Goal: Transaction & Acquisition: Book appointment/travel/reservation

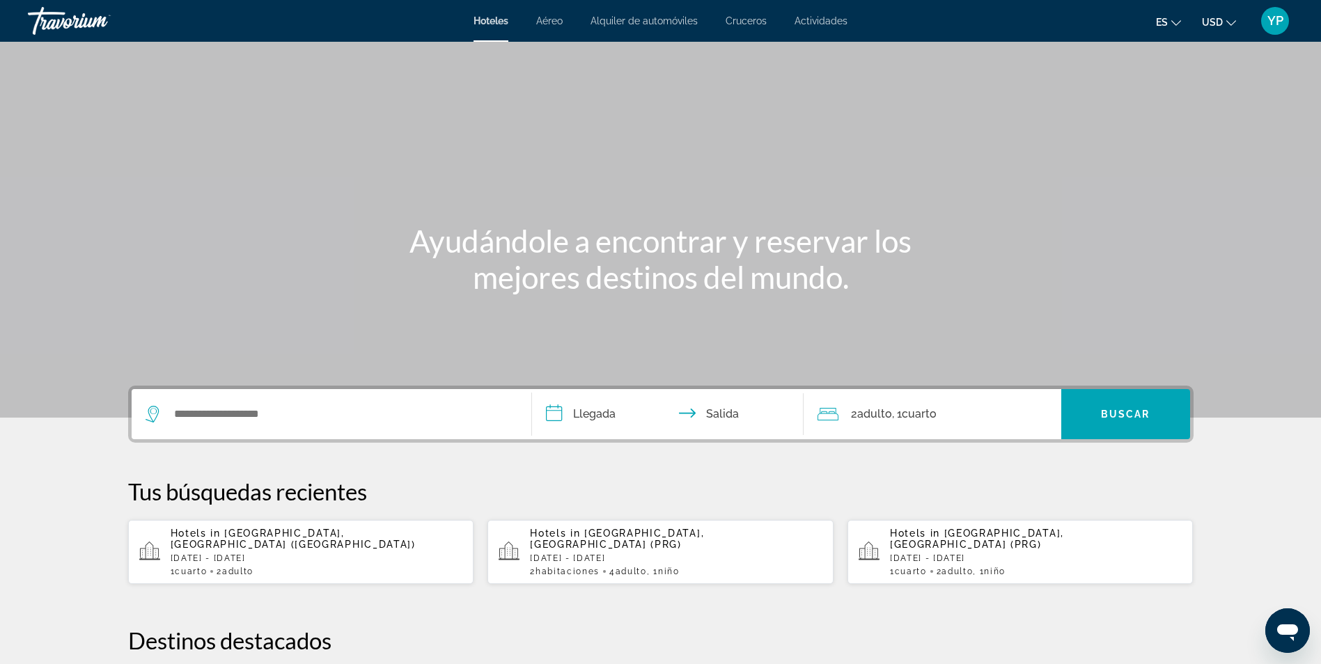
click at [561, 17] on span "Aéreo" at bounding box center [549, 20] width 26 height 11
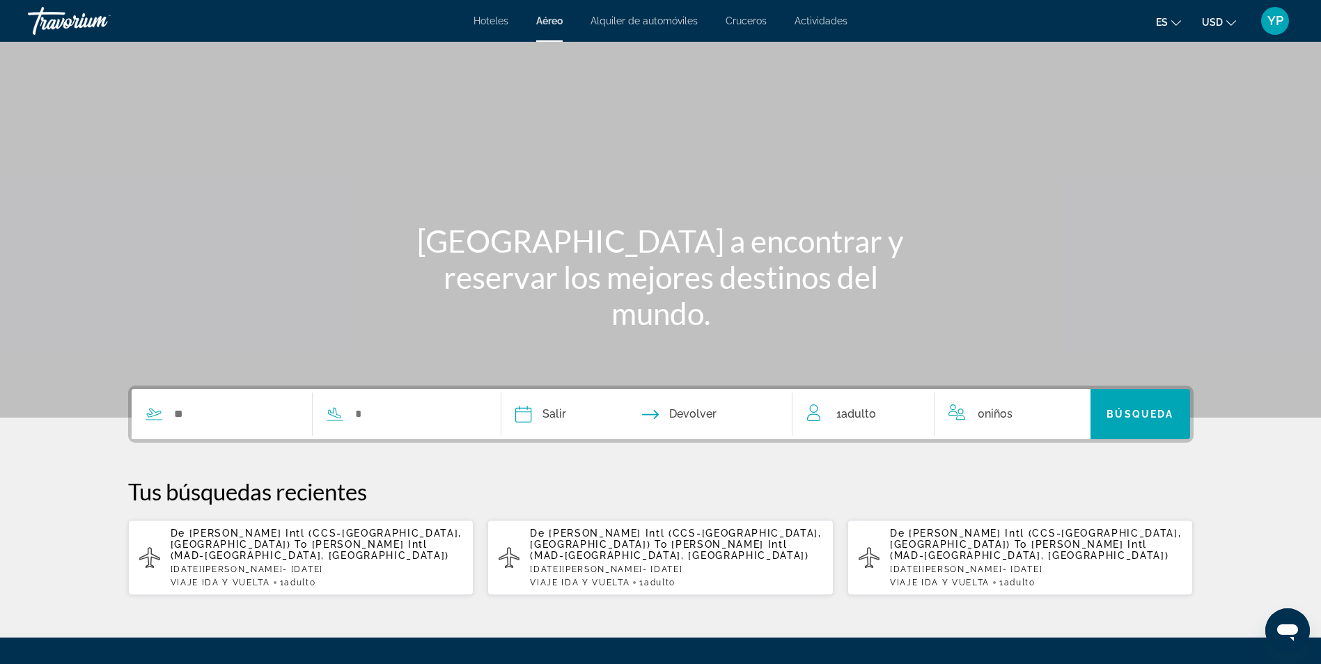
click at [622, 21] on span "Alquiler de automóviles" at bounding box center [644, 20] width 107 height 11
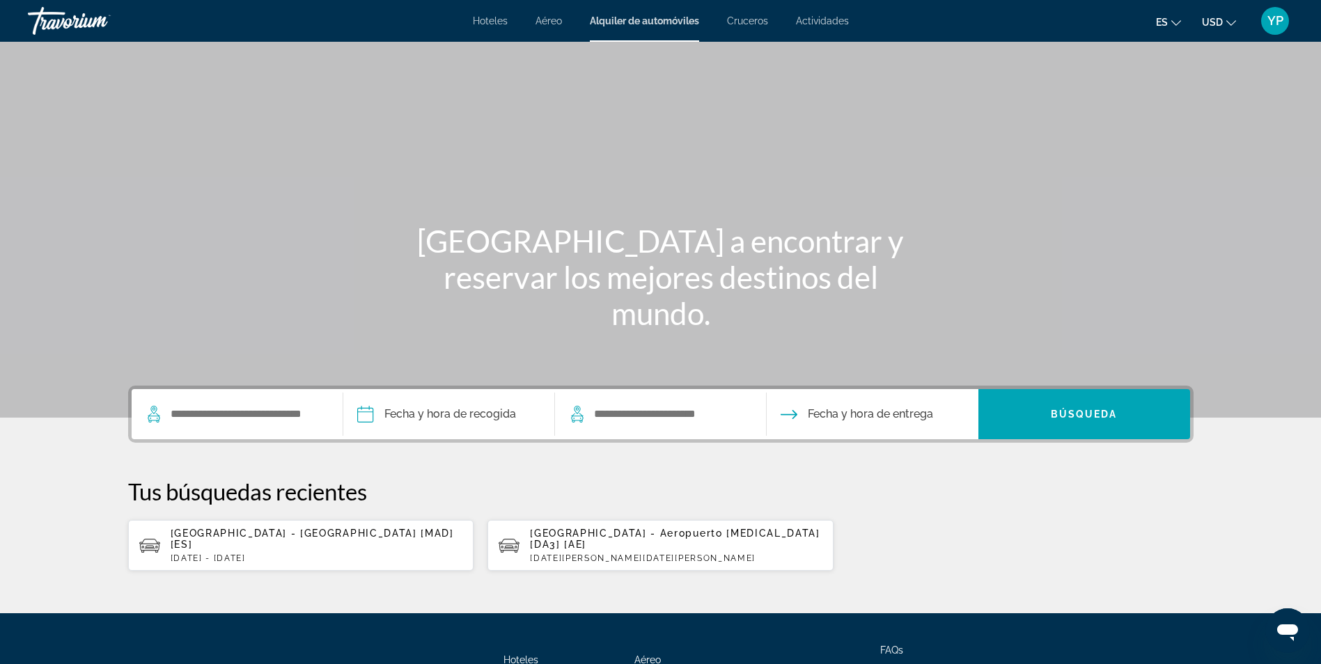
click at [749, 17] on span "Cruceros" at bounding box center [747, 20] width 41 height 11
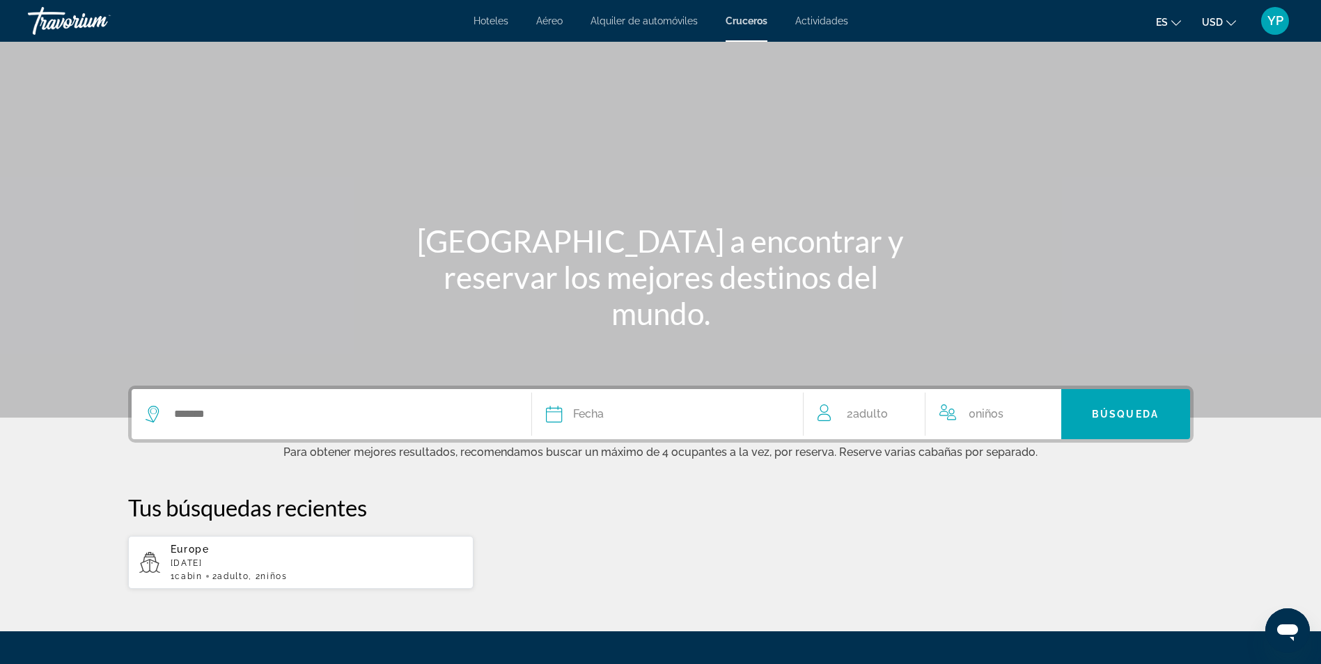
click at [825, 19] on span "Actividades" at bounding box center [821, 20] width 53 height 11
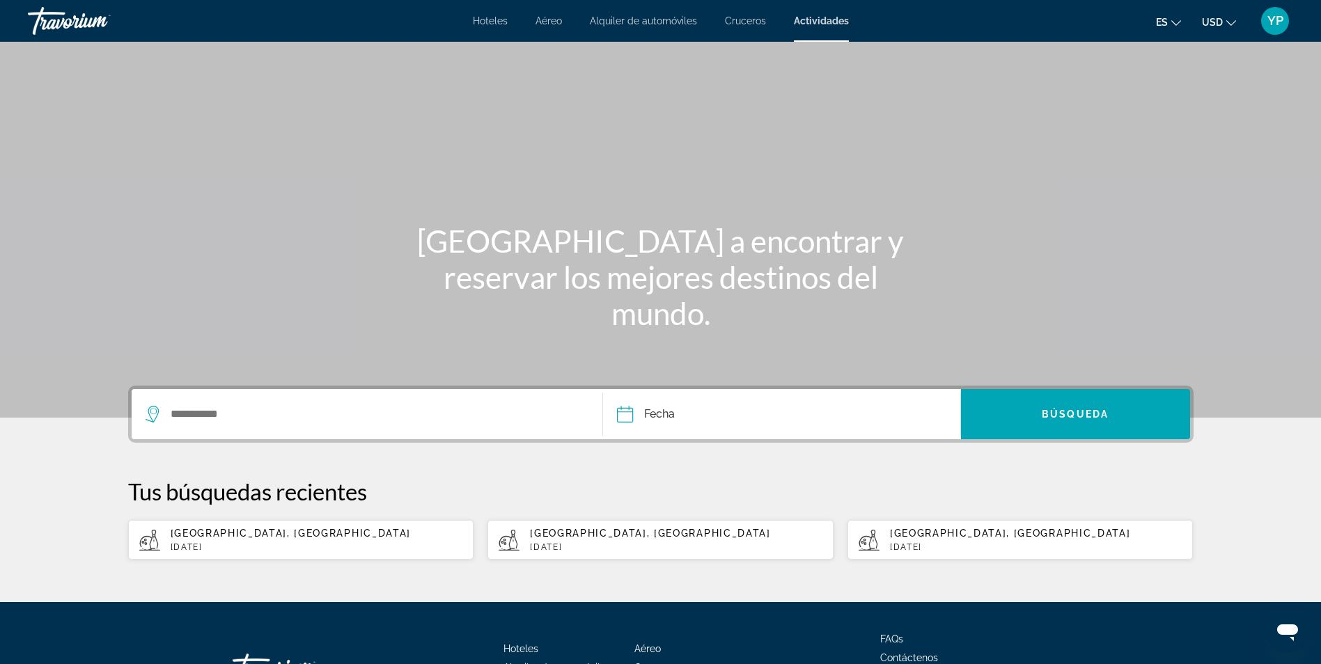
click at [492, 24] on span "Hoteles" at bounding box center [490, 20] width 35 height 11
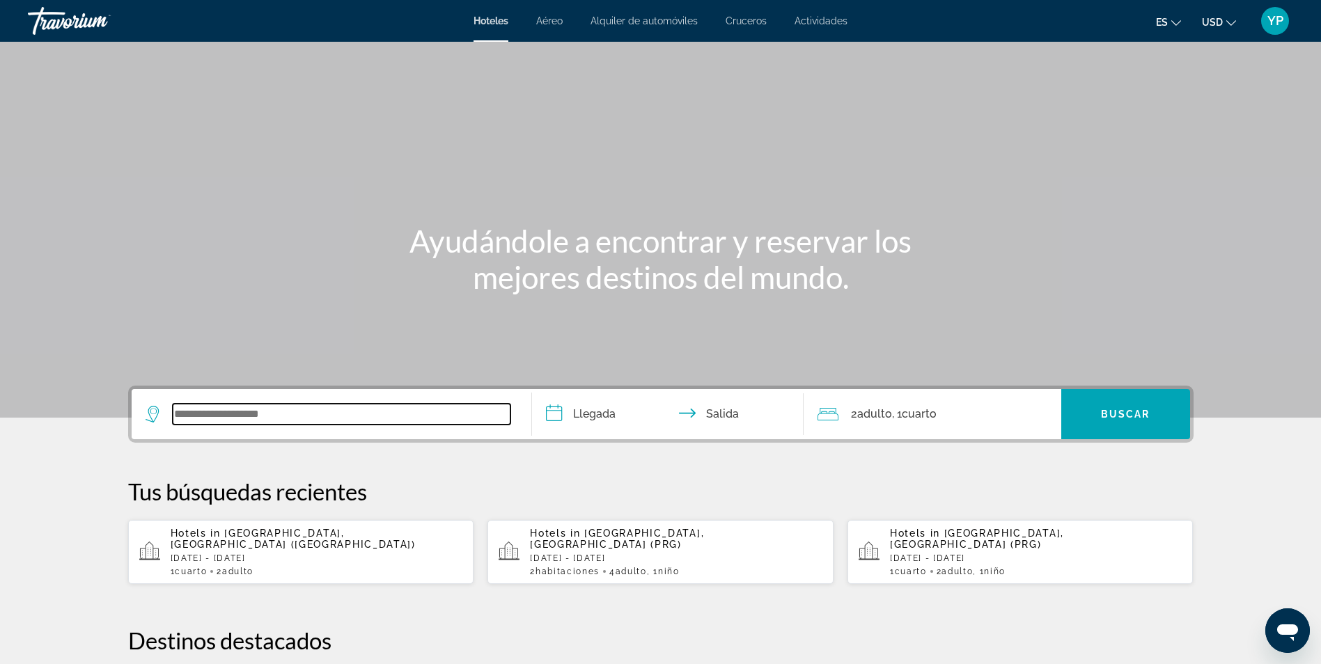
click at [396, 421] on input "Search widget" at bounding box center [342, 414] width 338 height 21
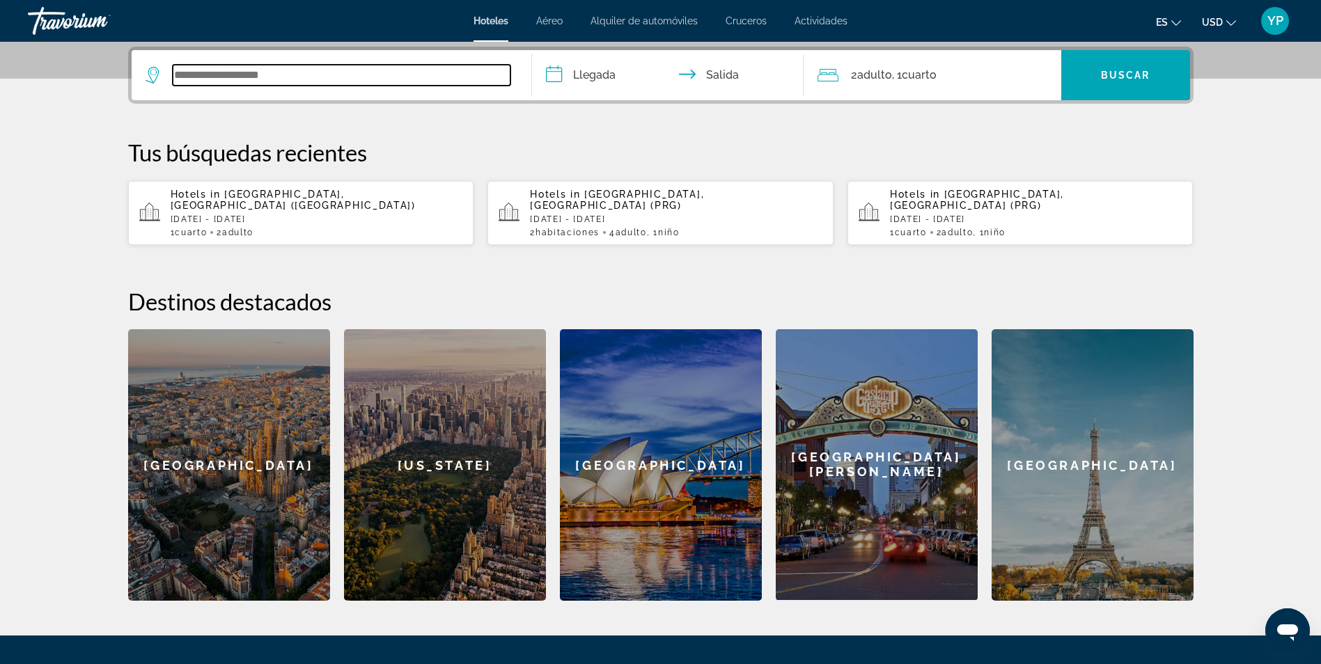
scroll to position [341, 0]
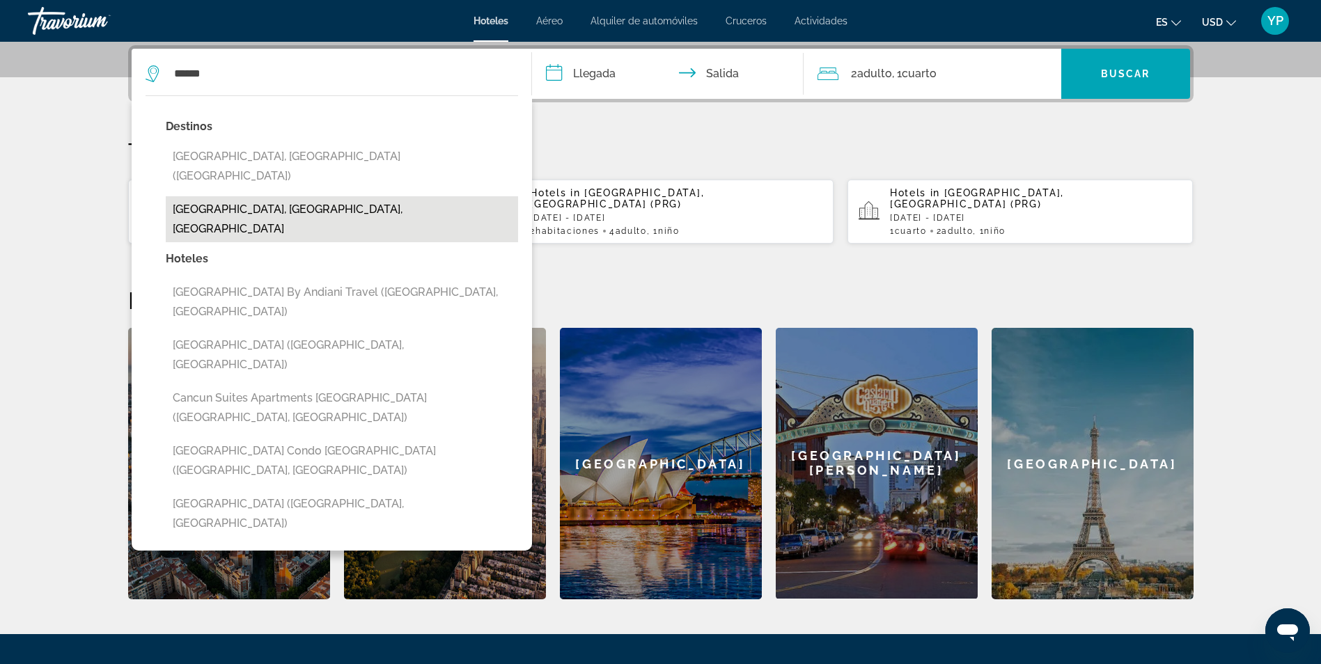
click at [300, 196] on button "[GEOGRAPHIC_DATA], [GEOGRAPHIC_DATA], [GEOGRAPHIC_DATA]" at bounding box center [342, 219] width 352 height 46
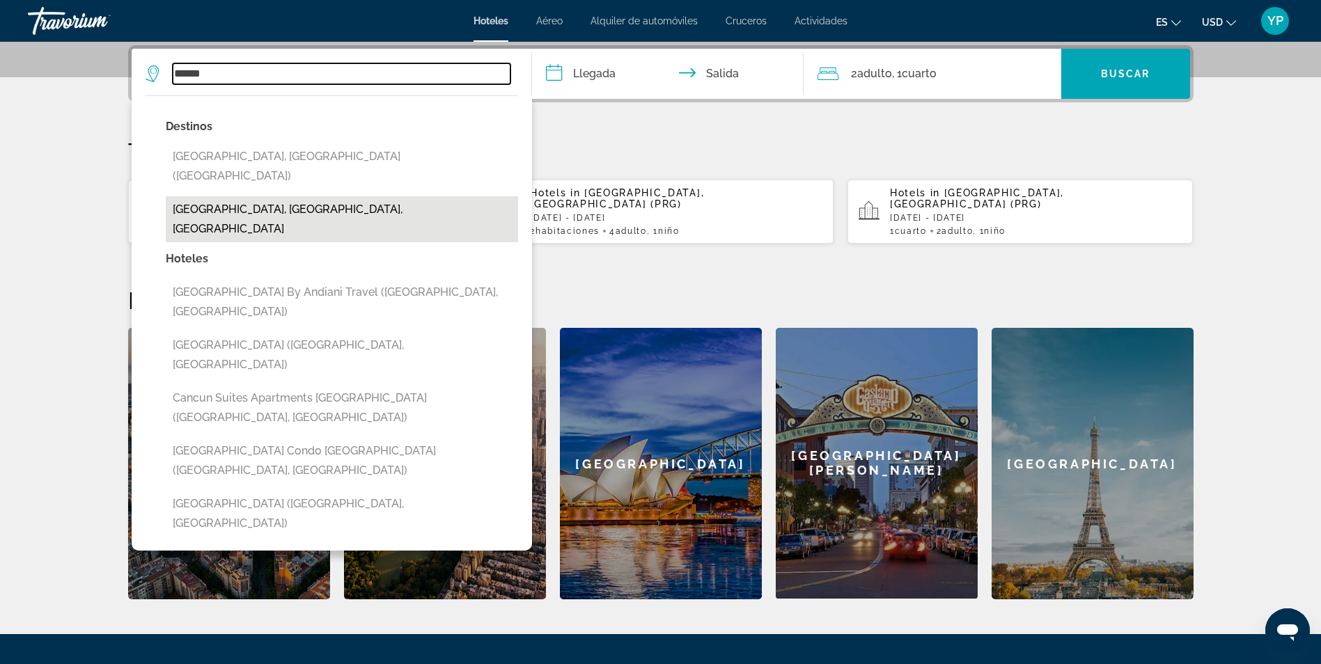
type input "**********"
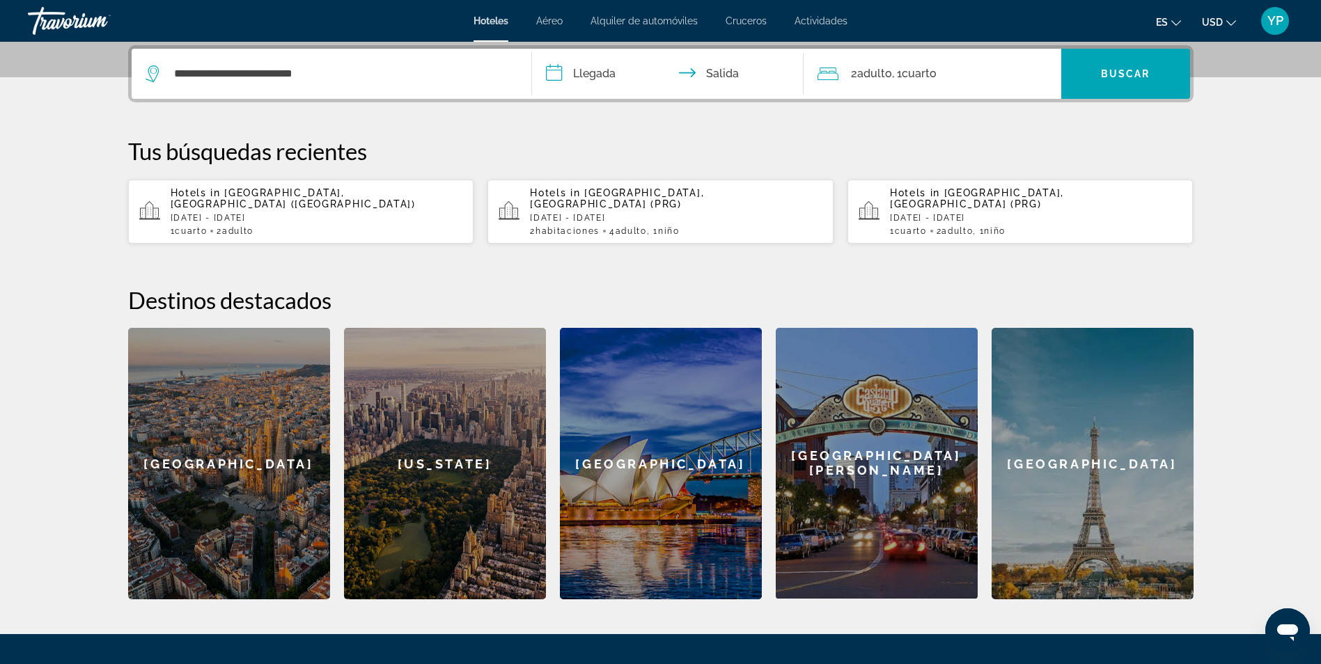
click at [608, 71] on input "**********" at bounding box center [670, 76] width 277 height 54
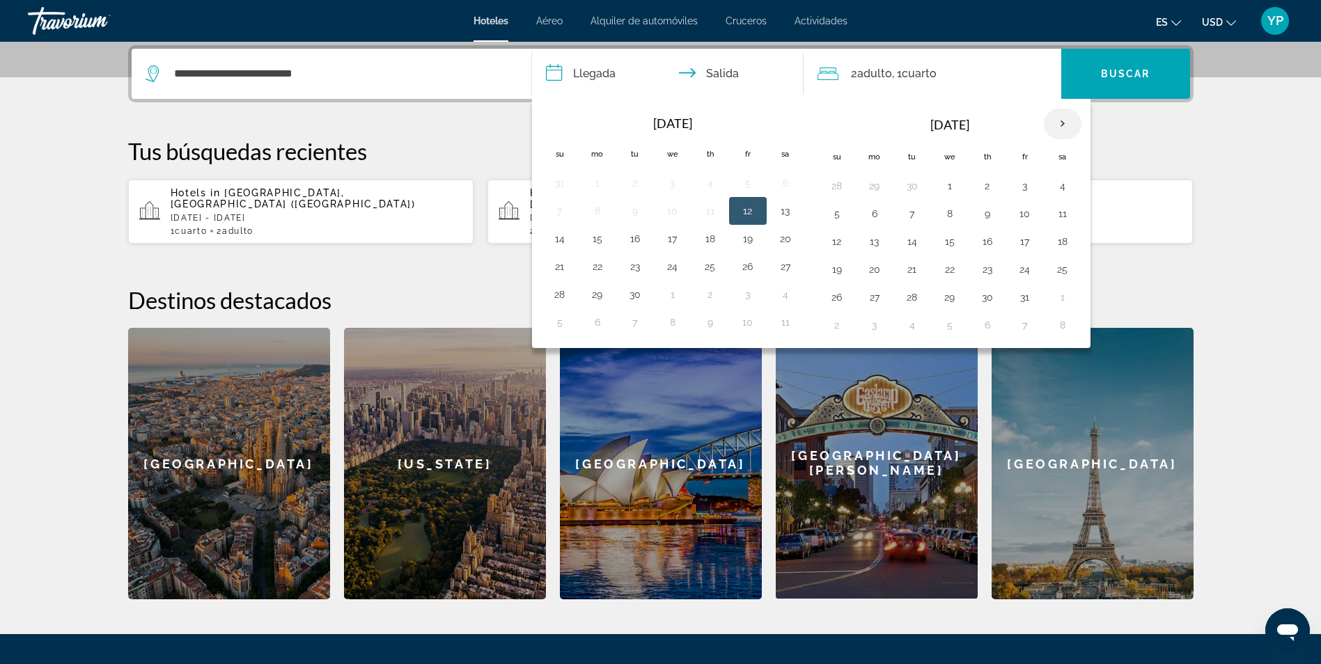
click at [1055, 128] on th "Next month" at bounding box center [1063, 124] width 38 height 31
click at [563, 242] on button "12" at bounding box center [560, 242] width 22 height 20
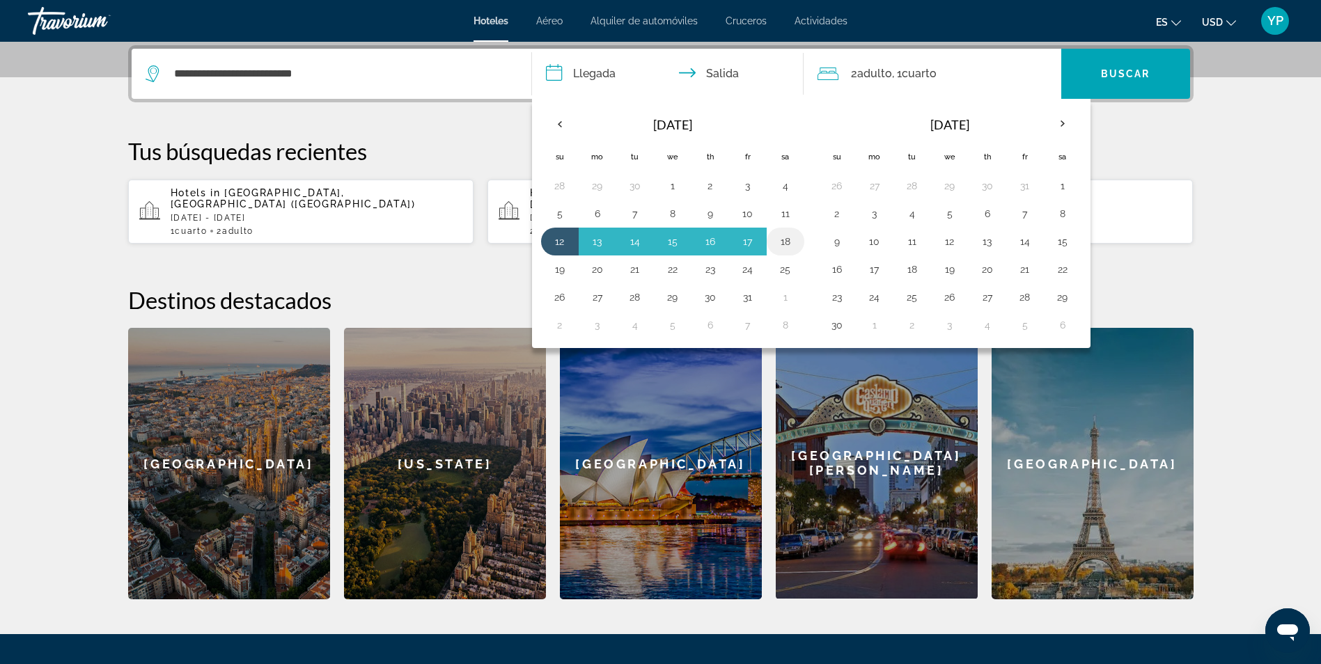
click at [782, 242] on button "18" at bounding box center [786, 242] width 22 height 20
type input "**********"
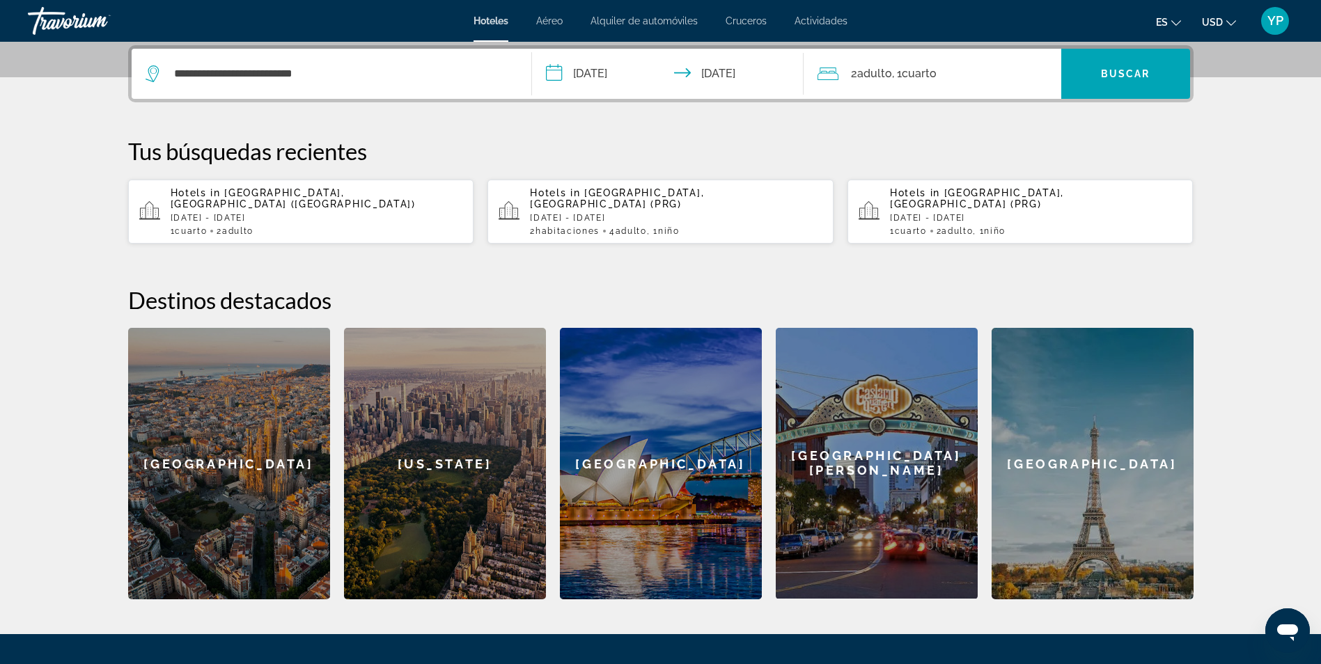
click at [931, 71] on span "Cuarto" at bounding box center [919, 73] width 35 height 13
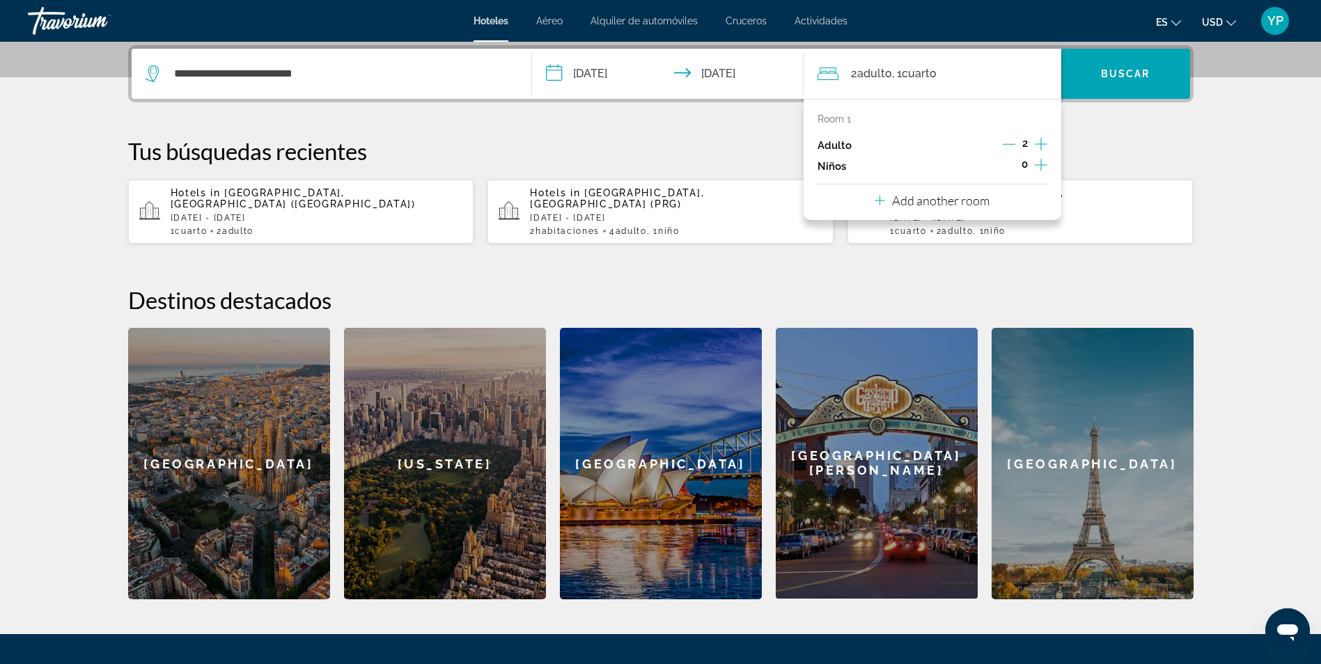
click at [1038, 166] on icon "Increment children" at bounding box center [1041, 165] width 13 height 17
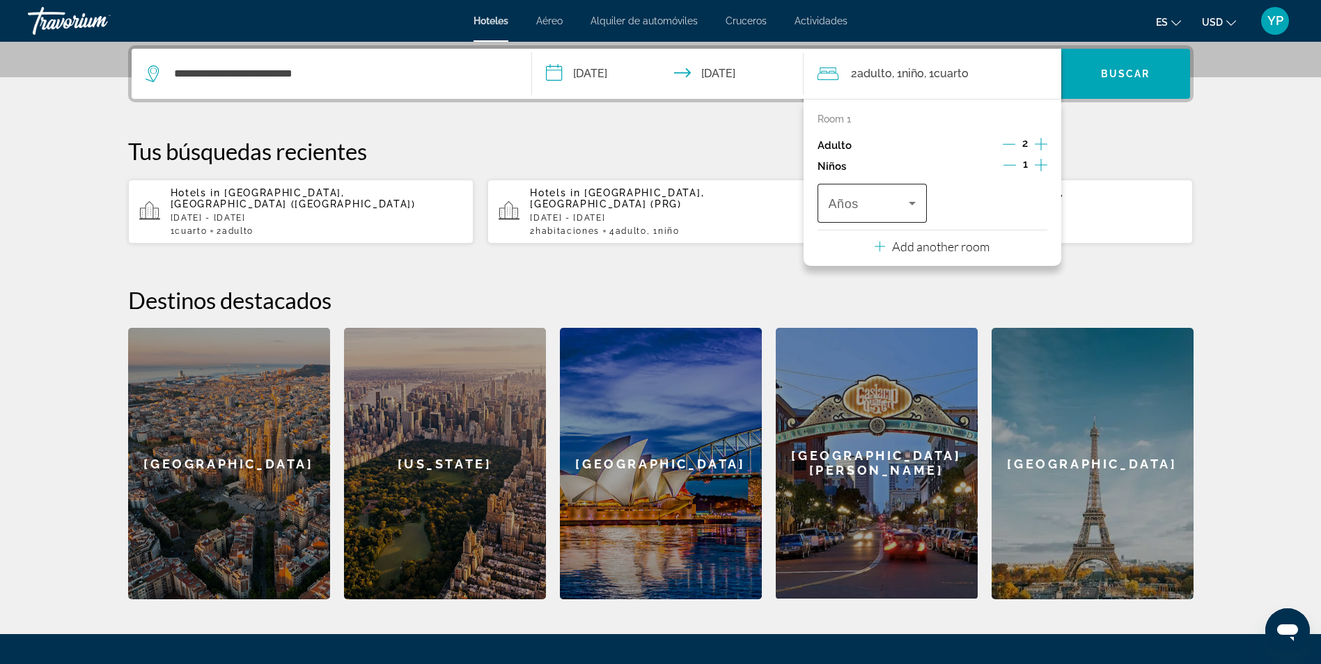
click at [895, 210] on span "Travelers: 2 adults, 1 child" at bounding box center [869, 203] width 81 height 17
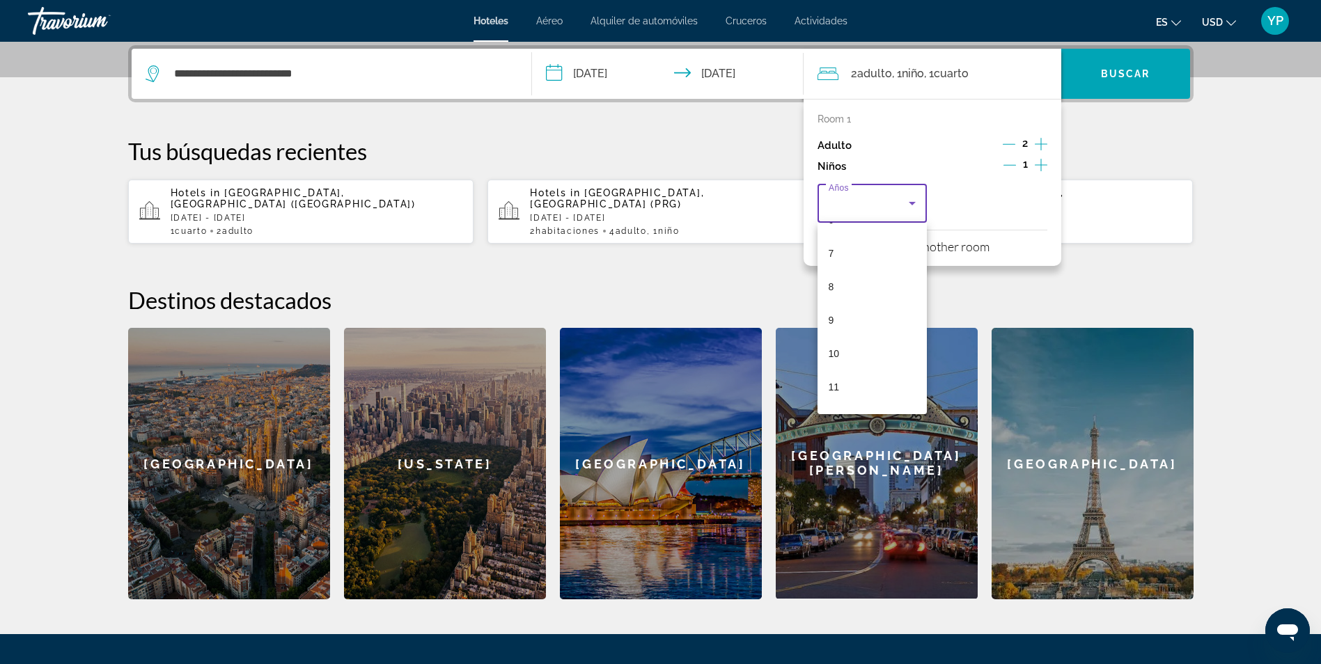
scroll to position [228, 0]
click at [830, 384] on span "11" at bounding box center [834, 384] width 11 height 17
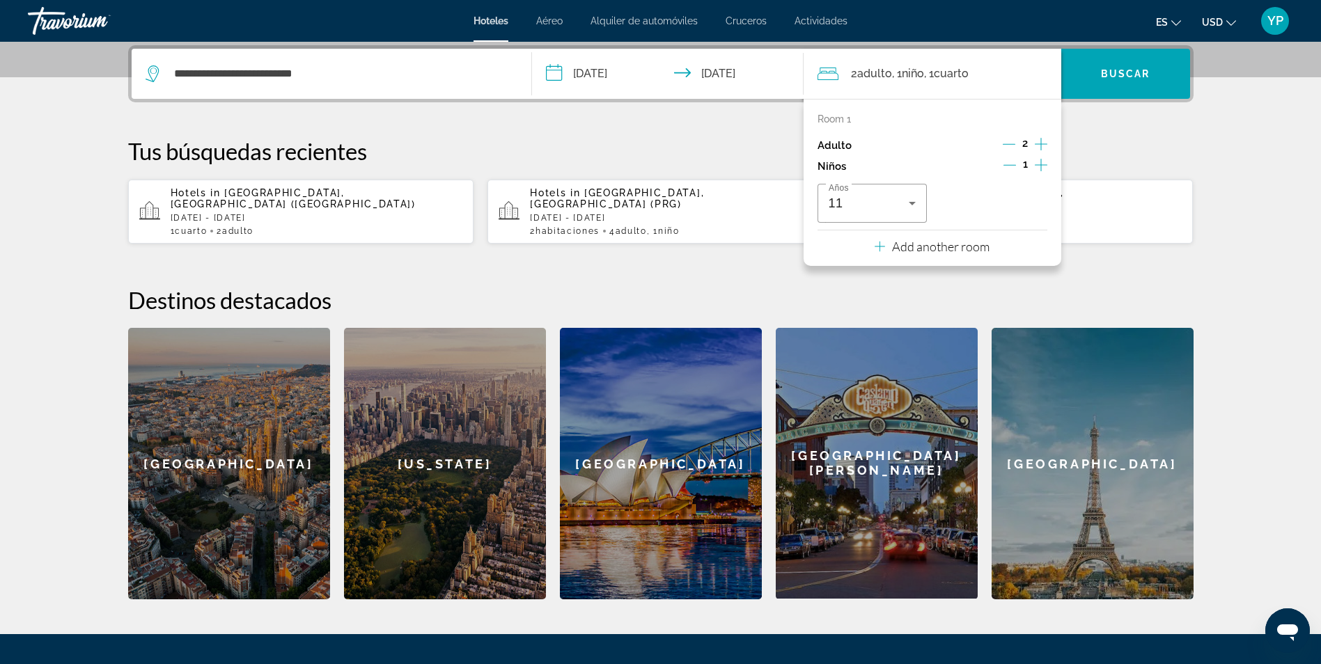
click at [993, 256] on div "Room 1 Adulto 2 Niños 1 Años 11 Add another room" at bounding box center [933, 182] width 258 height 167
click at [956, 250] on p "Add another room" at bounding box center [941, 246] width 98 height 15
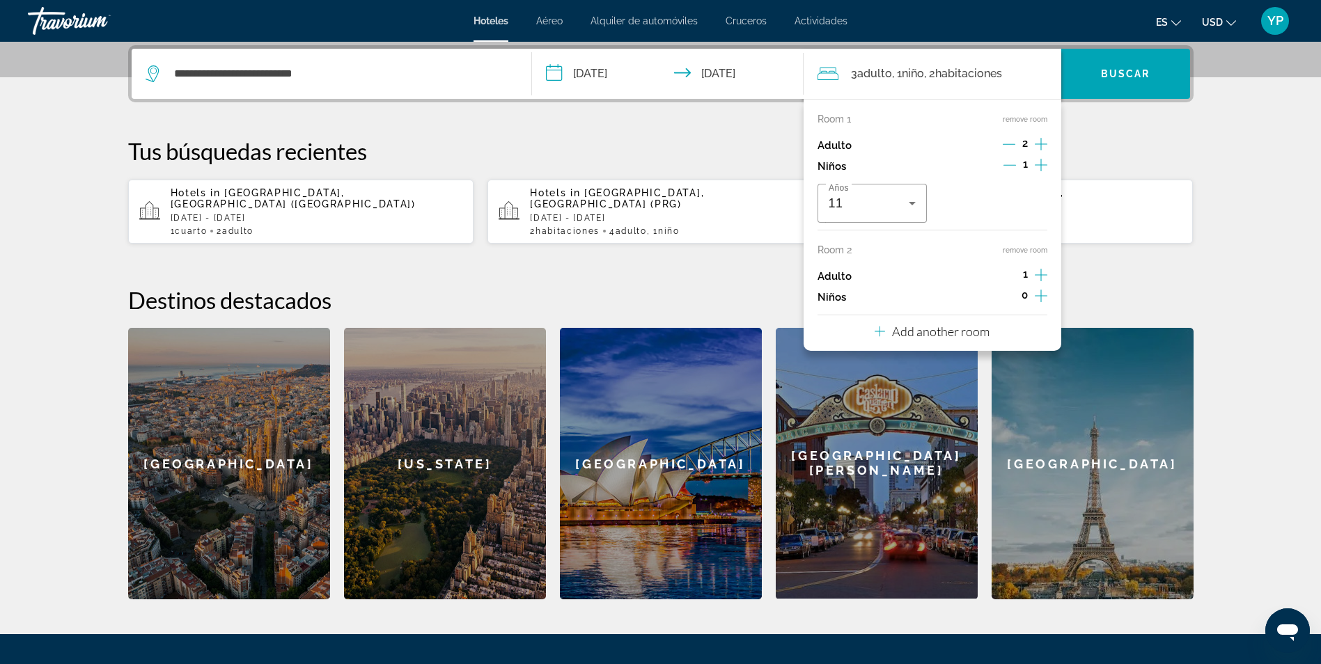
click at [1039, 274] on icon "Increment adults" at bounding box center [1041, 275] width 13 height 17
click at [1106, 86] on span "Search widget" at bounding box center [1126, 73] width 129 height 33
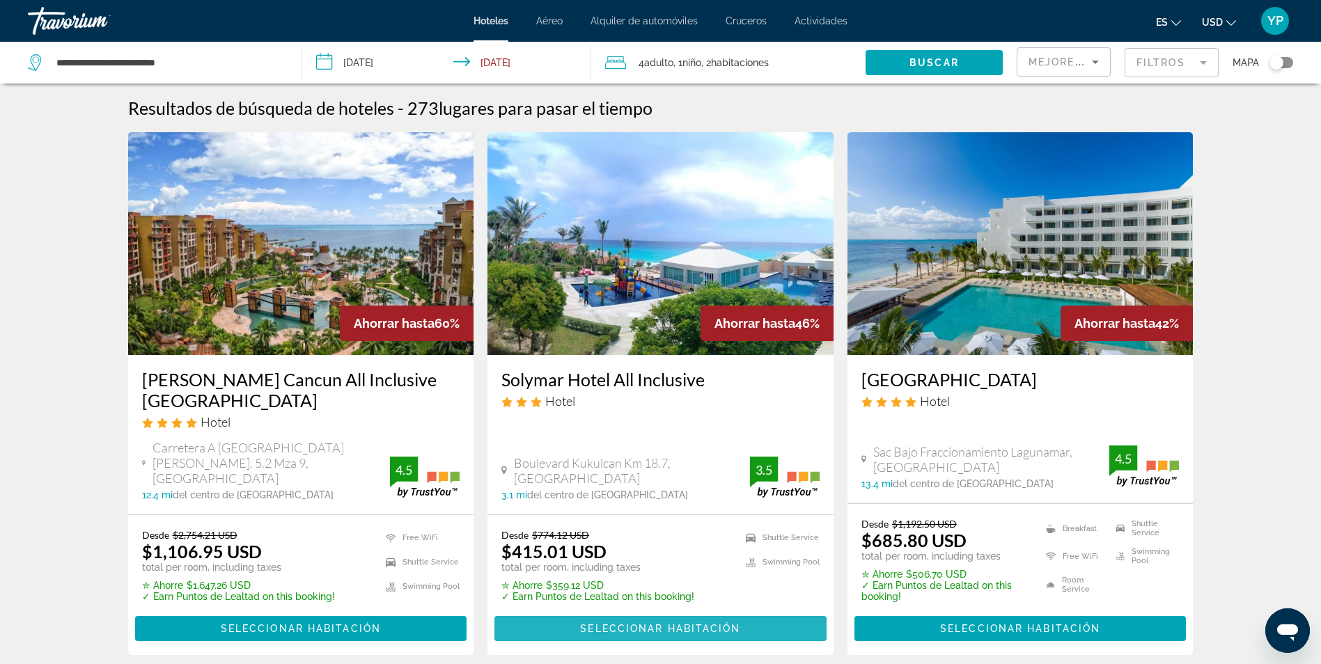
click at [671, 623] on span "Seleccionar habitación" at bounding box center [660, 628] width 160 height 11
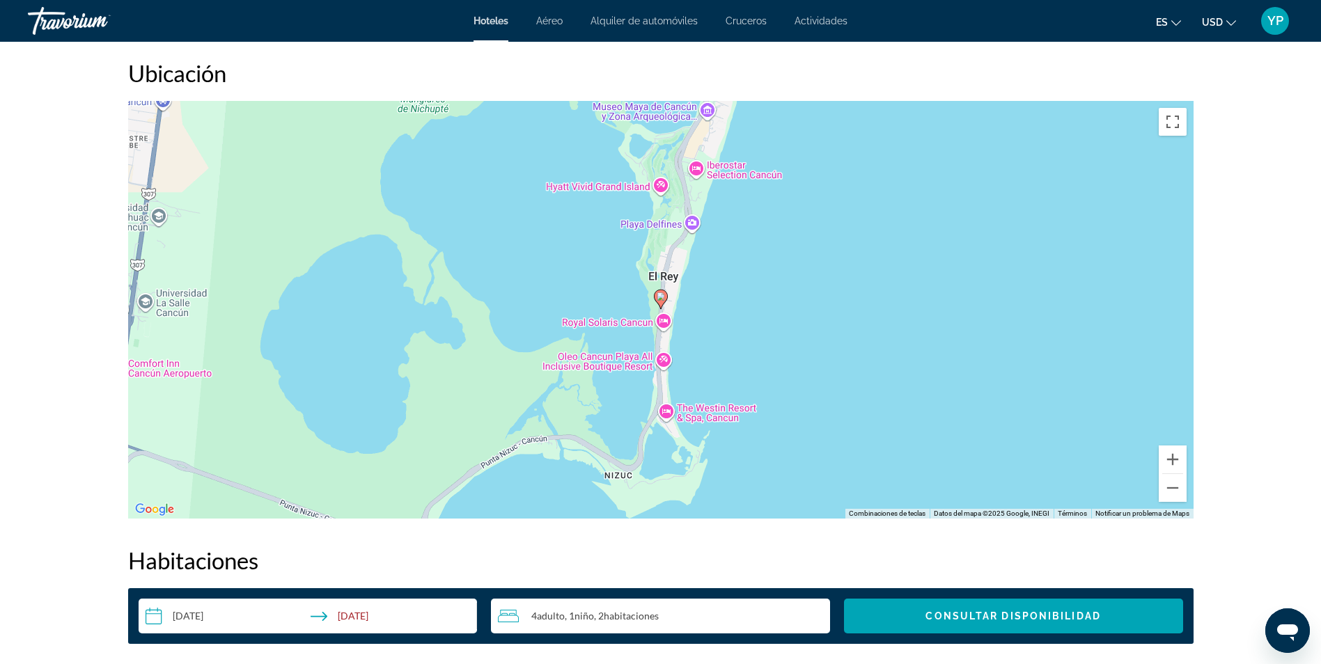
scroll to position [1304, 0]
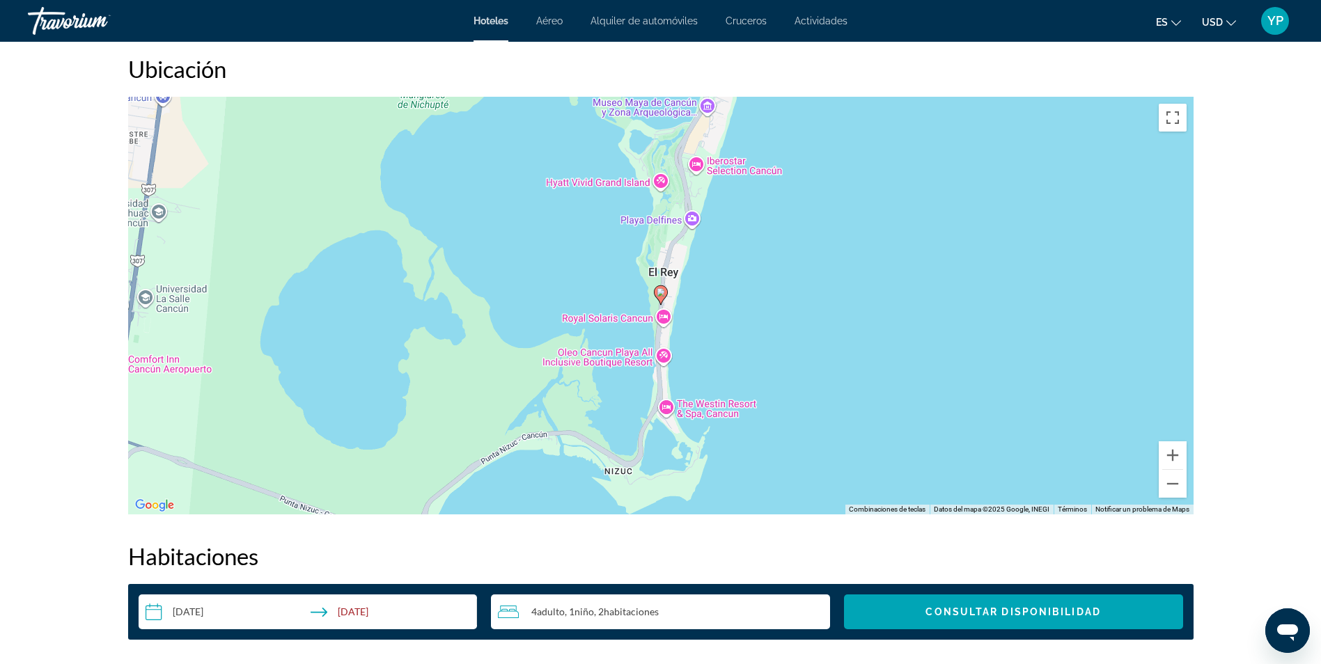
click at [1303, 300] on div "prev next [GEOGRAPHIC_DATA], , [GEOGRAPHIC_DATA] [GEOGRAPHIC_DATA] All Inclusiv…" at bounding box center [660, 396] width 1321 height 3317
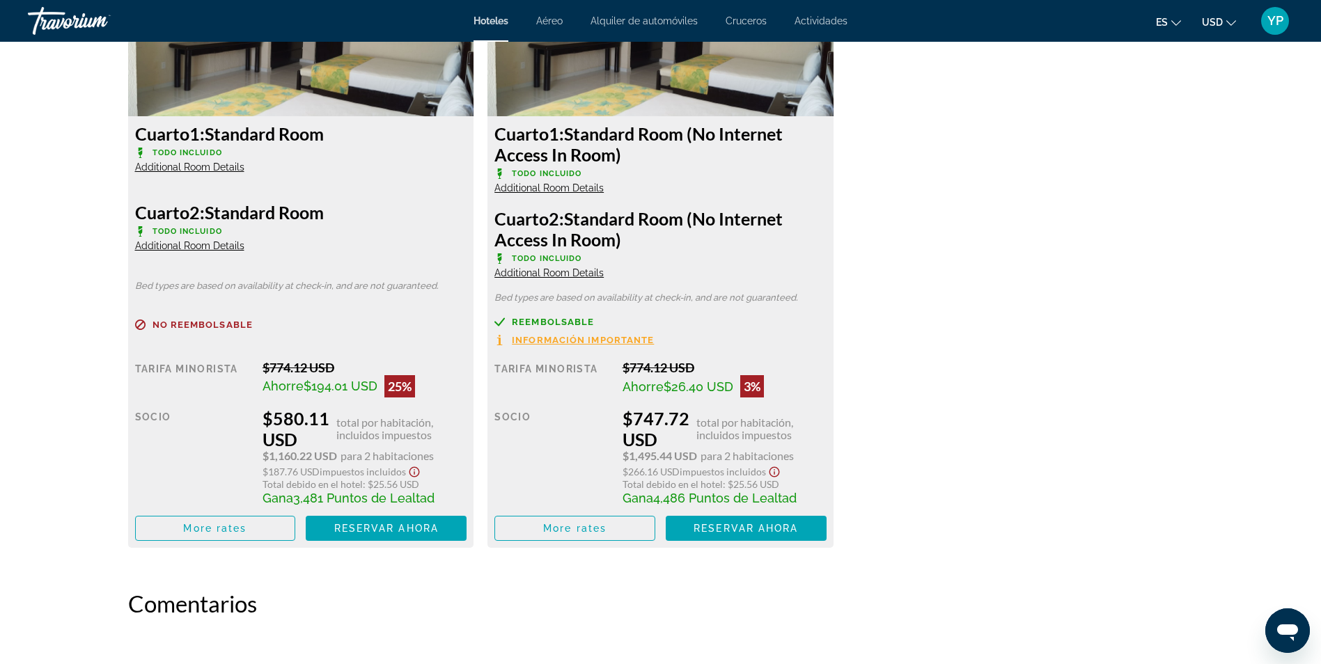
scroll to position [2034, 0]
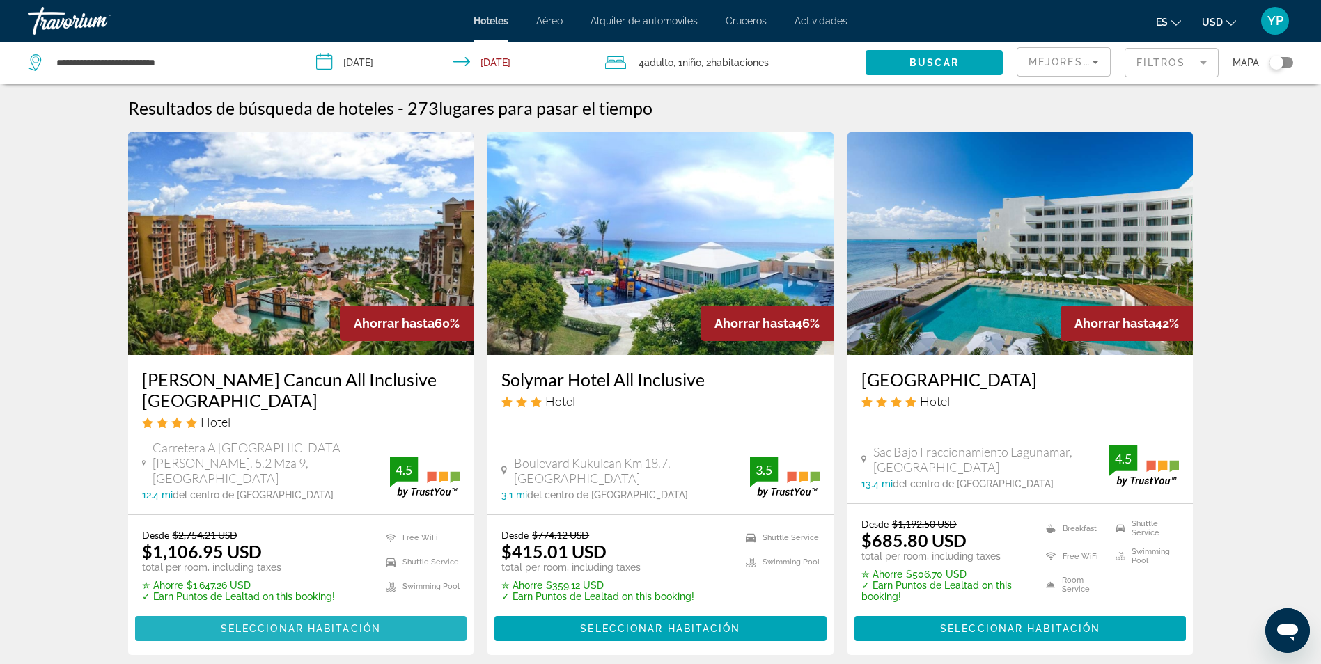
click at [278, 623] on span "Seleccionar habitación" at bounding box center [301, 628] width 160 height 11
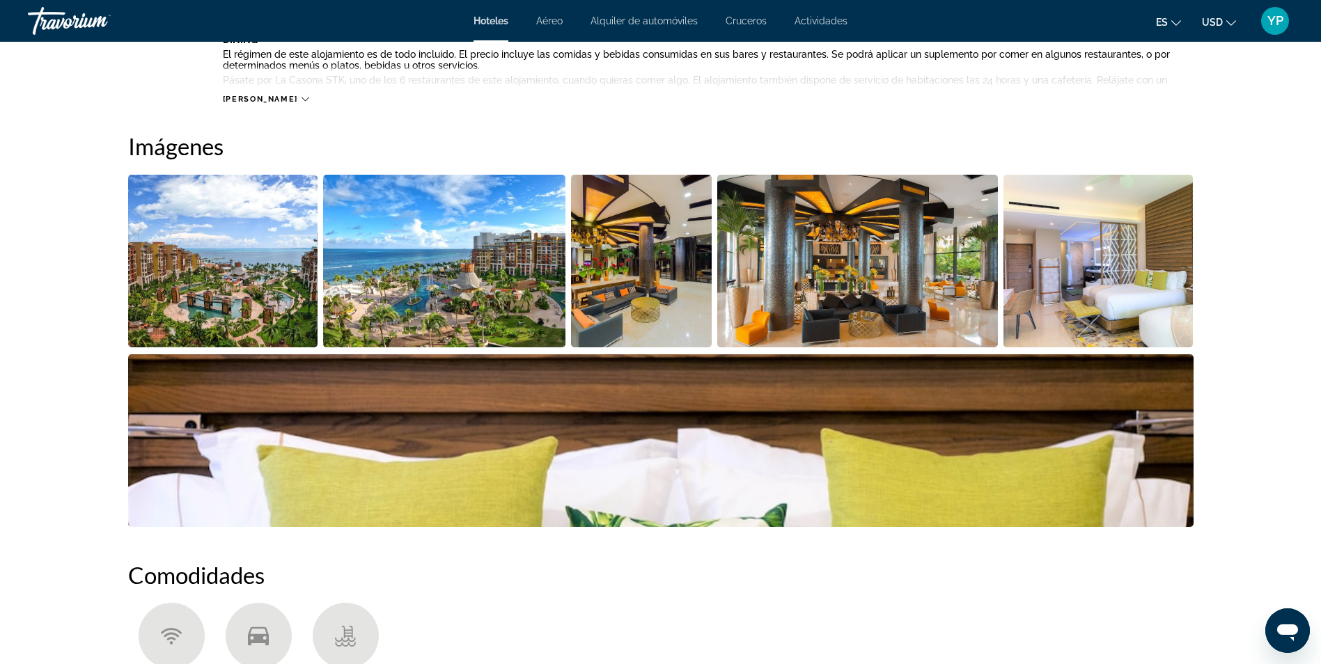
scroll to position [644, 0]
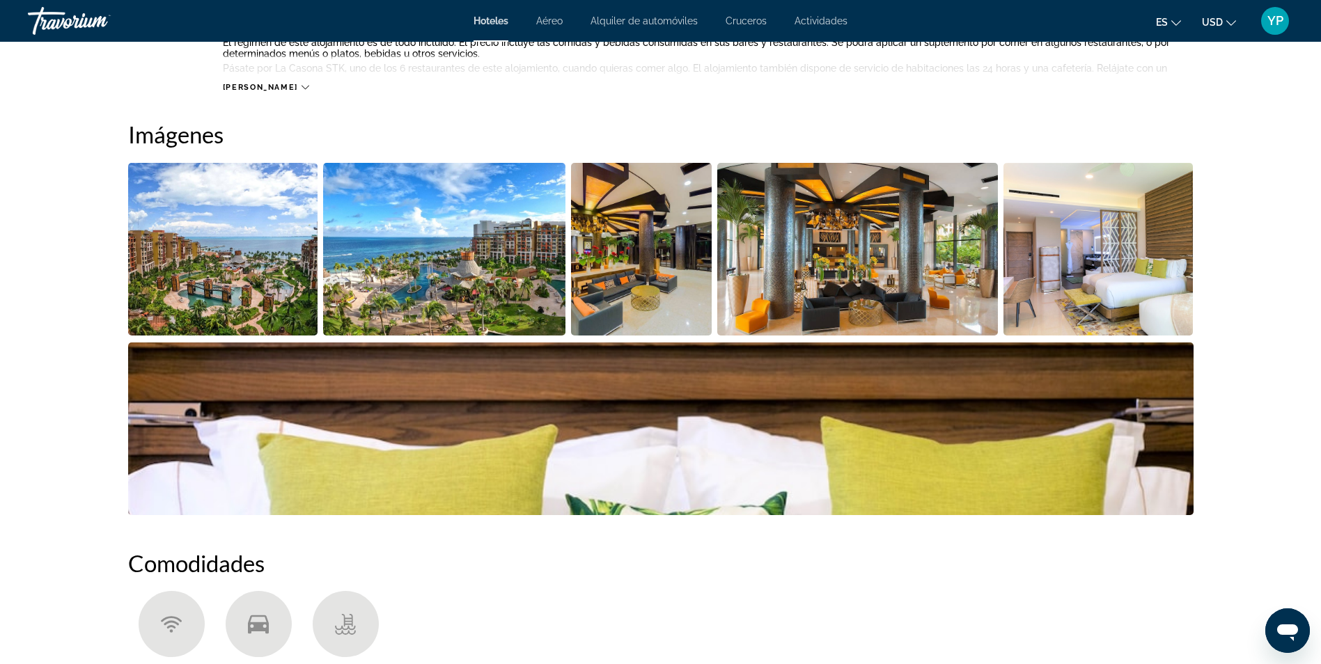
click at [453, 247] on img "Open full-screen image slider" at bounding box center [444, 249] width 242 height 173
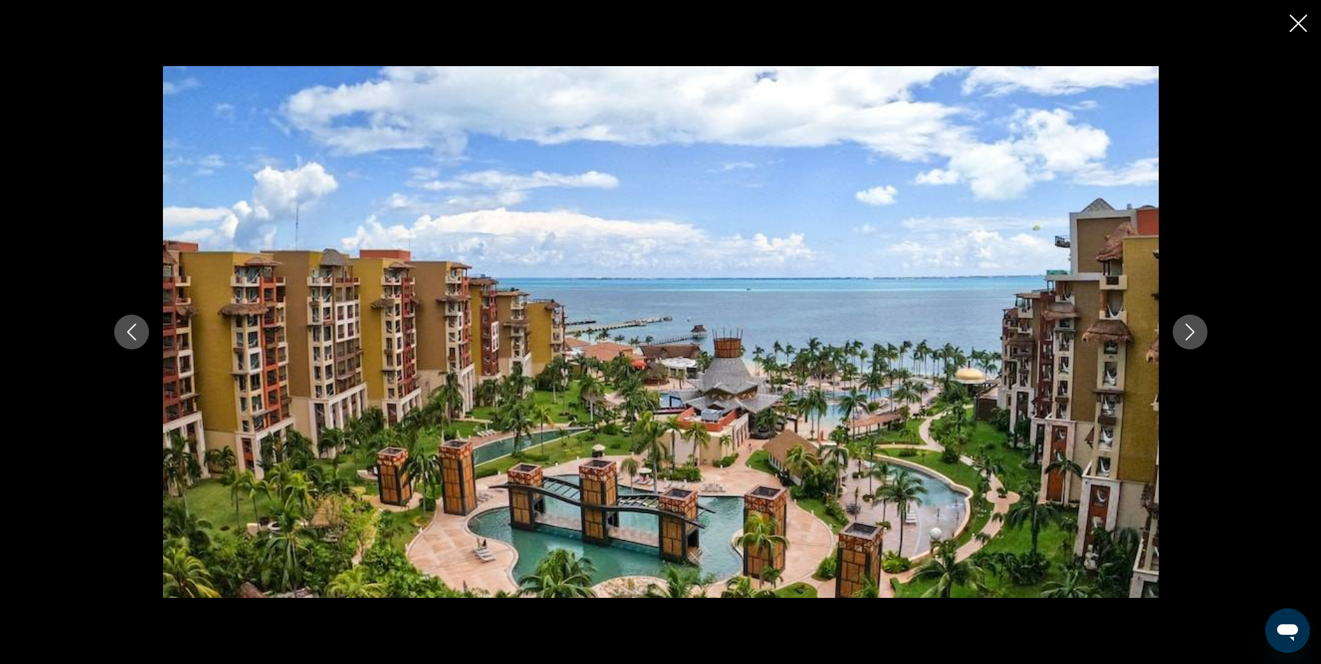
click at [1182, 336] on icon "Next image" at bounding box center [1190, 332] width 17 height 17
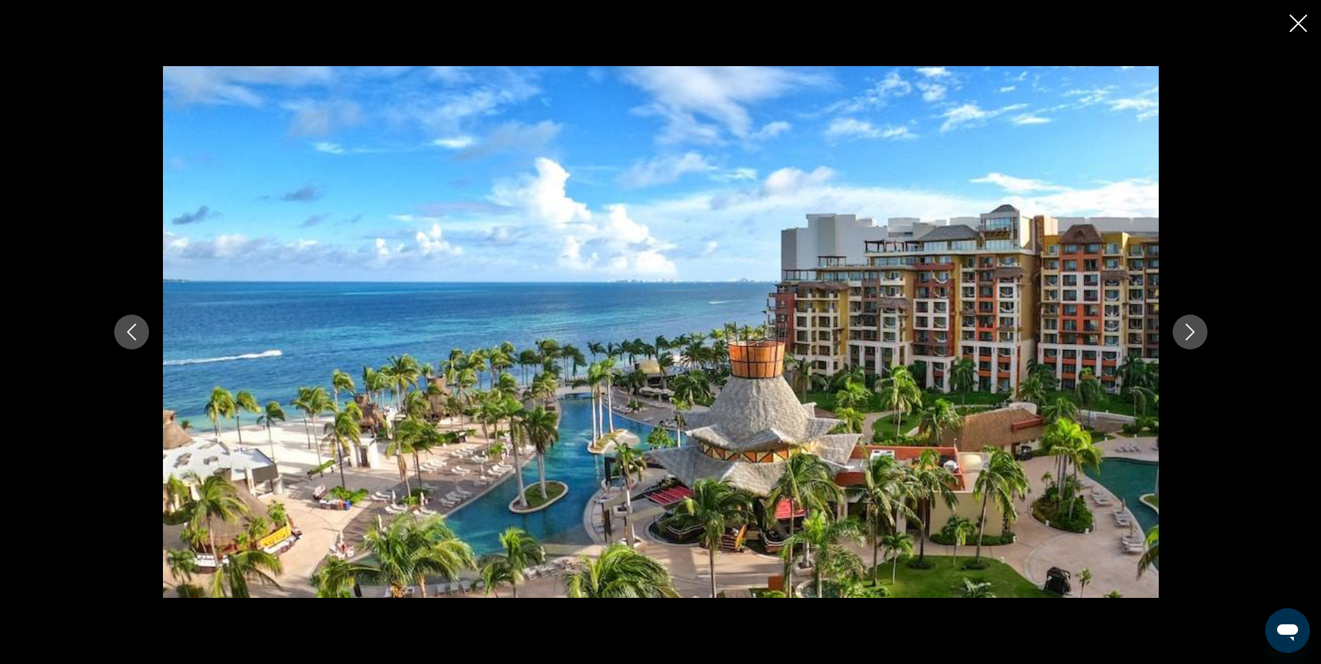
click at [1182, 336] on icon "Next image" at bounding box center [1190, 332] width 17 height 17
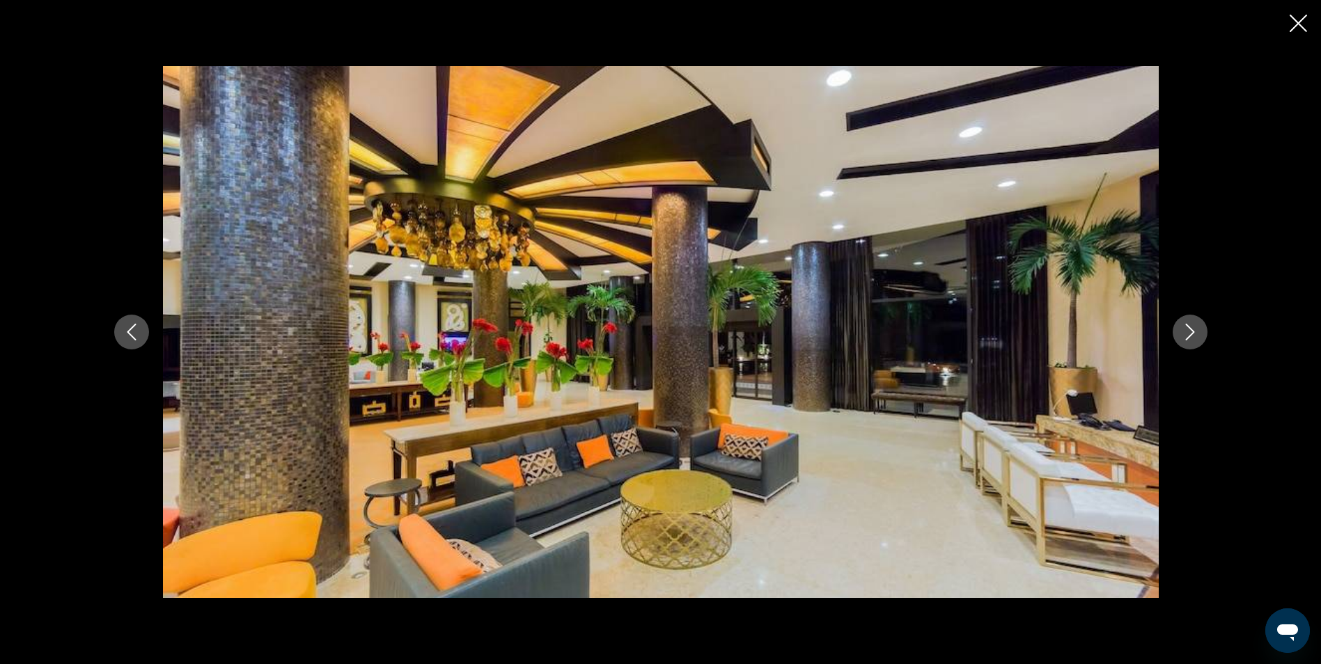
click at [1182, 336] on icon "Next image" at bounding box center [1190, 332] width 17 height 17
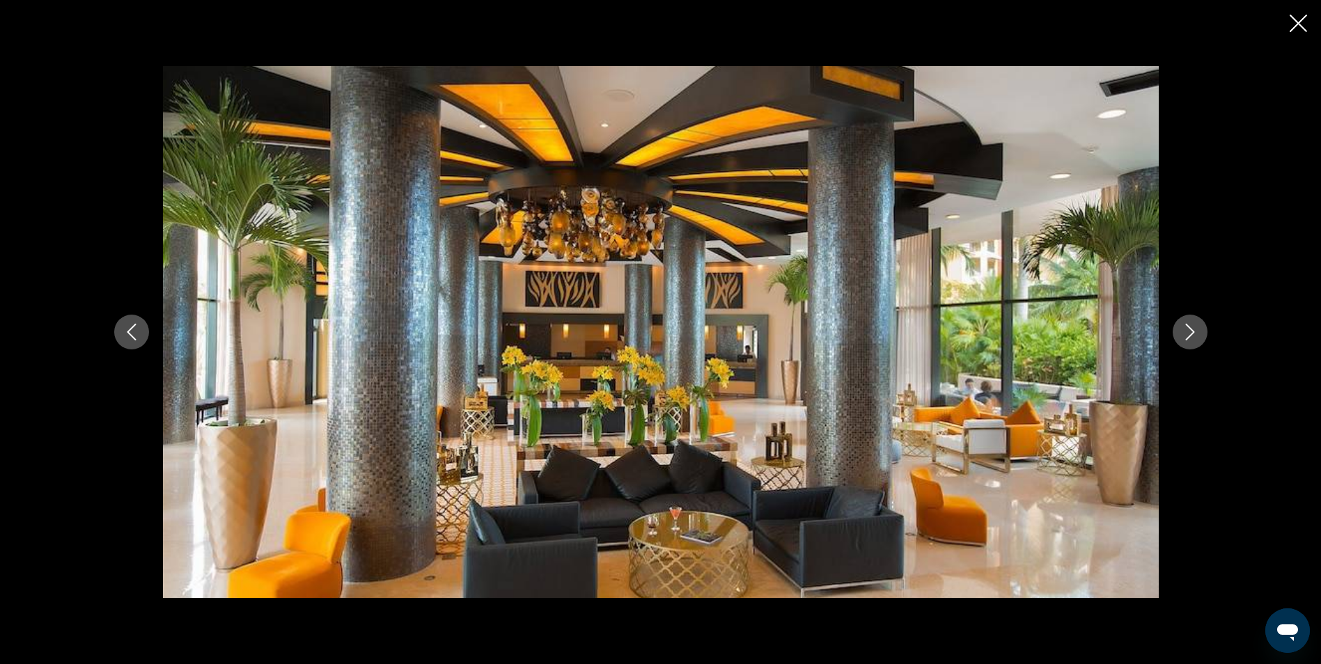
click at [1182, 336] on icon "Next image" at bounding box center [1190, 332] width 17 height 17
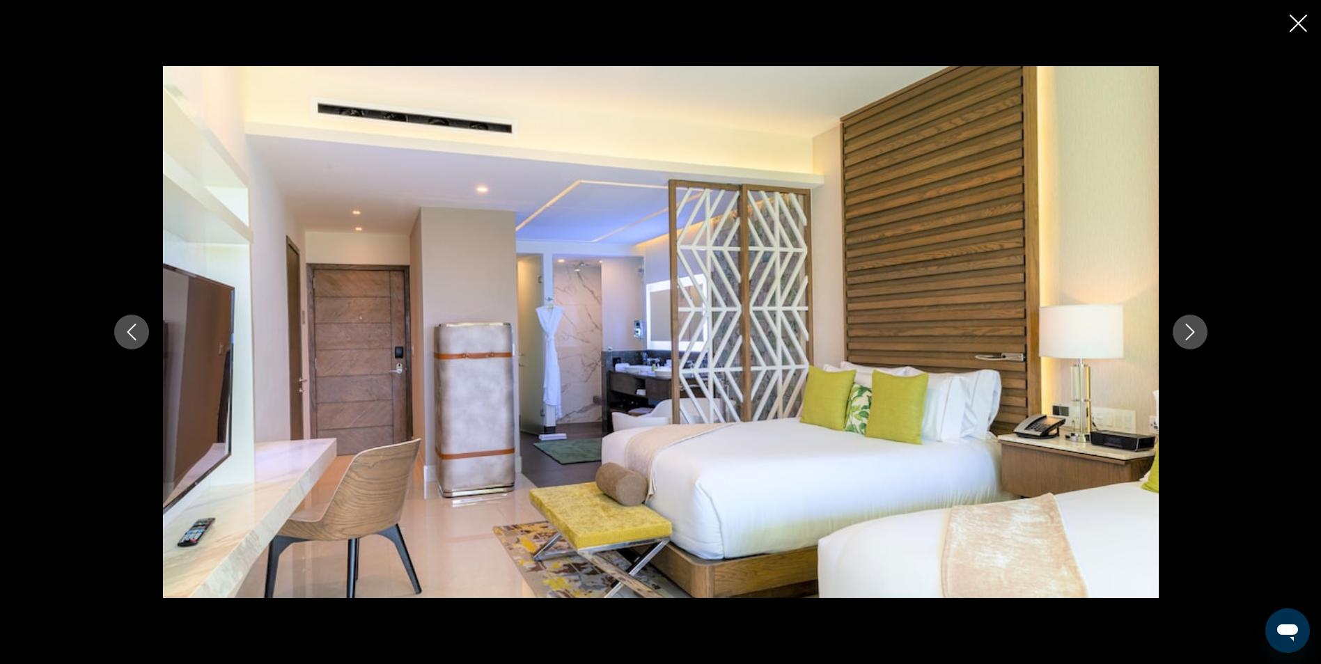
click at [1182, 336] on icon "Next image" at bounding box center [1190, 332] width 17 height 17
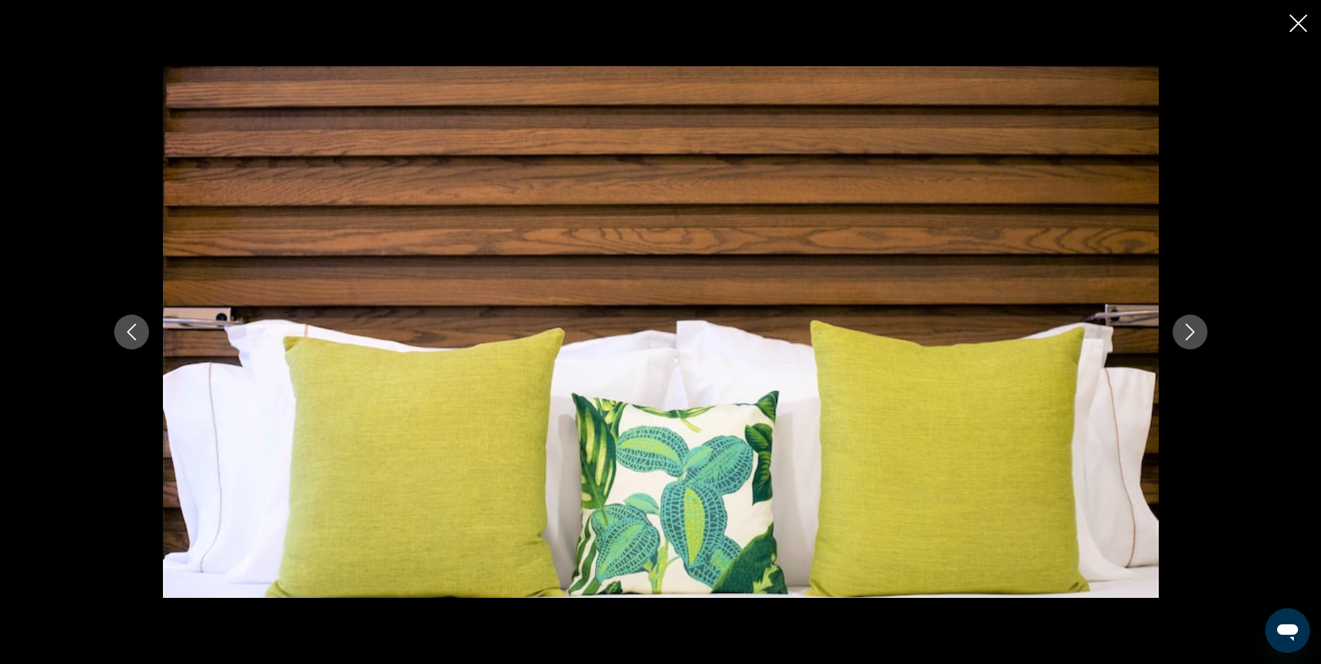
click at [1182, 336] on icon "Next image" at bounding box center [1190, 332] width 17 height 17
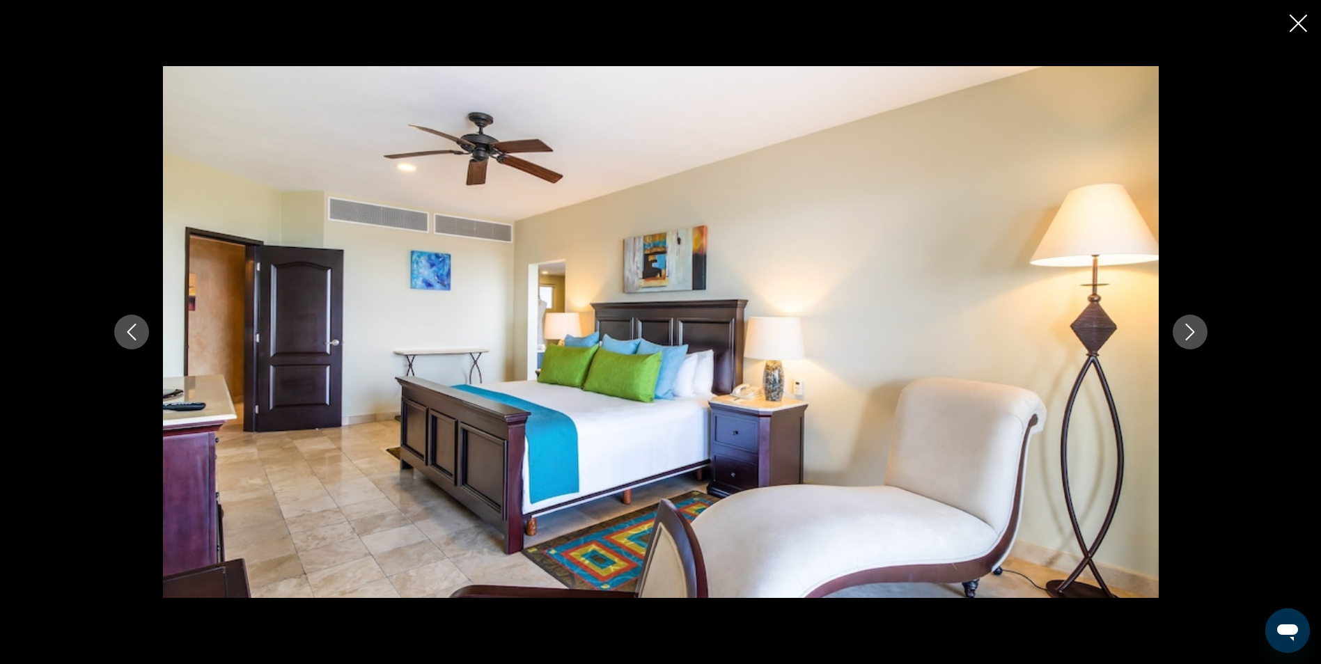
click at [1182, 336] on icon "Next image" at bounding box center [1190, 332] width 17 height 17
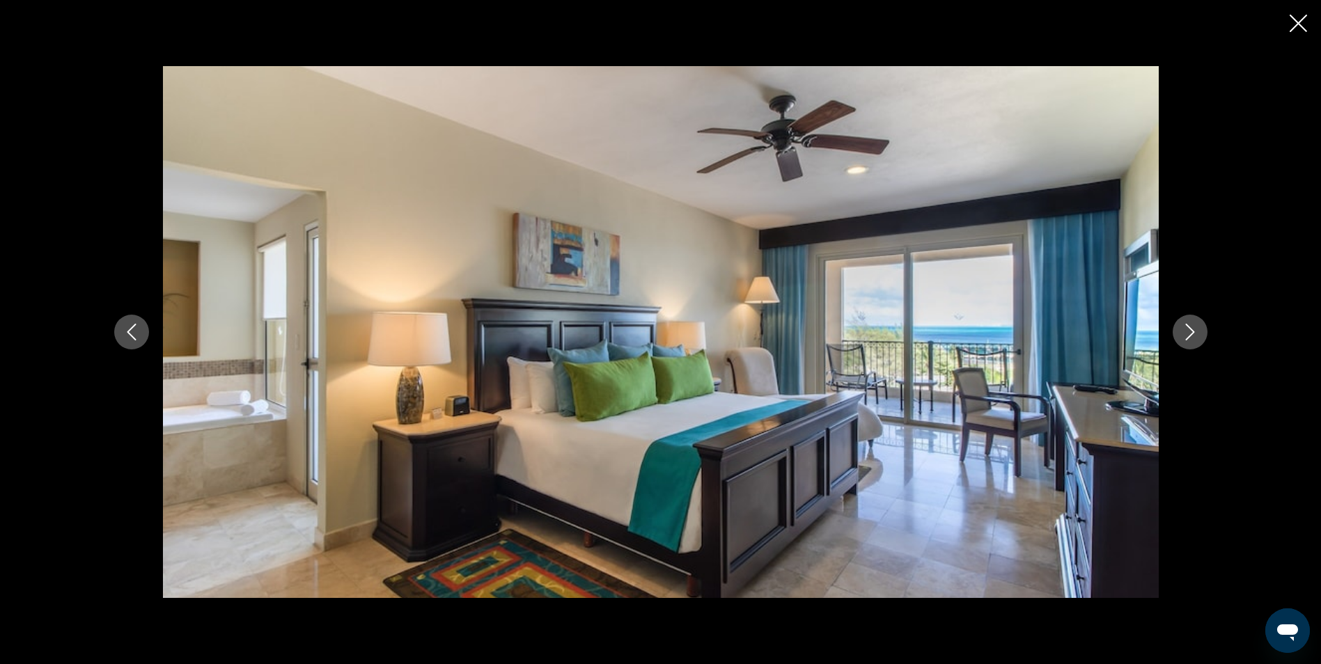
click at [1182, 336] on icon "Next image" at bounding box center [1190, 332] width 17 height 17
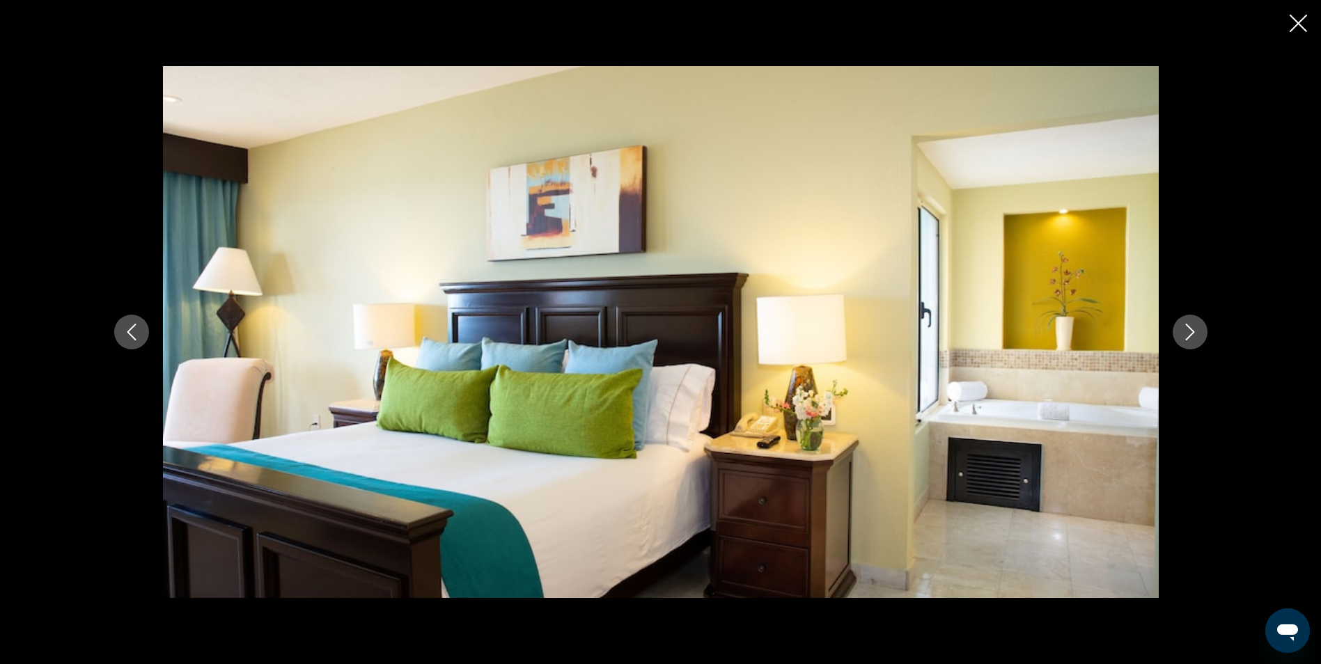
click at [1182, 336] on icon "Next image" at bounding box center [1190, 332] width 17 height 17
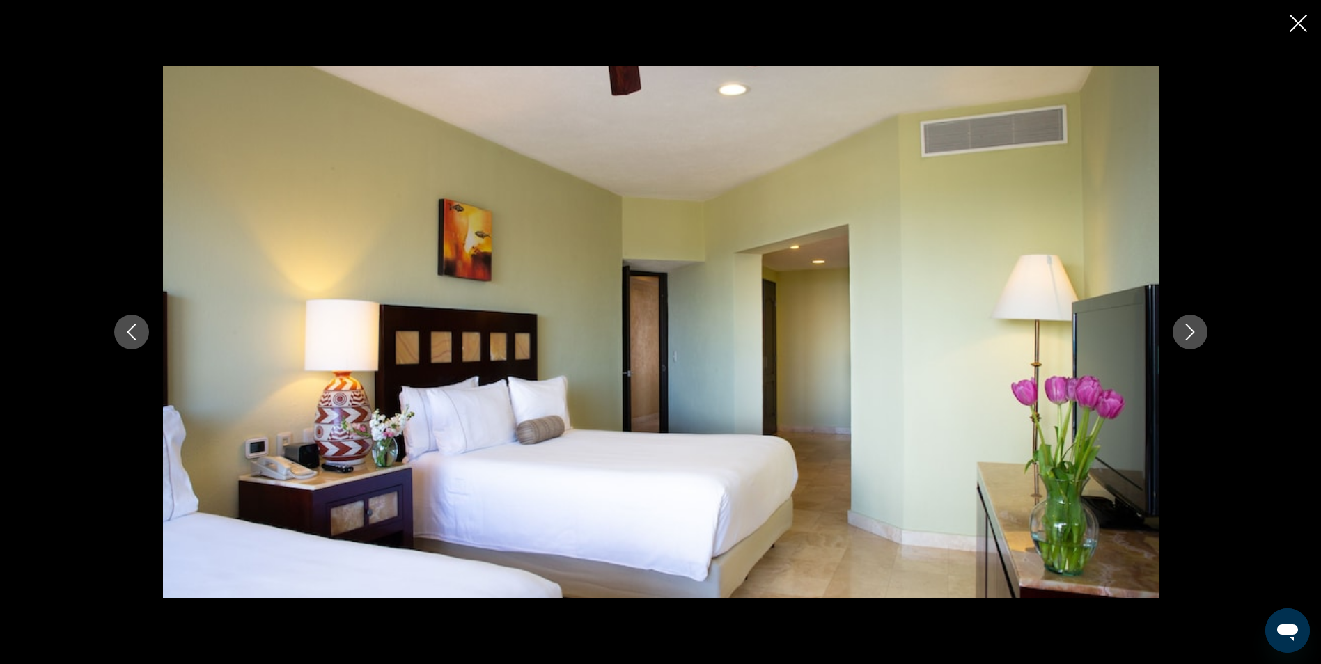
click at [1182, 336] on icon "Next image" at bounding box center [1190, 332] width 17 height 17
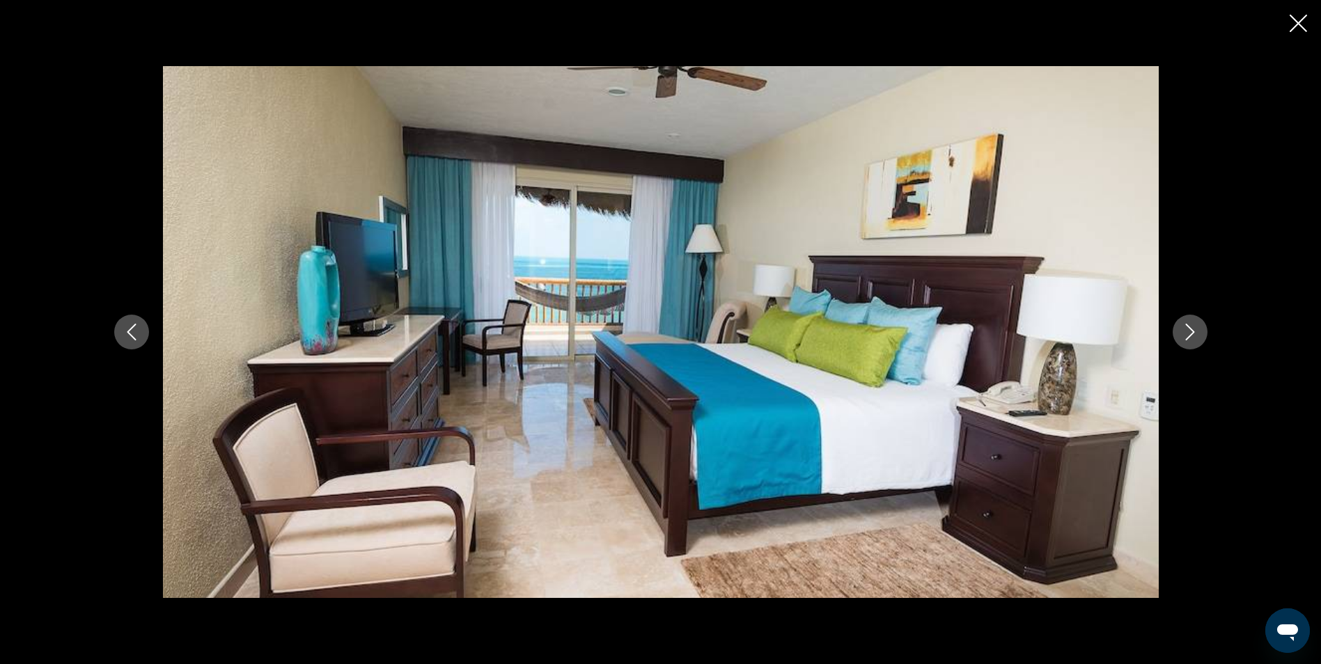
click at [1188, 329] on icon "Next image" at bounding box center [1190, 332] width 17 height 17
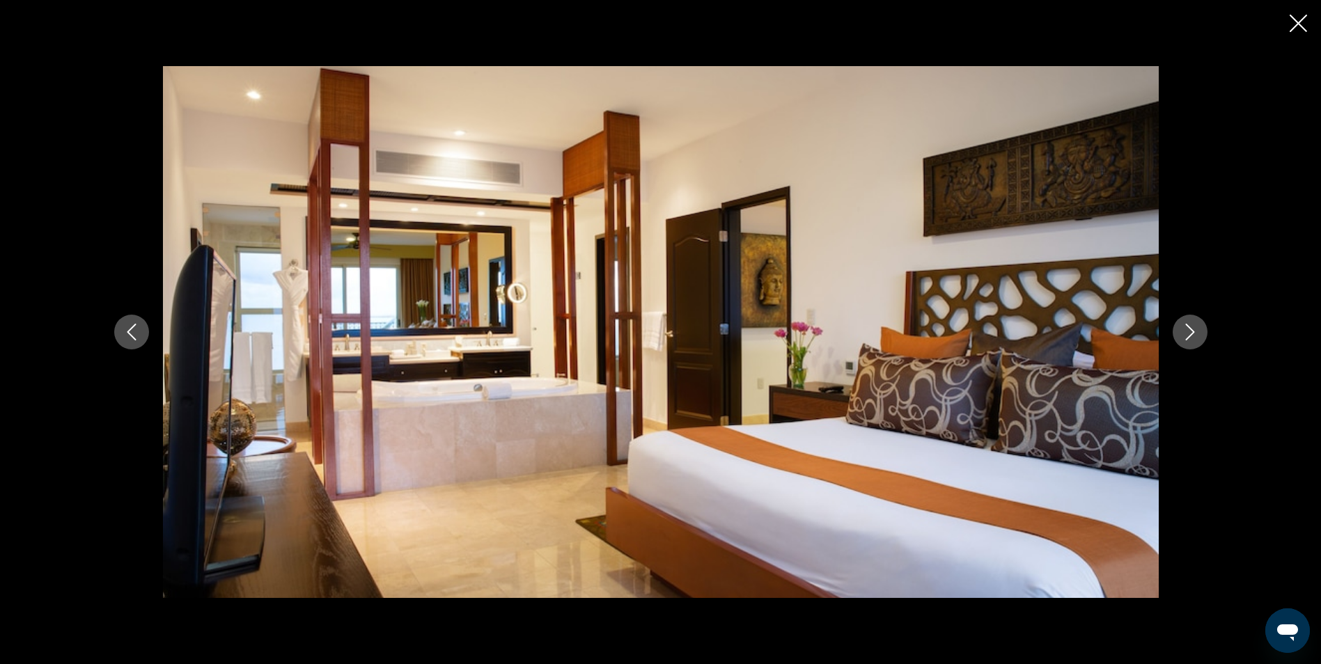
click at [1188, 329] on icon "Next image" at bounding box center [1190, 332] width 17 height 17
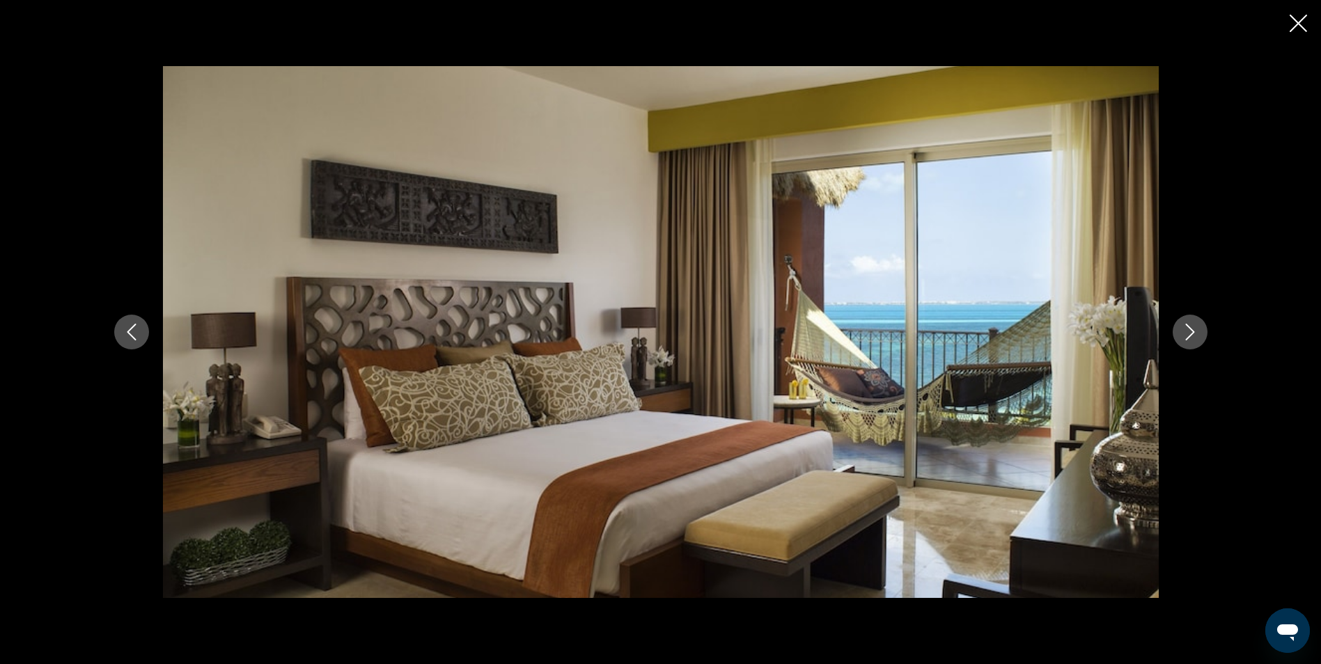
click at [1188, 329] on icon "Next image" at bounding box center [1190, 332] width 17 height 17
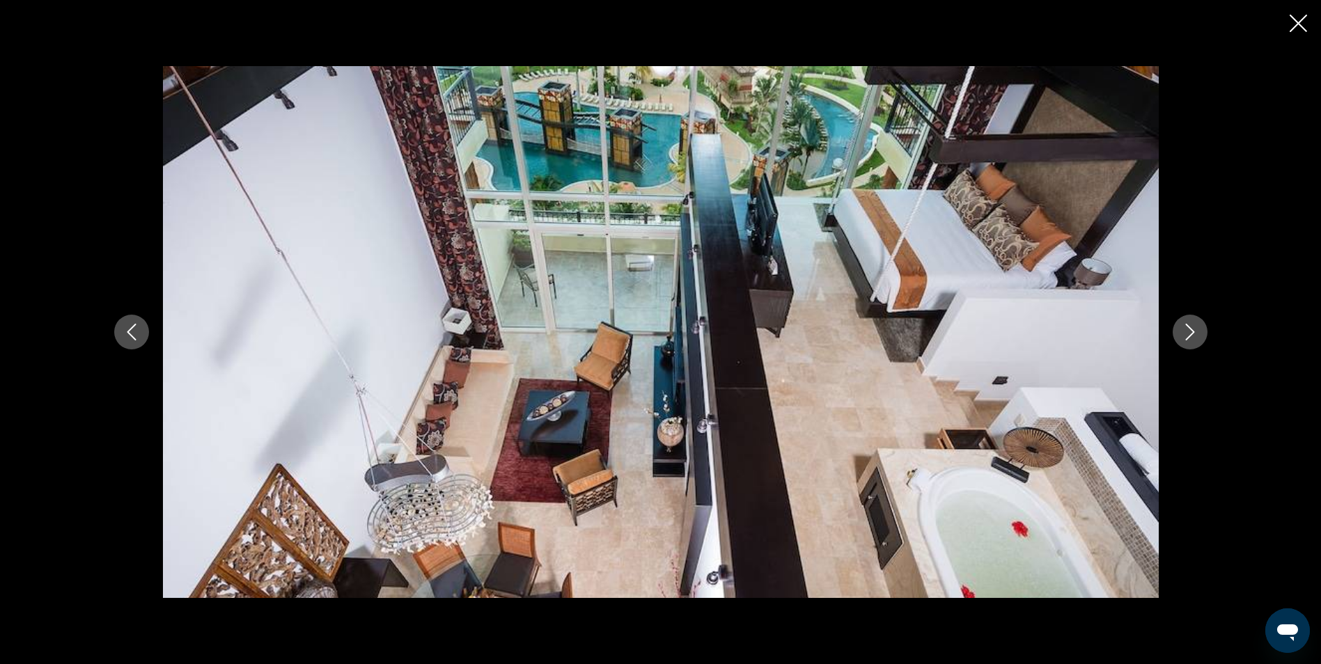
click at [1188, 329] on icon "Next image" at bounding box center [1190, 332] width 17 height 17
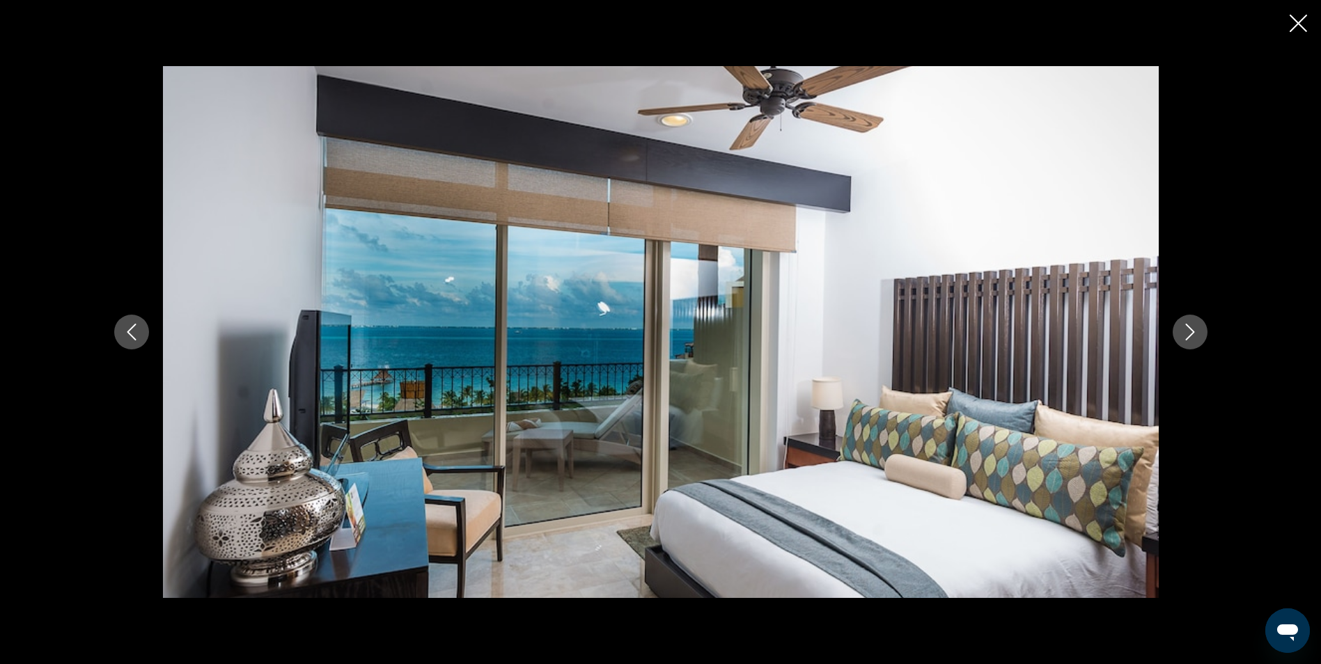
click at [1188, 329] on icon "Next image" at bounding box center [1190, 332] width 17 height 17
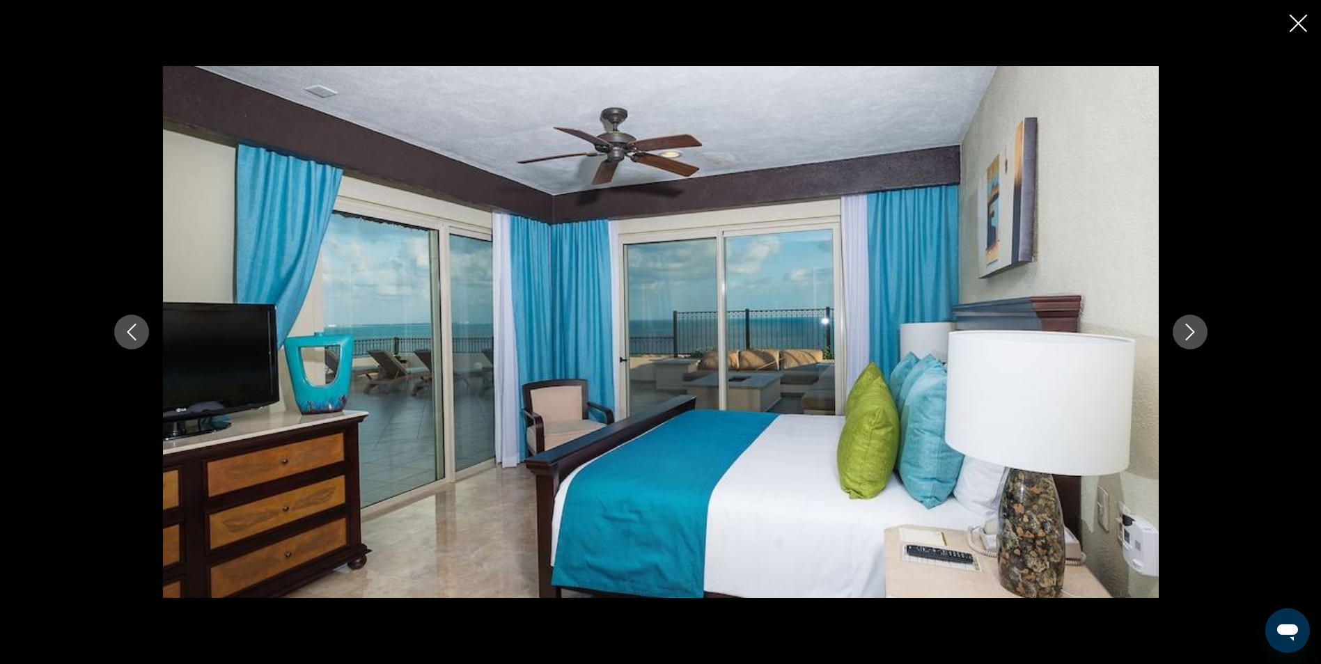
click at [1188, 329] on icon "Next image" at bounding box center [1190, 332] width 17 height 17
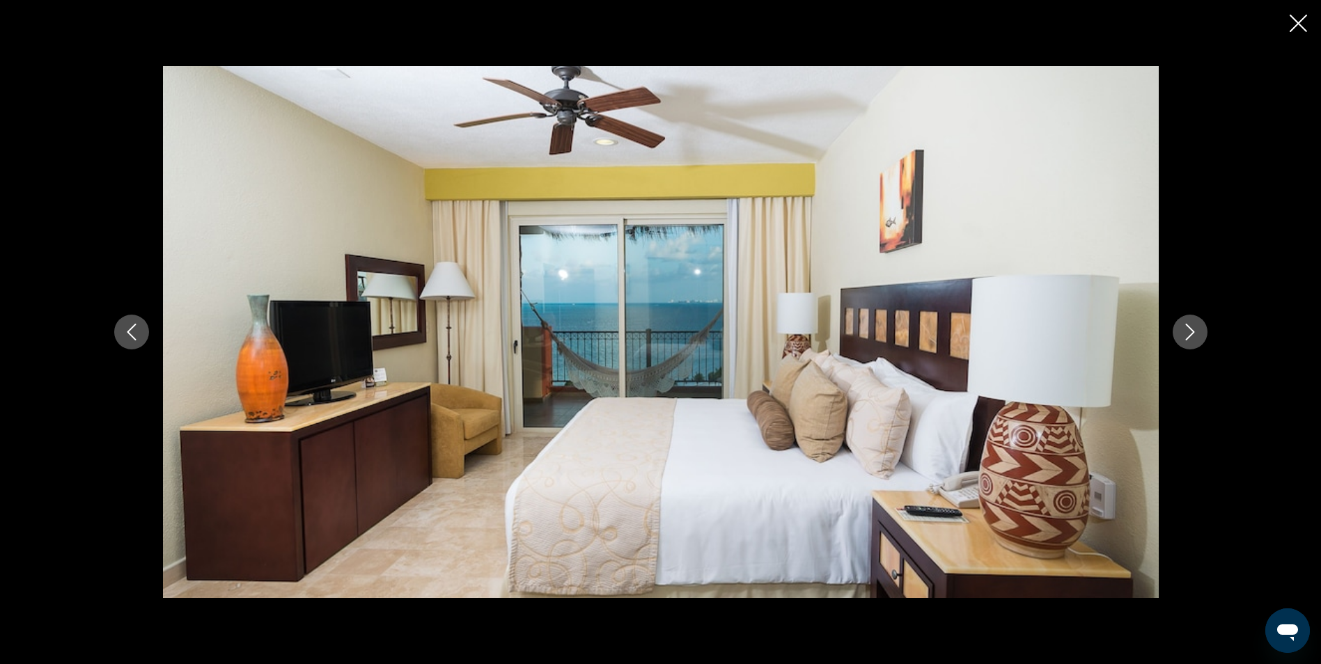
click at [1188, 329] on icon "Next image" at bounding box center [1190, 332] width 17 height 17
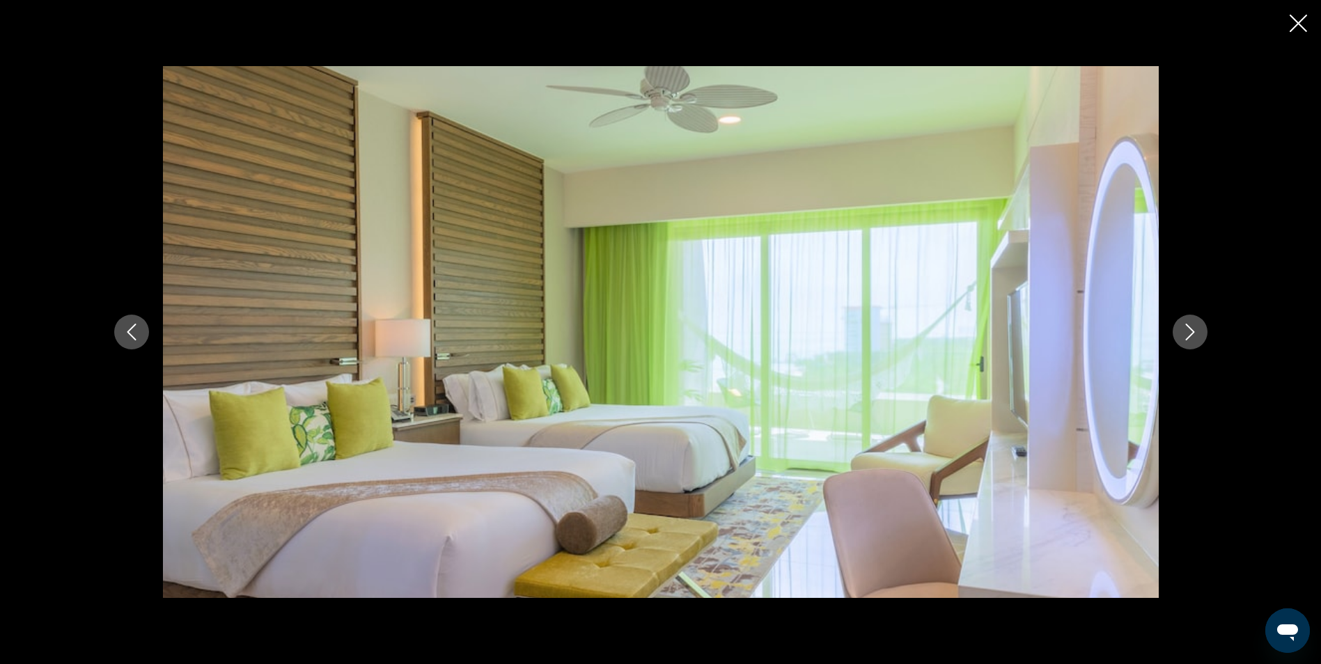
click at [1188, 329] on icon "Next image" at bounding box center [1190, 332] width 17 height 17
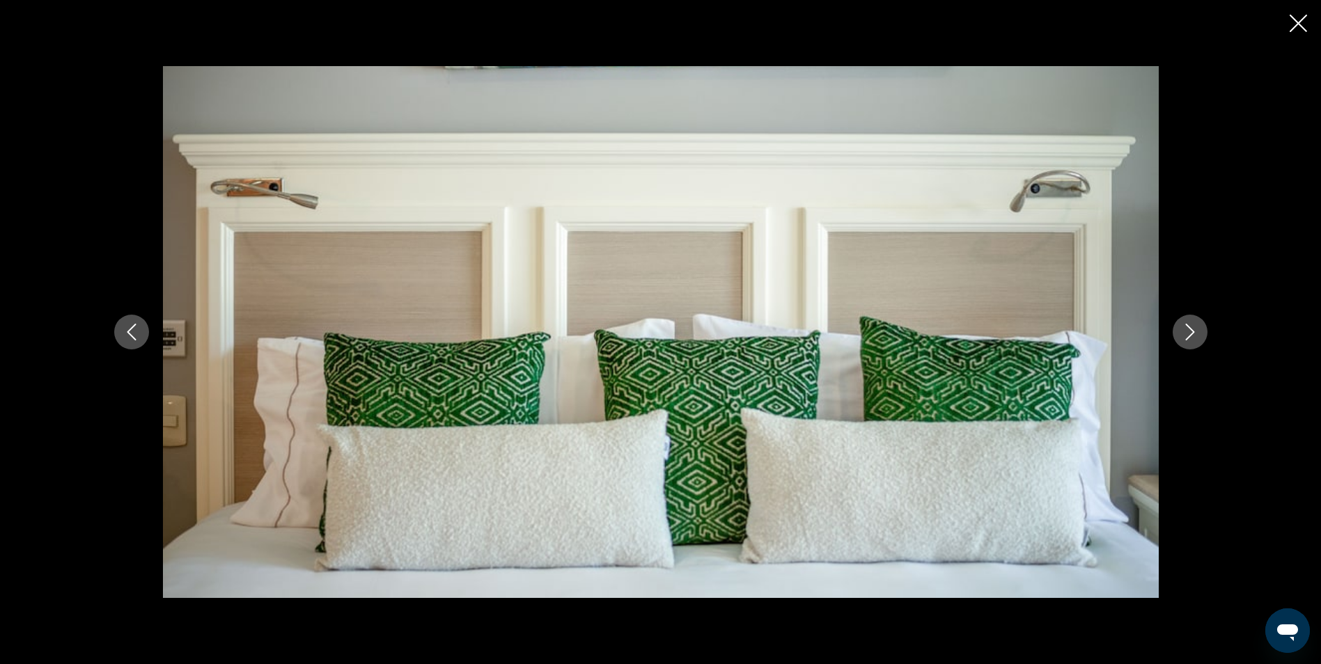
click at [1188, 329] on icon "Next image" at bounding box center [1190, 332] width 17 height 17
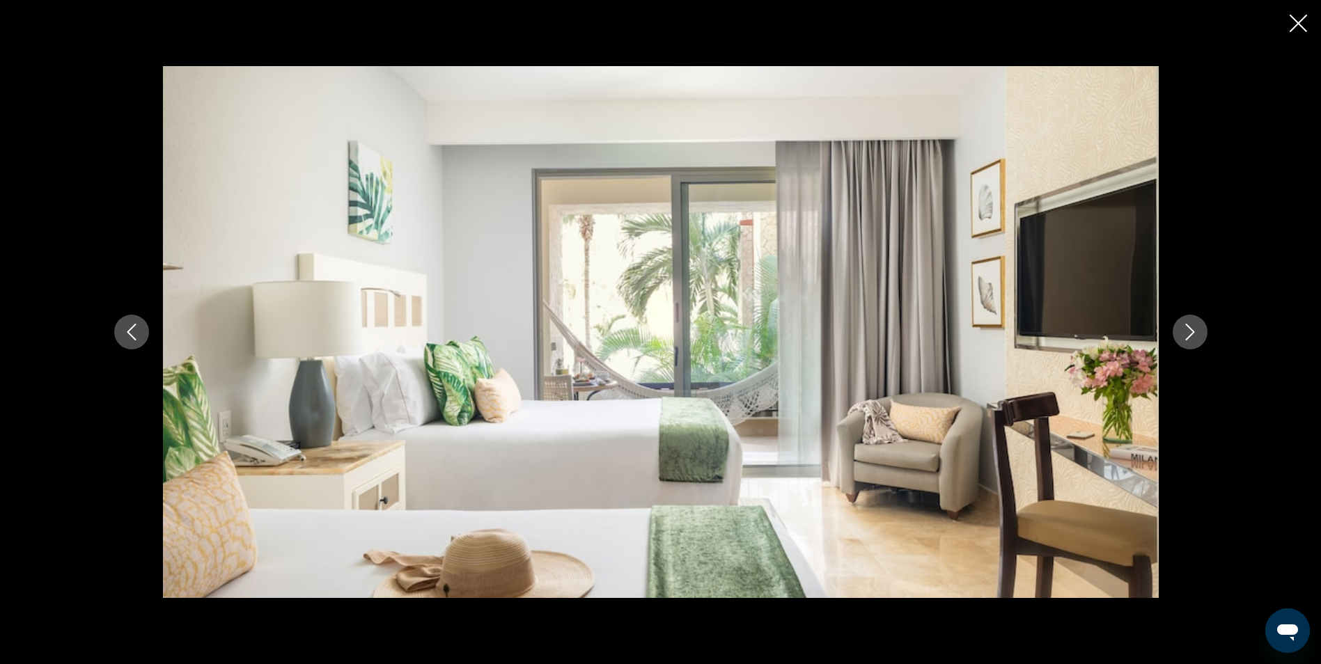
click at [1188, 329] on icon "Next image" at bounding box center [1190, 332] width 17 height 17
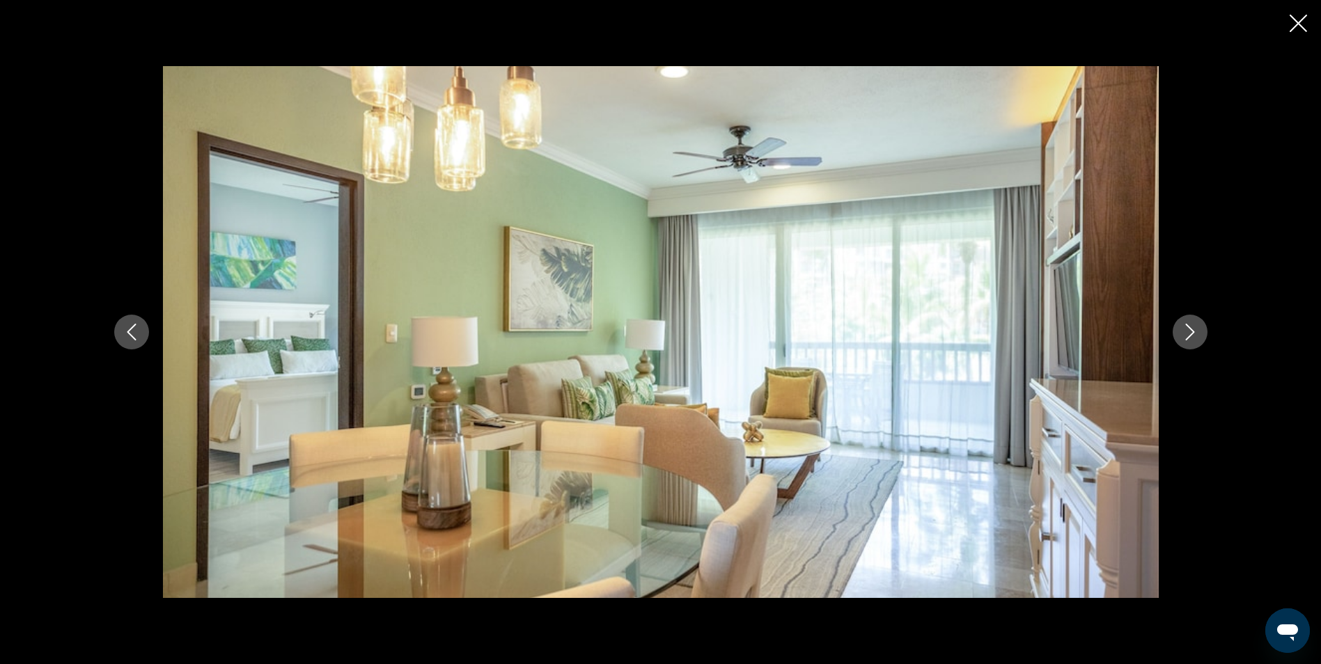
click at [1188, 329] on icon "Next image" at bounding box center [1190, 332] width 17 height 17
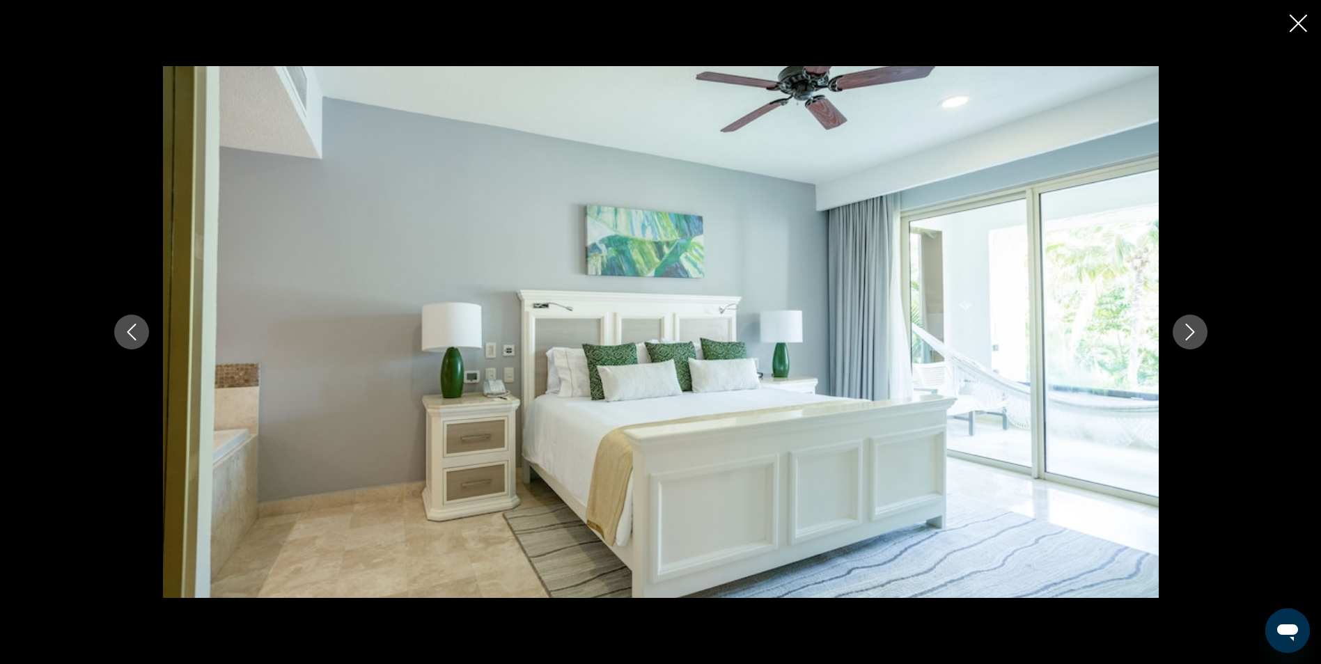
click at [1188, 329] on icon "Next image" at bounding box center [1190, 332] width 17 height 17
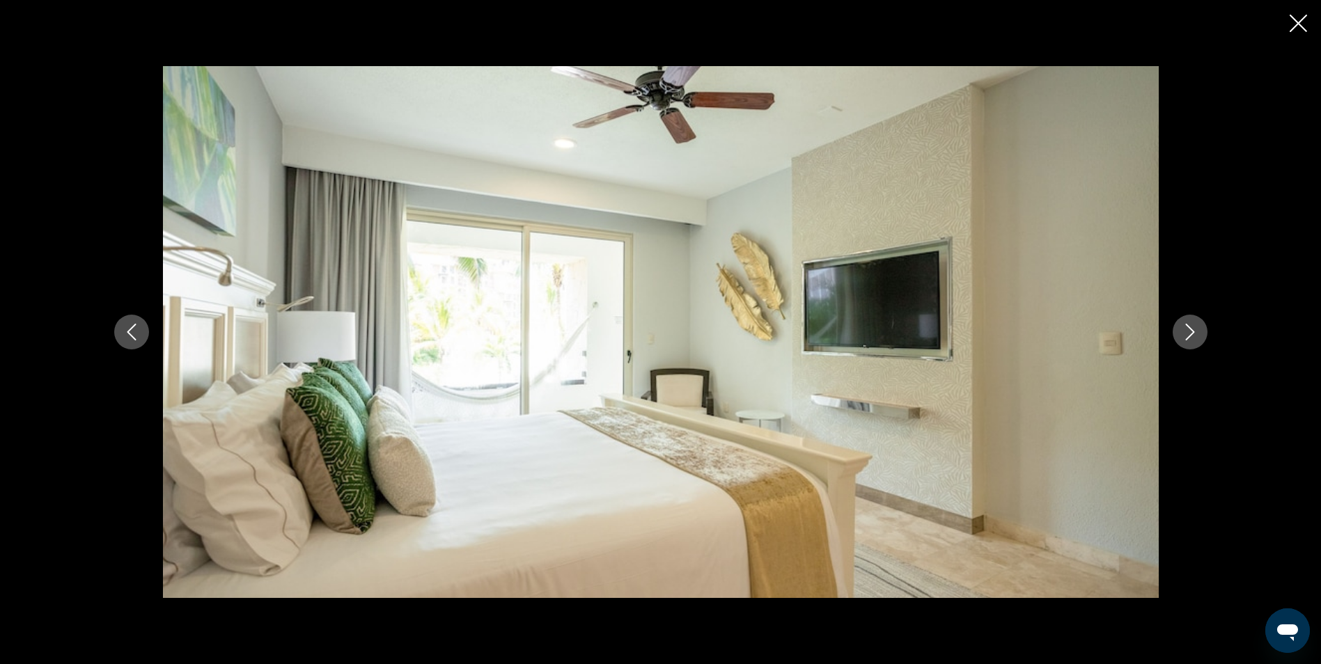
click at [1288, 21] on div "prev next" at bounding box center [660, 332] width 1321 height 664
click at [1298, 27] on icon "Close slideshow" at bounding box center [1298, 23] width 17 height 17
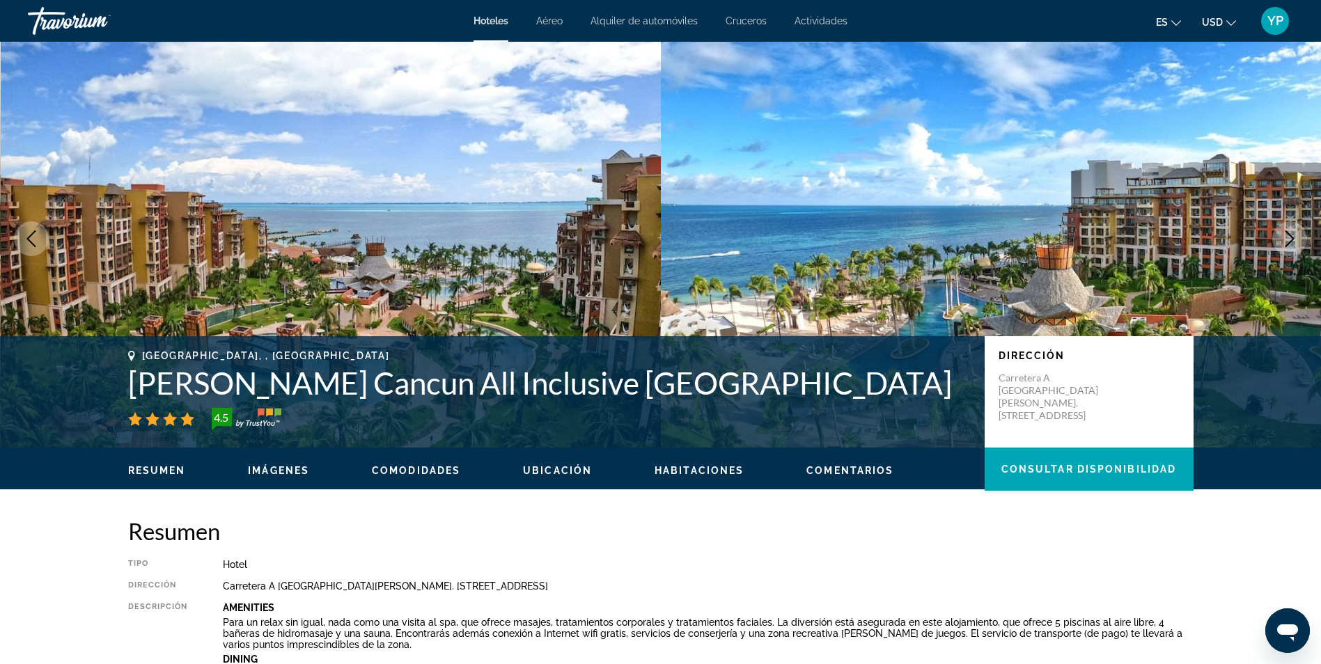
scroll to position [0, 0]
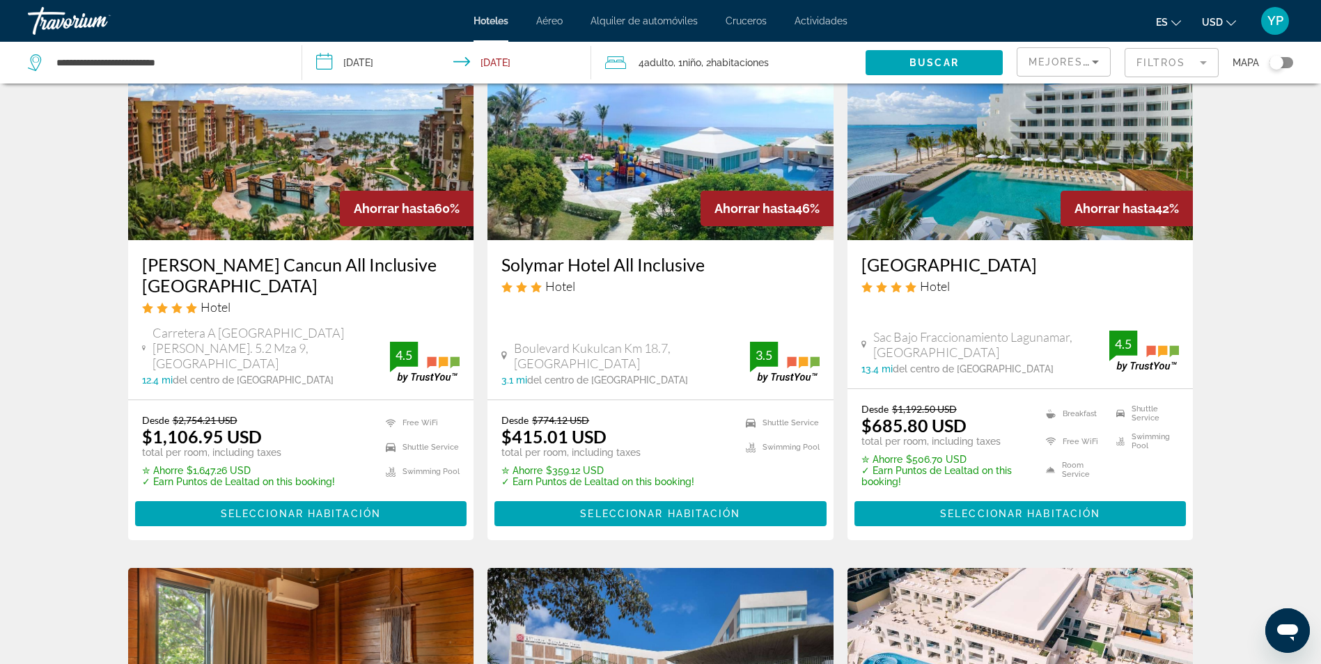
scroll to position [148, 0]
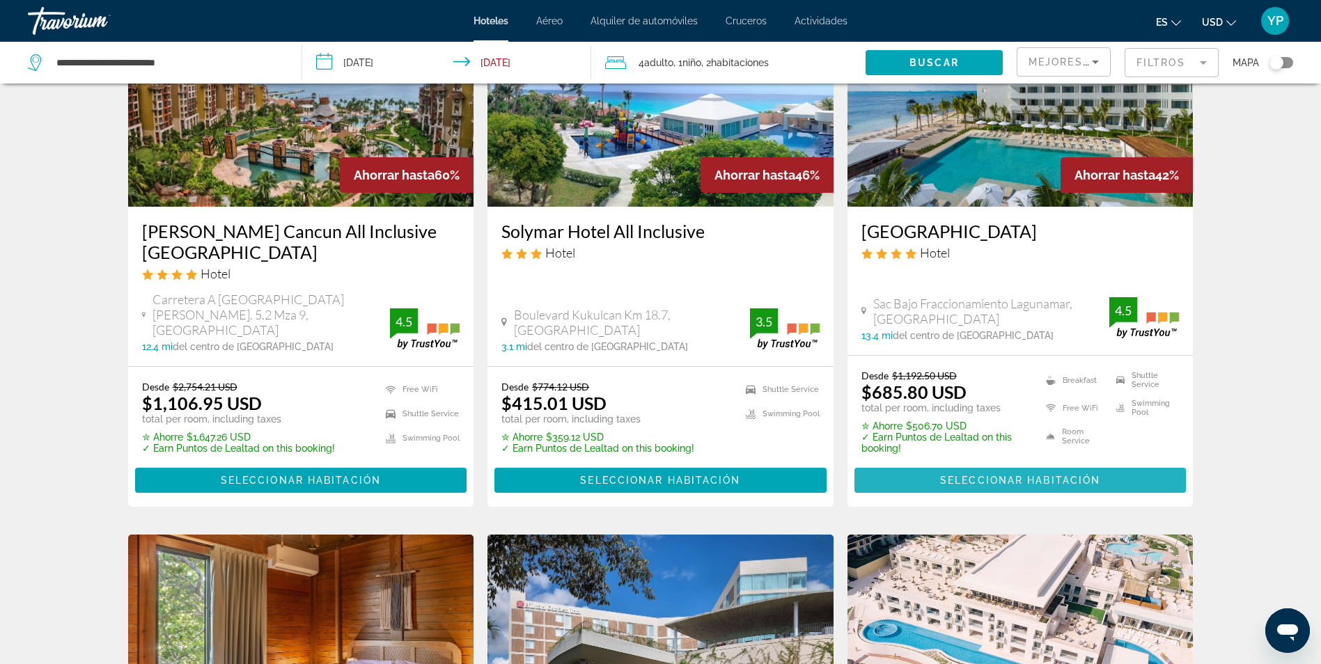
click at [1009, 475] on span "Seleccionar habitación" at bounding box center [1020, 480] width 160 height 11
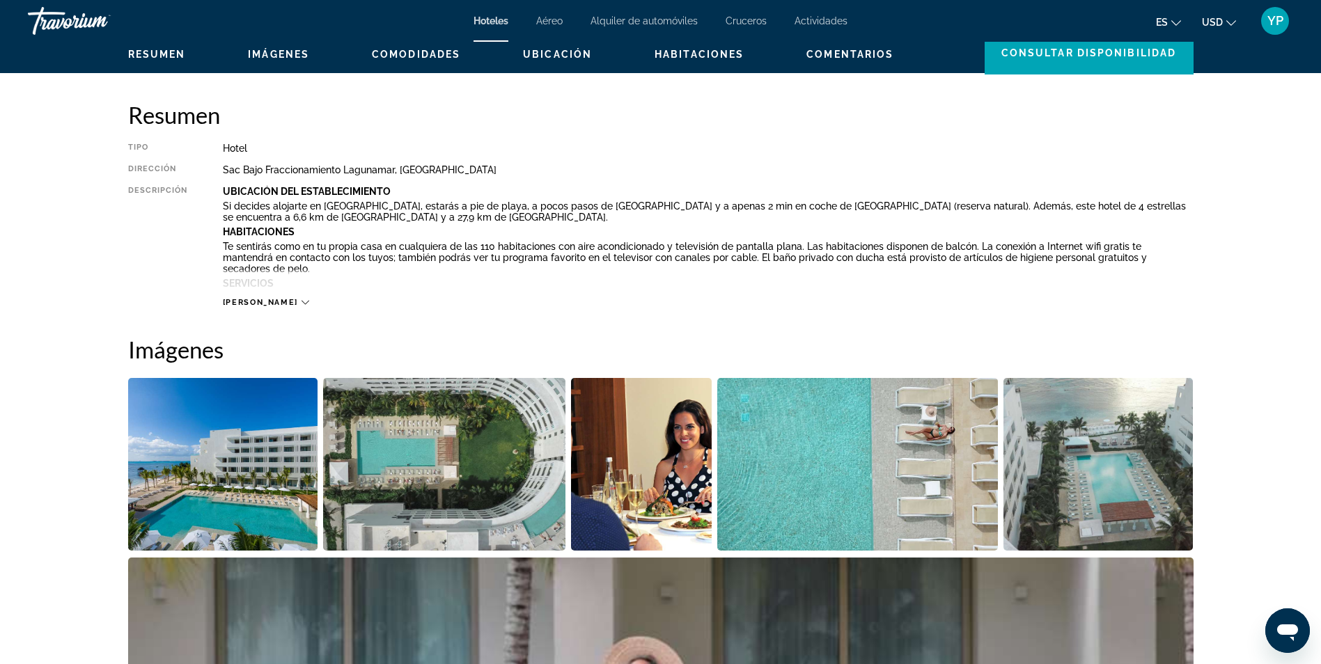
scroll to position [557, 0]
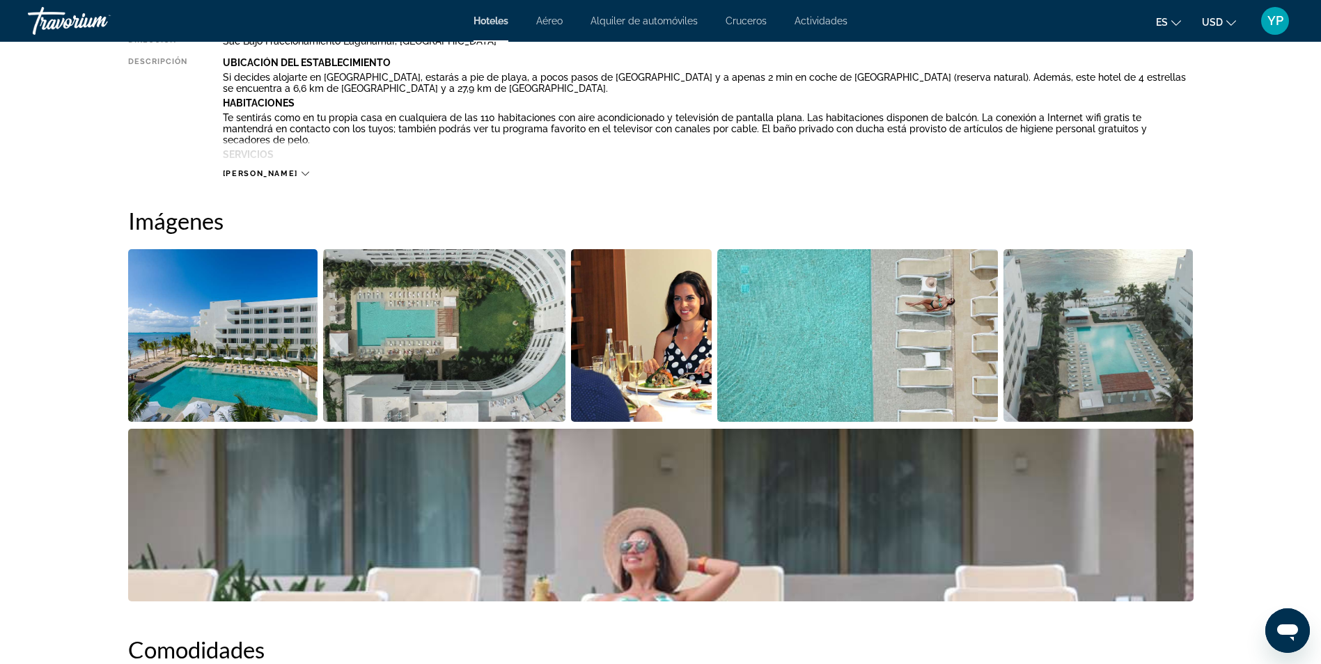
click at [784, 322] on img "Open full-screen image slider" at bounding box center [857, 335] width 281 height 173
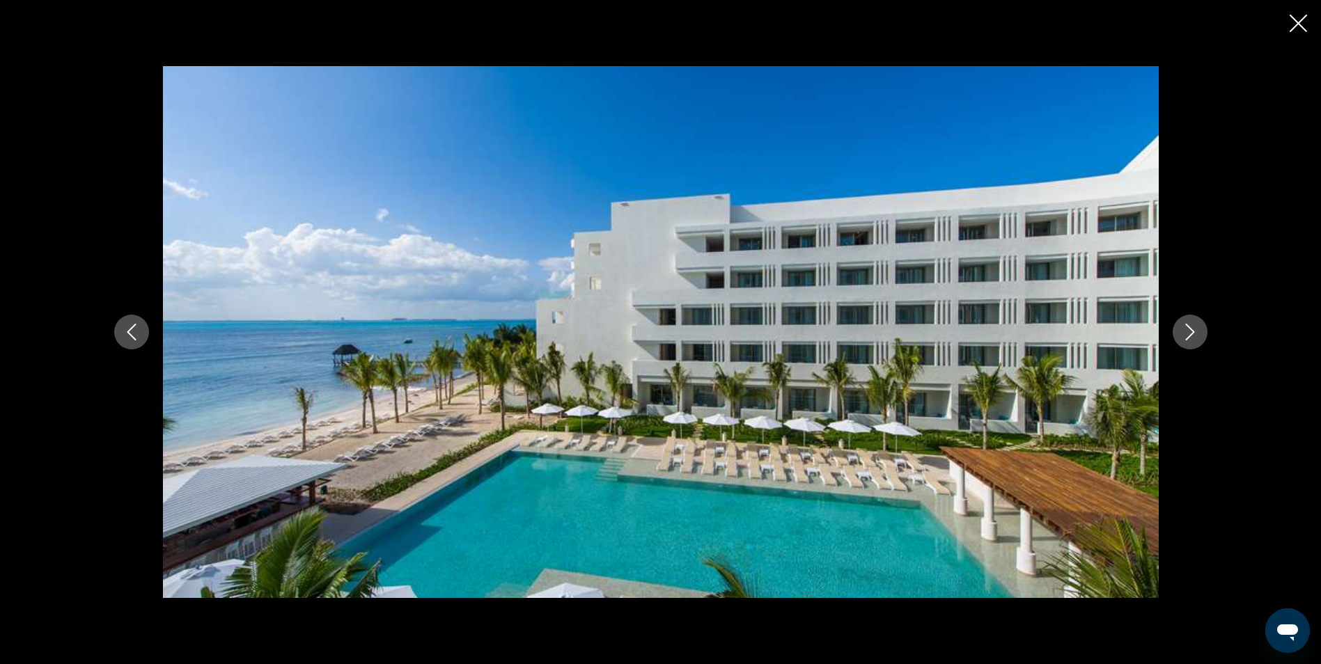
click at [1194, 327] on icon "Next image" at bounding box center [1190, 332] width 17 height 17
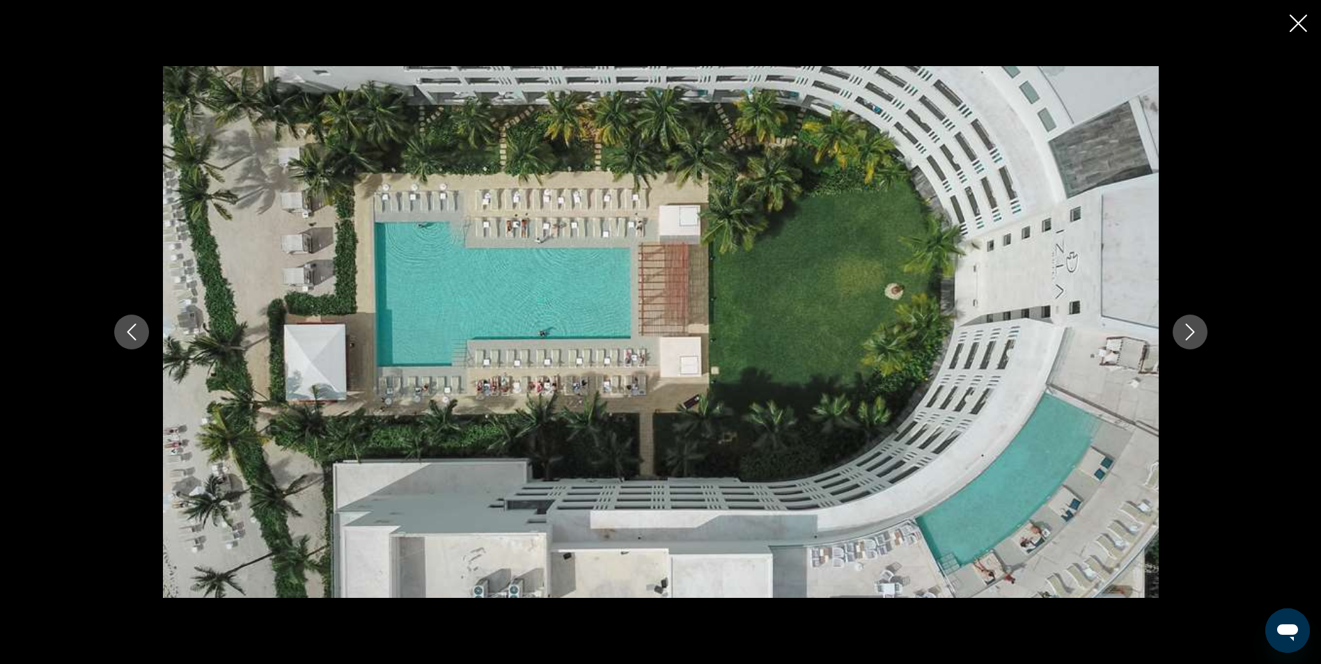
click at [1194, 327] on icon "Next image" at bounding box center [1190, 332] width 17 height 17
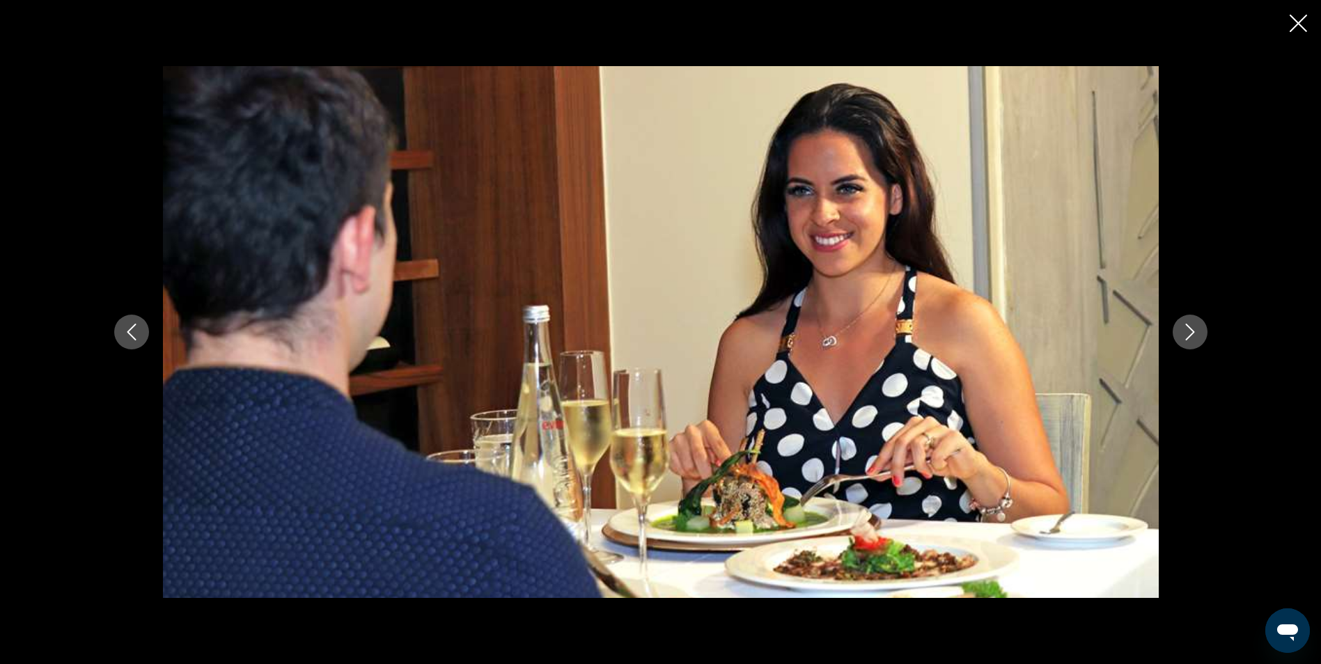
click at [1194, 327] on icon "Next image" at bounding box center [1190, 332] width 17 height 17
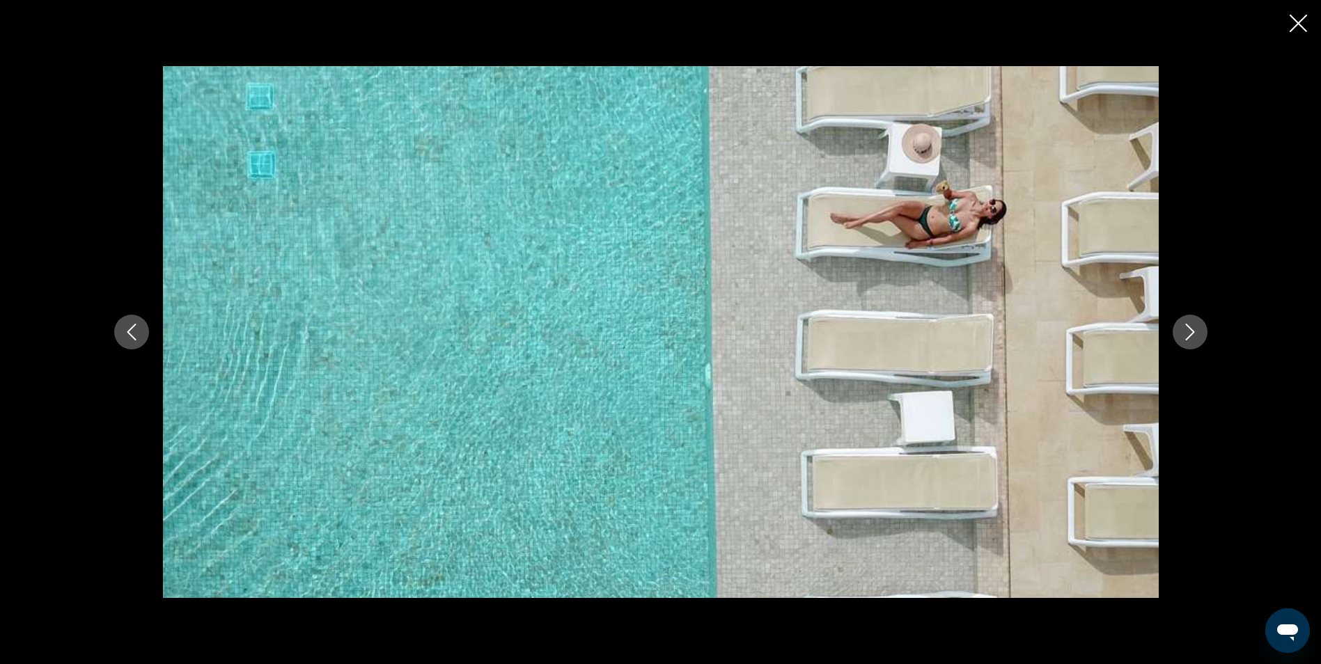
click at [1194, 327] on icon "Next image" at bounding box center [1190, 332] width 17 height 17
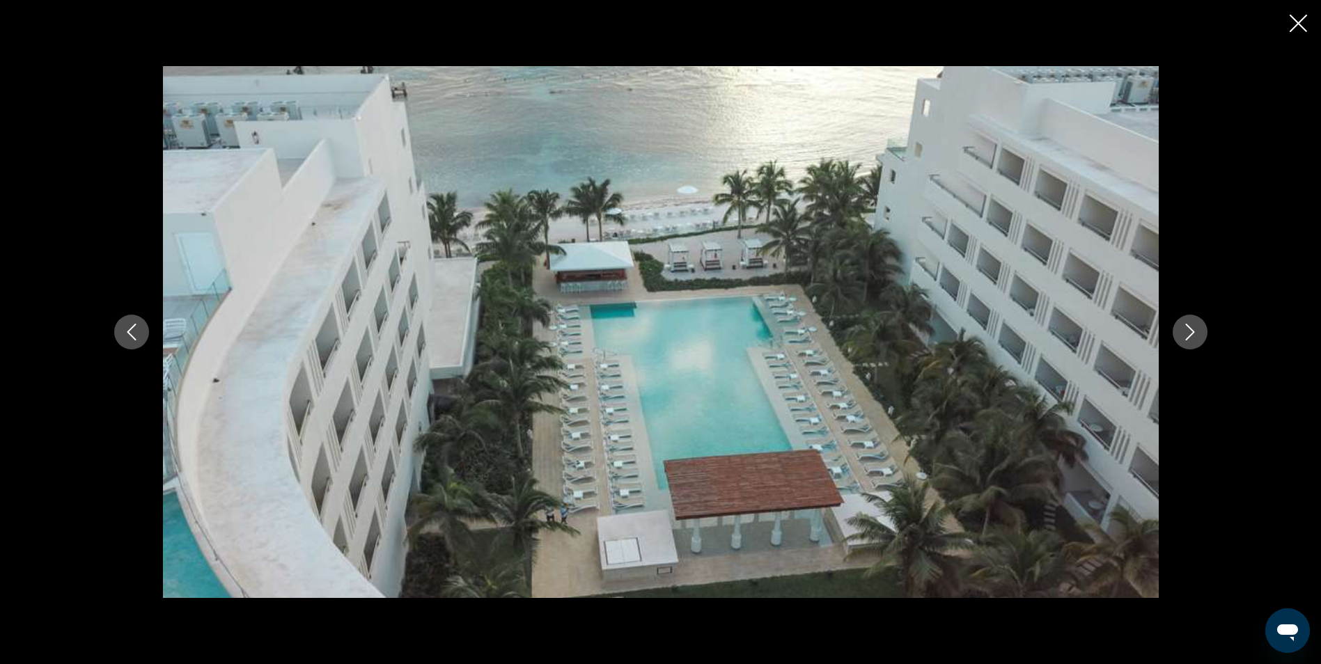
click at [1194, 327] on icon "Next image" at bounding box center [1190, 332] width 17 height 17
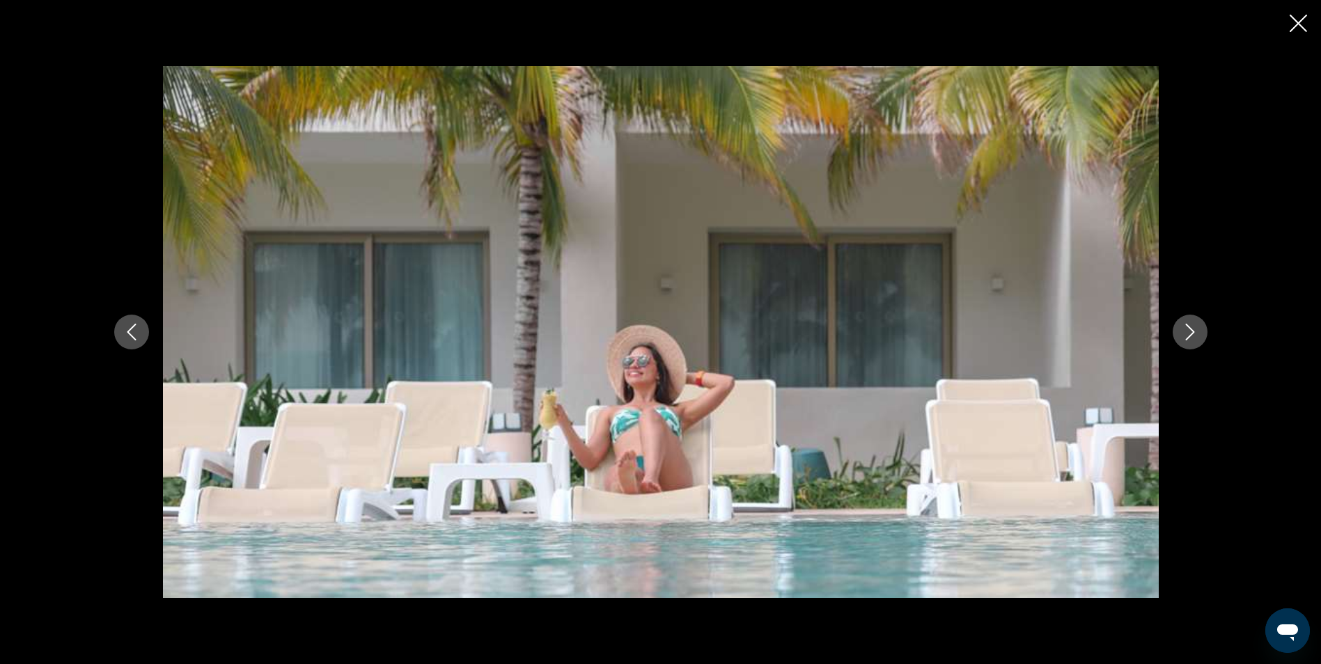
click at [1194, 327] on icon "Next image" at bounding box center [1190, 332] width 17 height 17
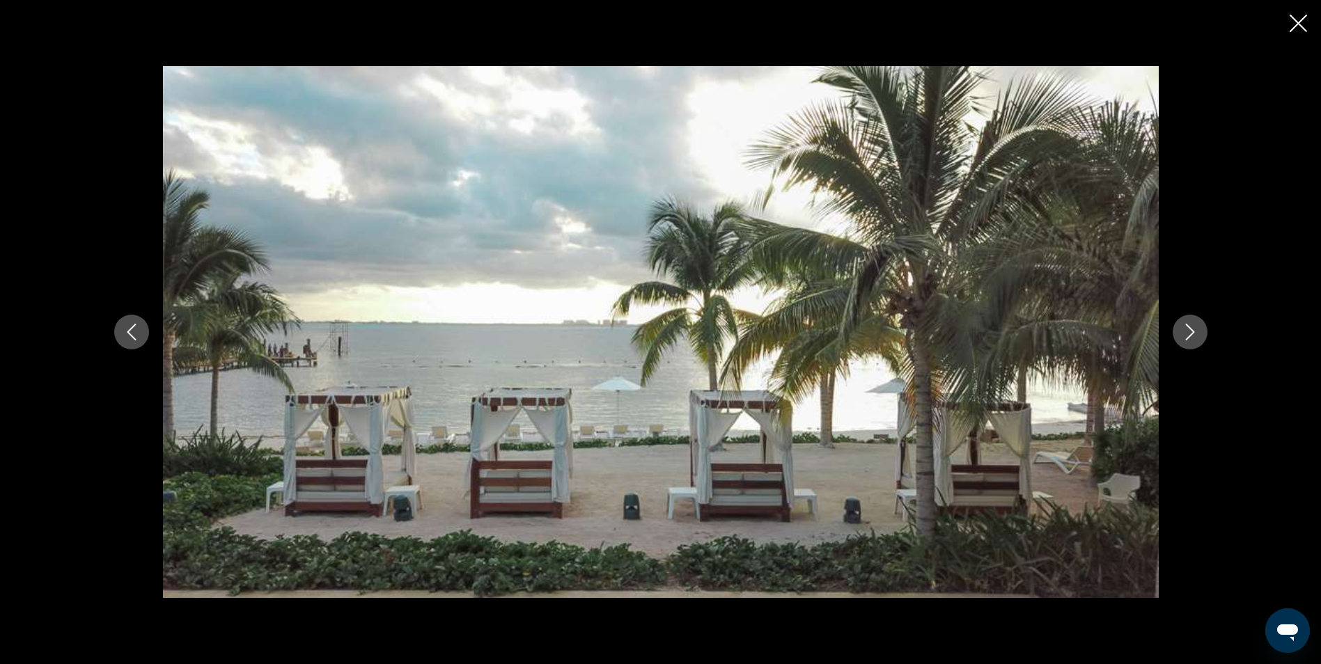
click at [1194, 327] on icon "Next image" at bounding box center [1190, 332] width 17 height 17
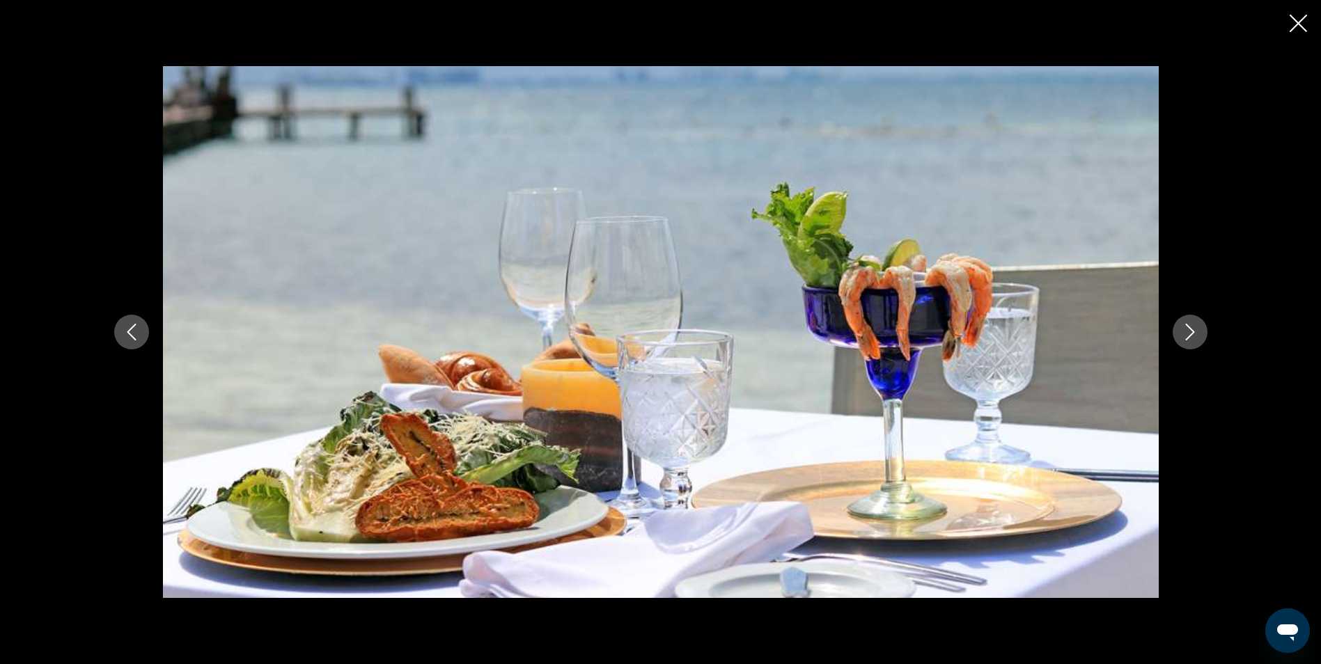
click at [1194, 327] on icon "Next image" at bounding box center [1190, 332] width 17 height 17
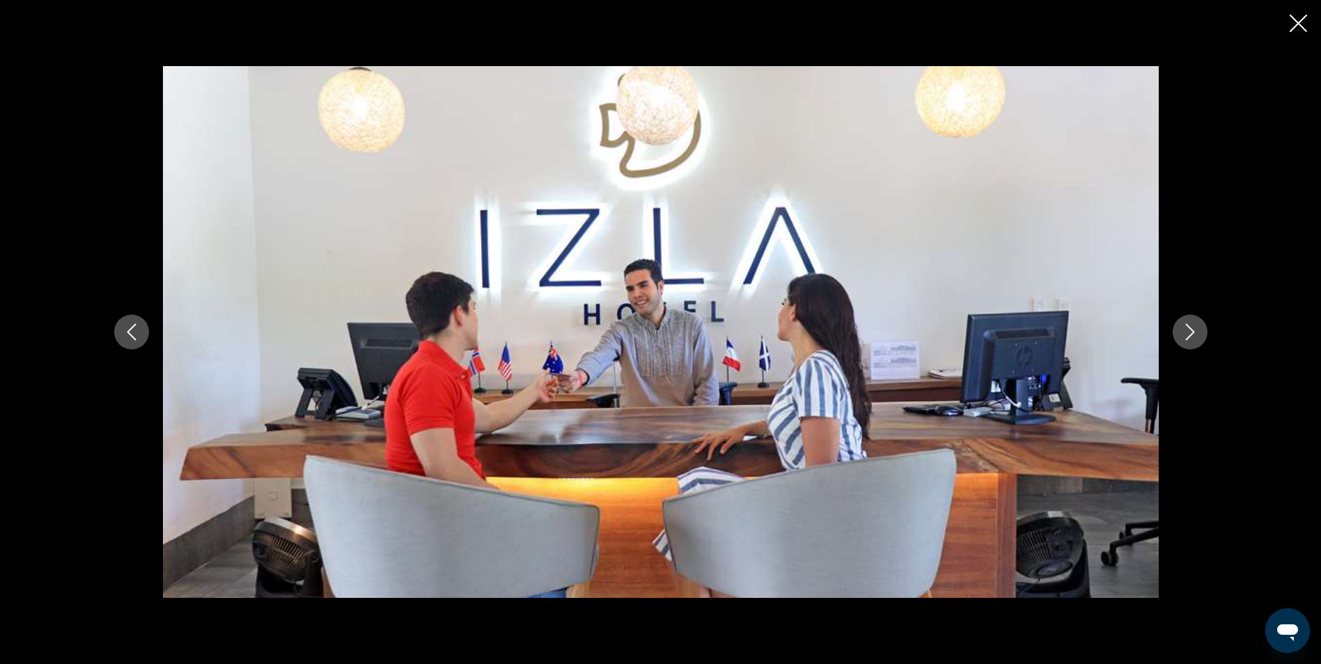
click at [1194, 327] on icon "Next image" at bounding box center [1190, 332] width 17 height 17
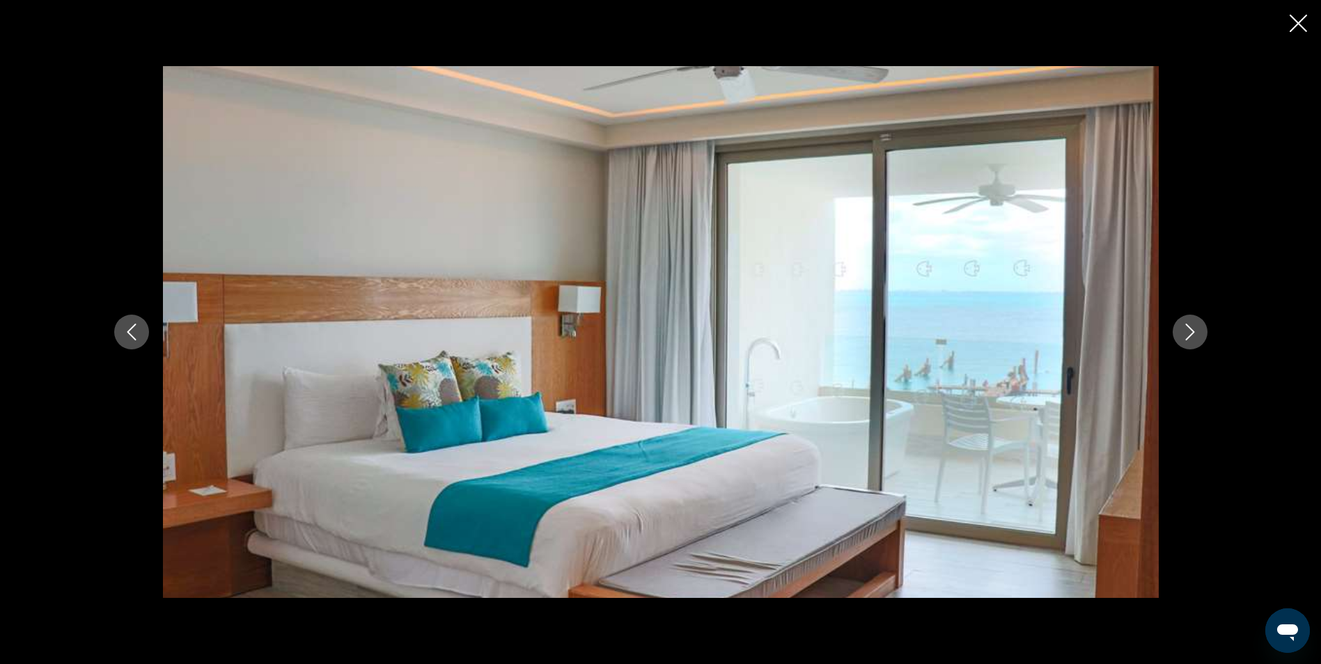
click at [1194, 327] on icon "Next image" at bounding box center [1190, 332] width 17 height 17
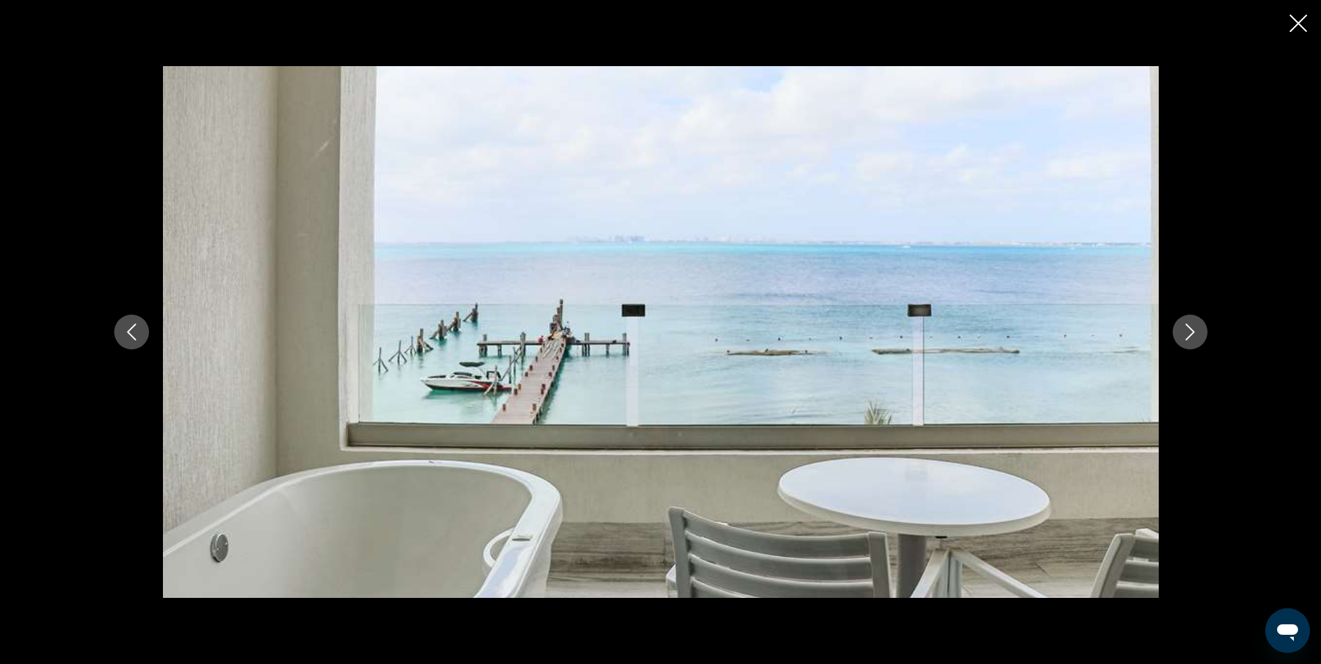
click at [1194, 327] on icon "Next image" at bounding box center [1190, 332] width 17 height 17
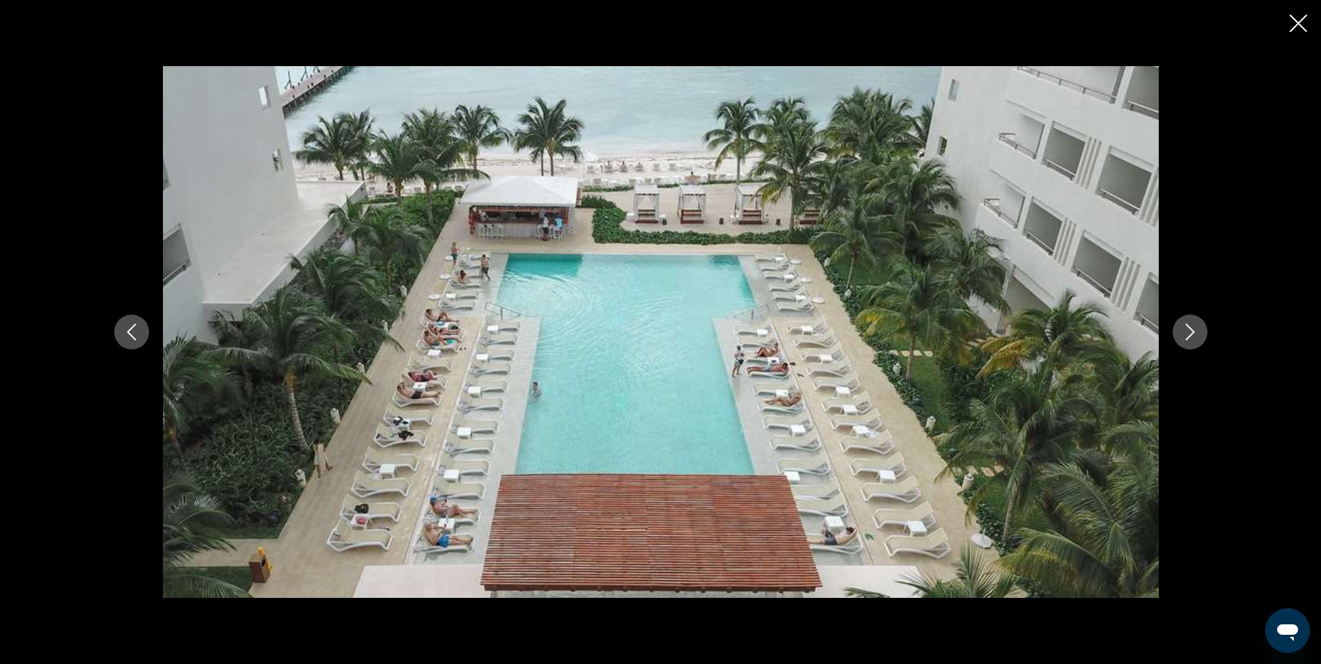
click at [1286, 29] on div "prev next" at bounding box center [660, 332] width 1321 height 664
click at [1294, 20] on icon "Close slideshow" at bounding box center [1298, 23] width 17 height 17
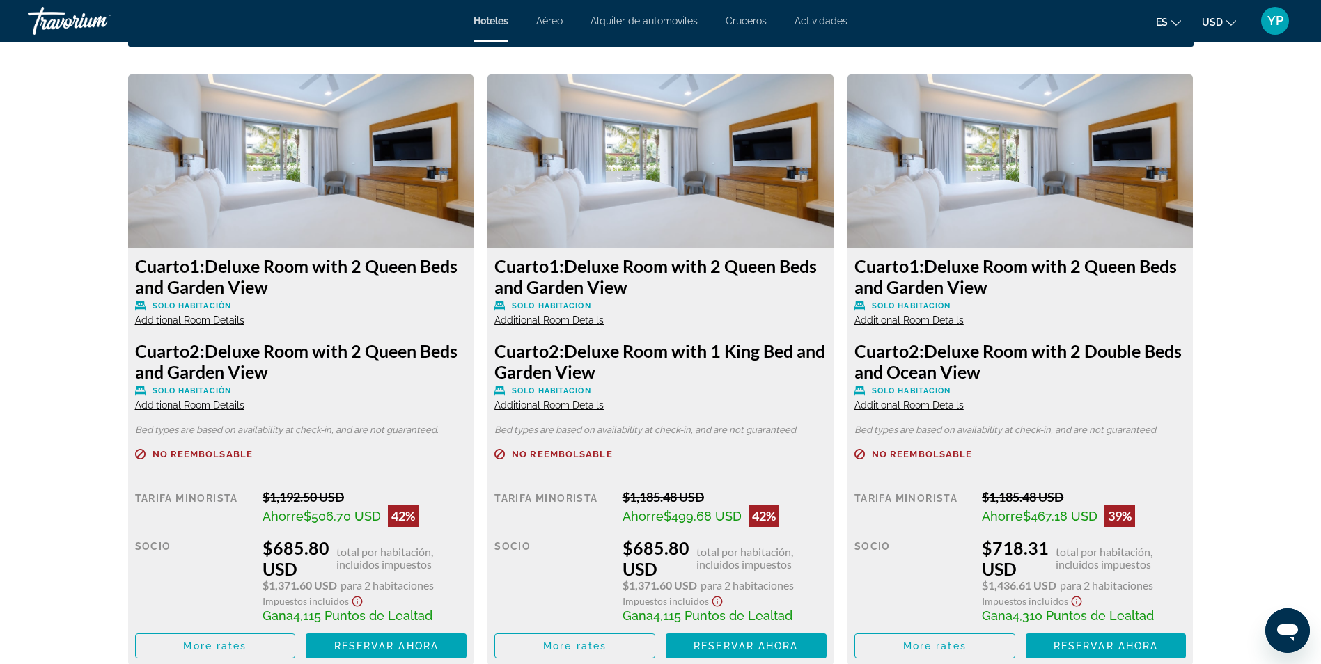
scroll to position [1905, 0]
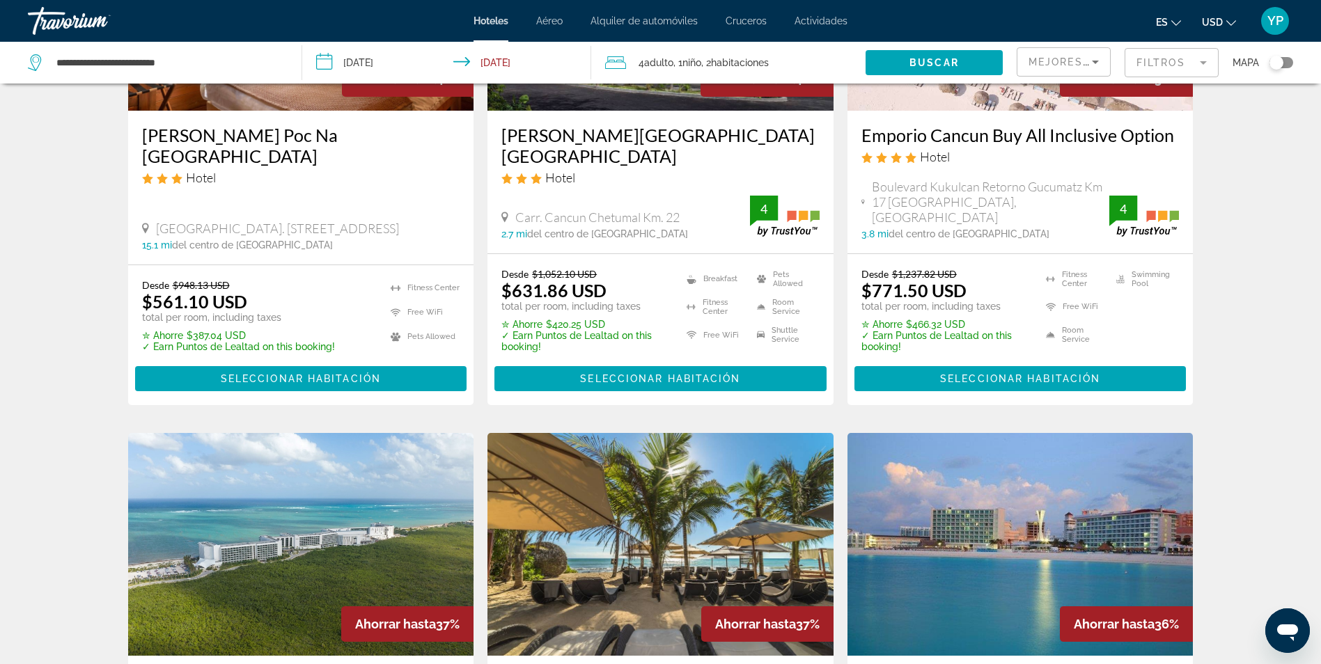
scroll to position [804, 0]
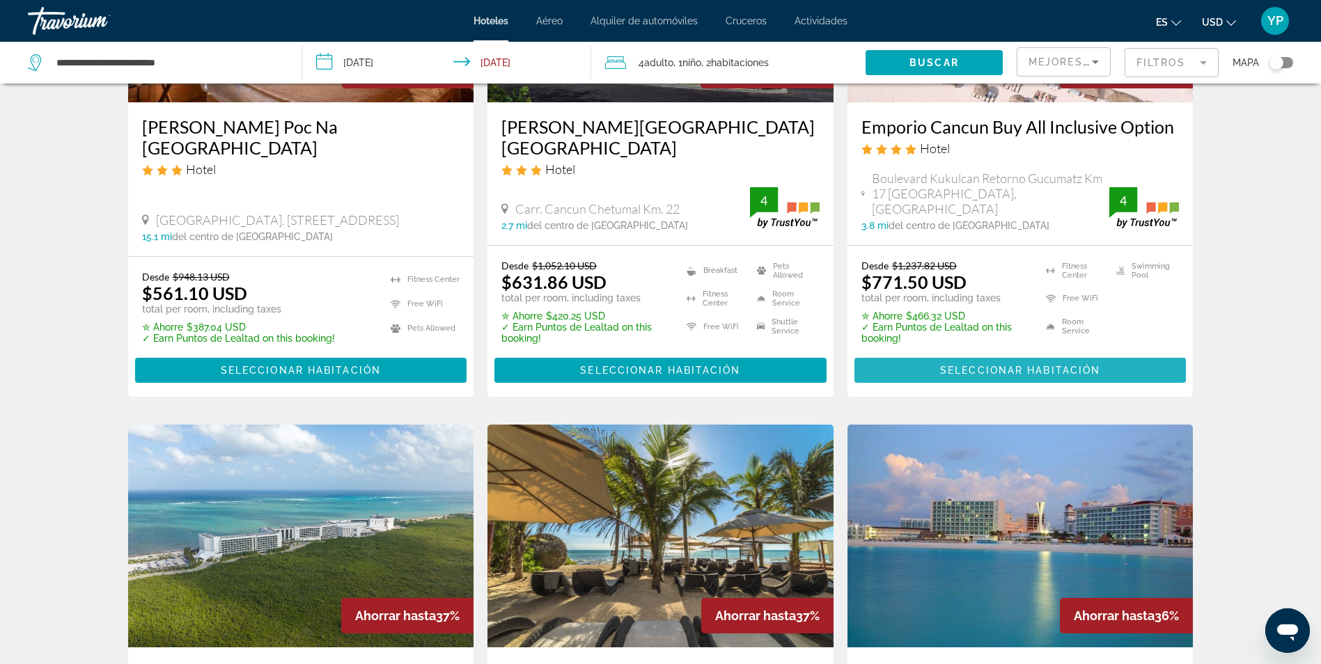
click at [1008, 365] on span "Seleccionar habitación" at bounding box center [1020, 370] width 160 height 11
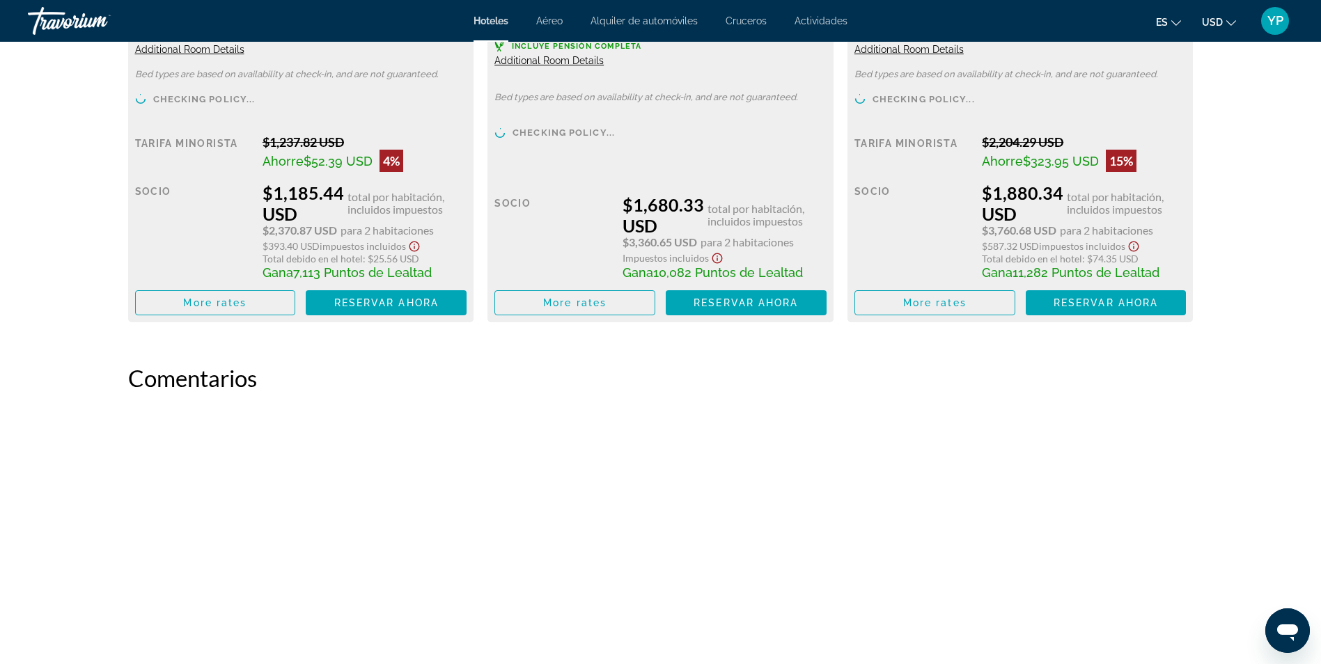
scroll to position [1739, 0]
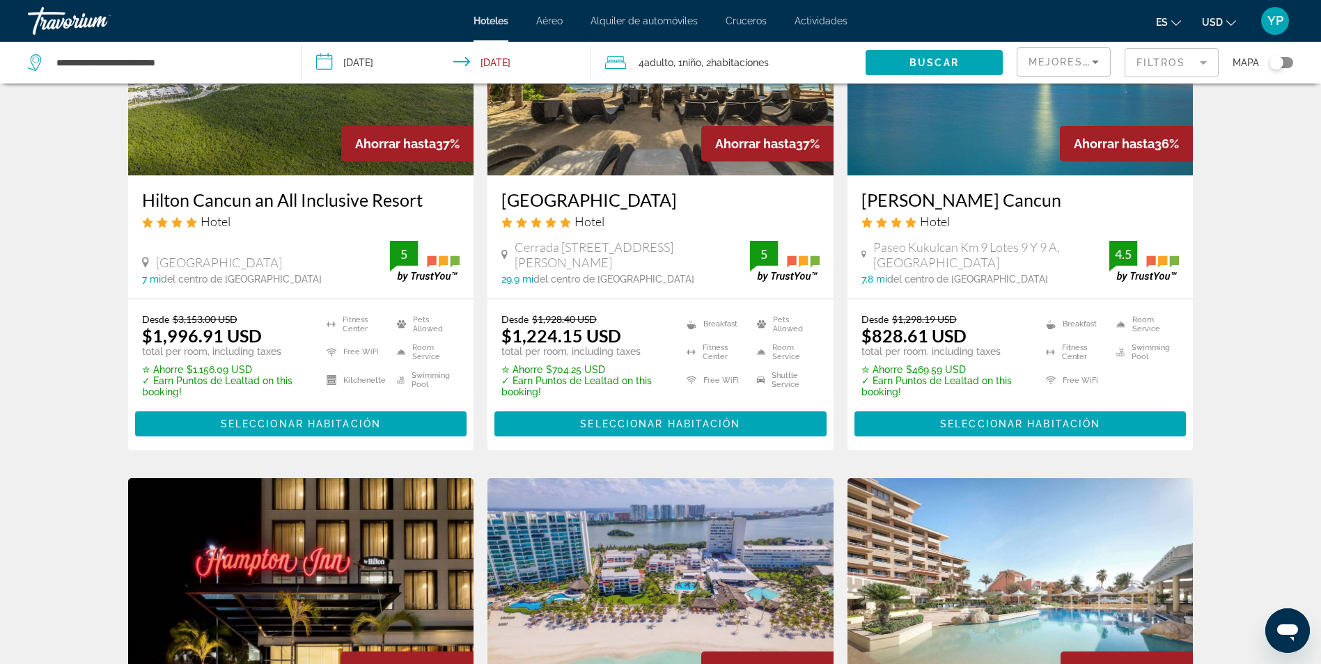
scroll to position [1279, 0]
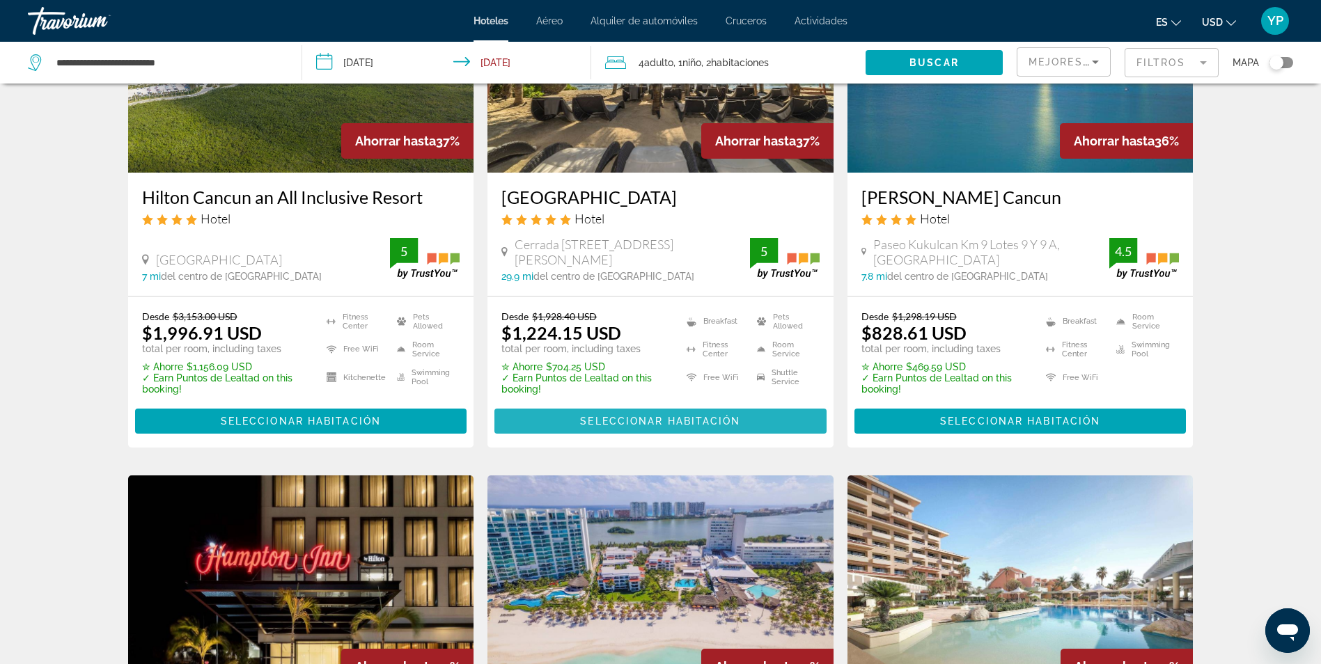
click at [664, 416] on span "Seleccionar habitación" at bounding box center [660, 421] width 160 height 11
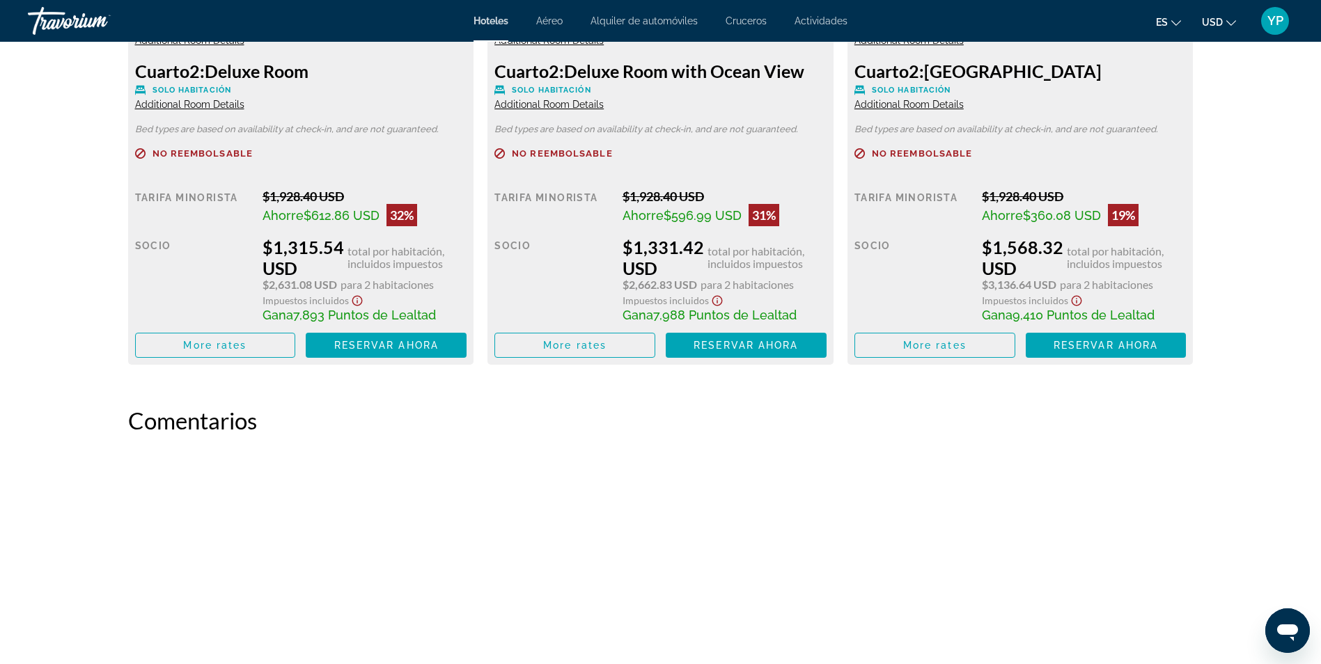
scroll to position [2175, 0]
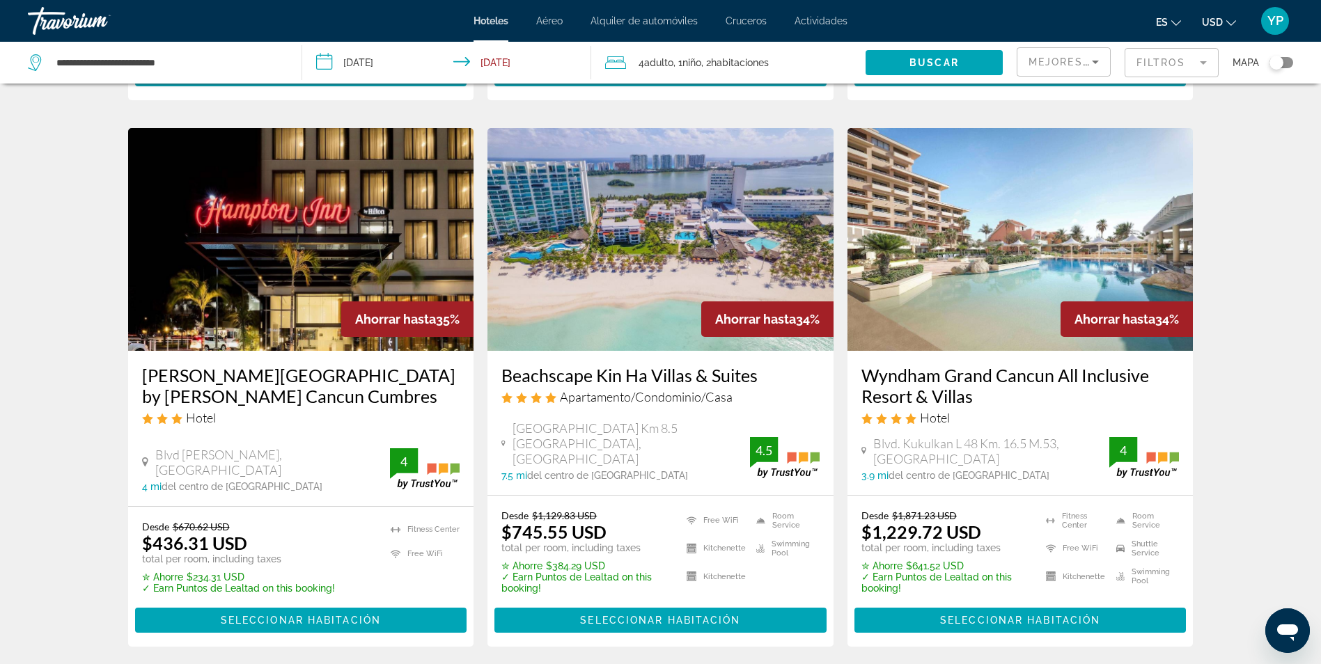
scroll to position [1635, 0]
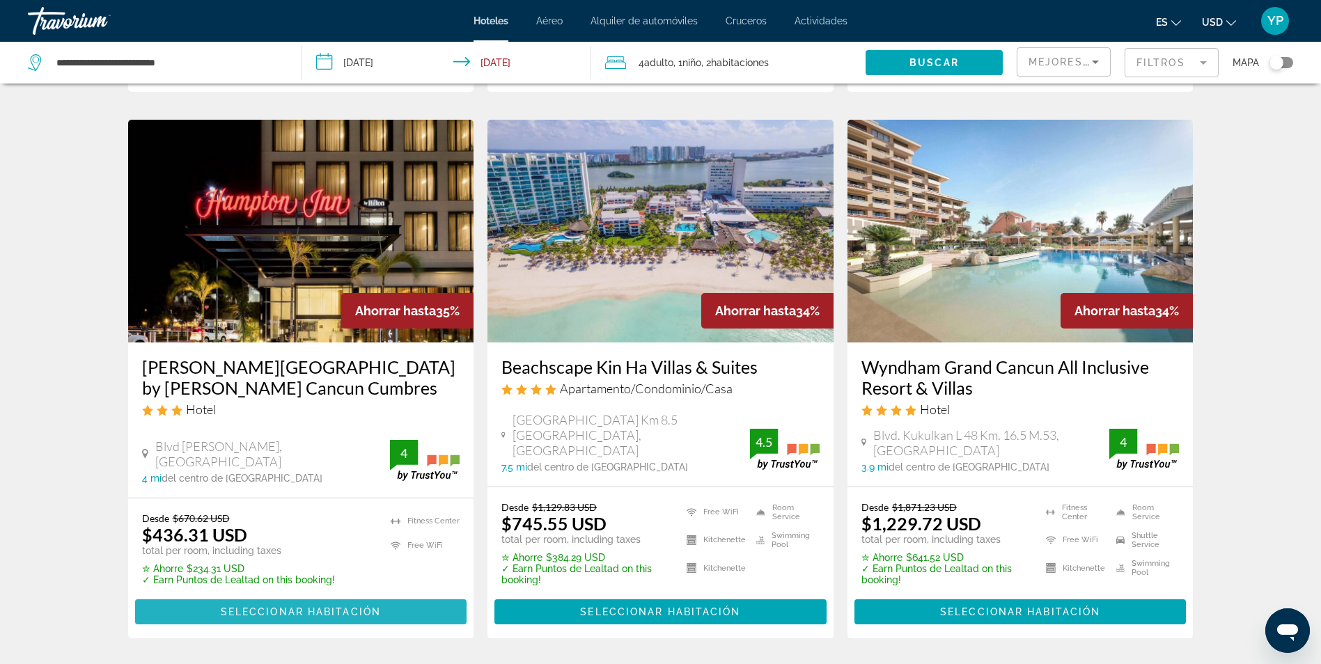
click at [315, 607] on span "Seleccionar habitación" at bounding box center [301, 612] width 160 height 11
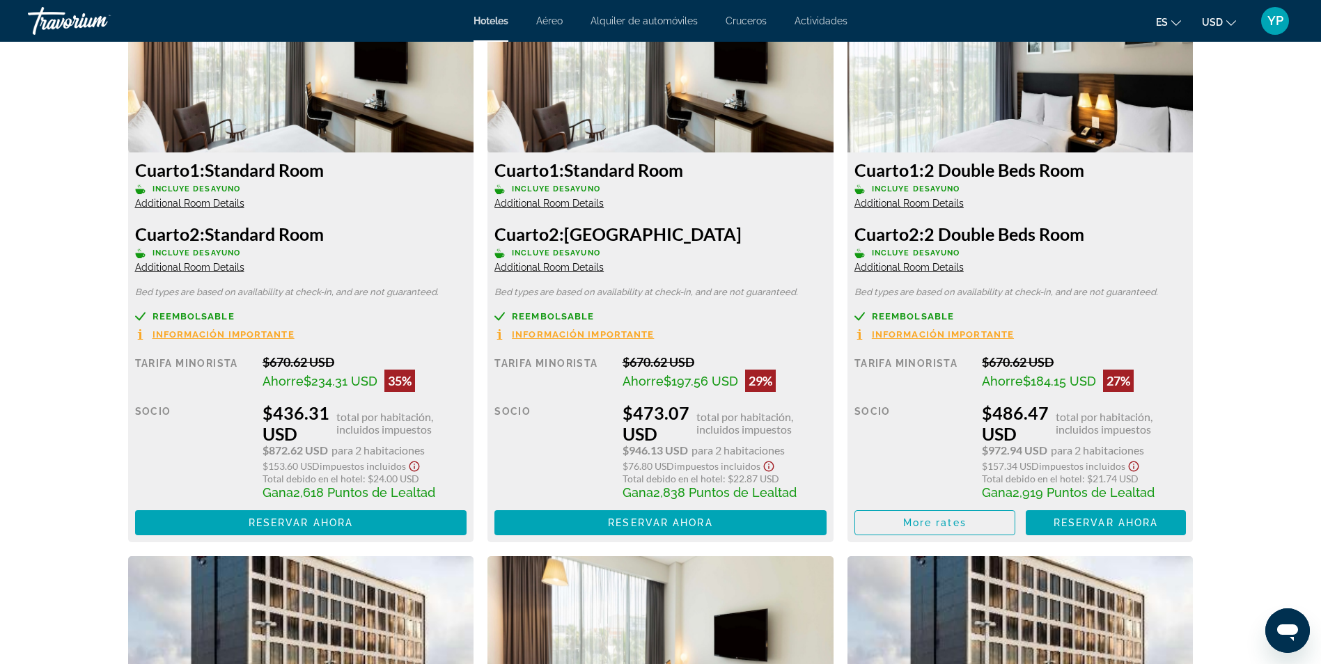
scroll to position [2012, 0]
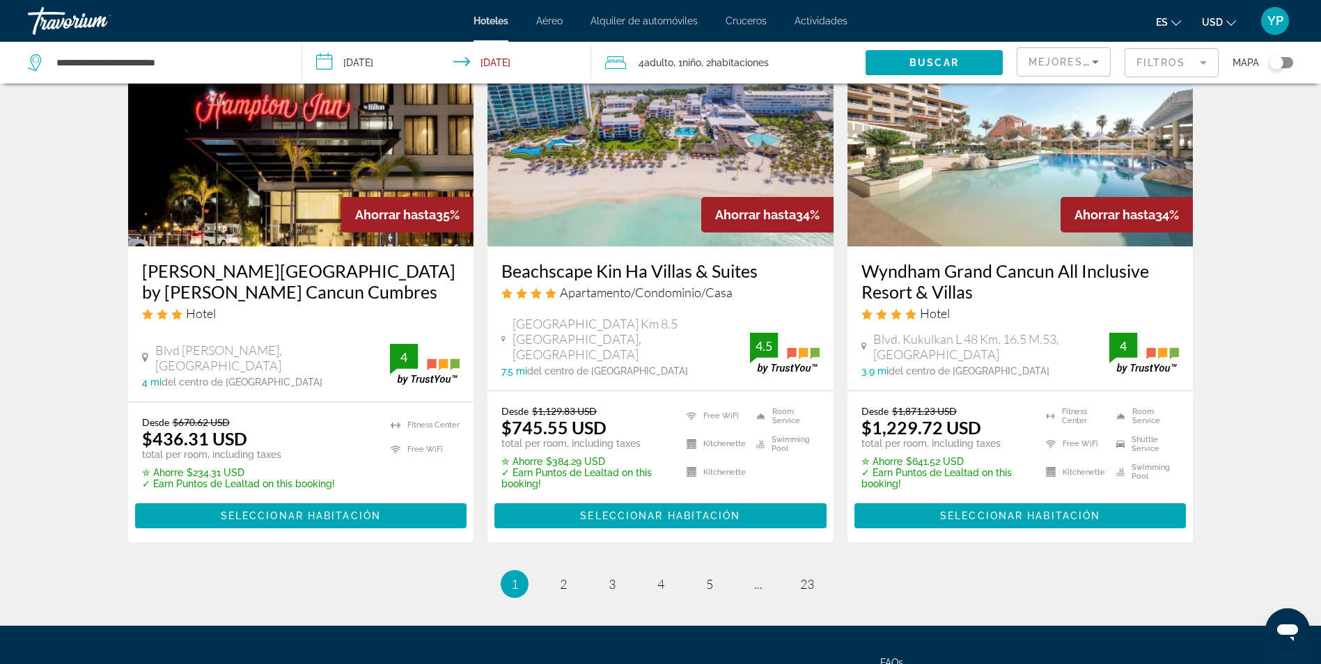
scroll to position [1827, 0]
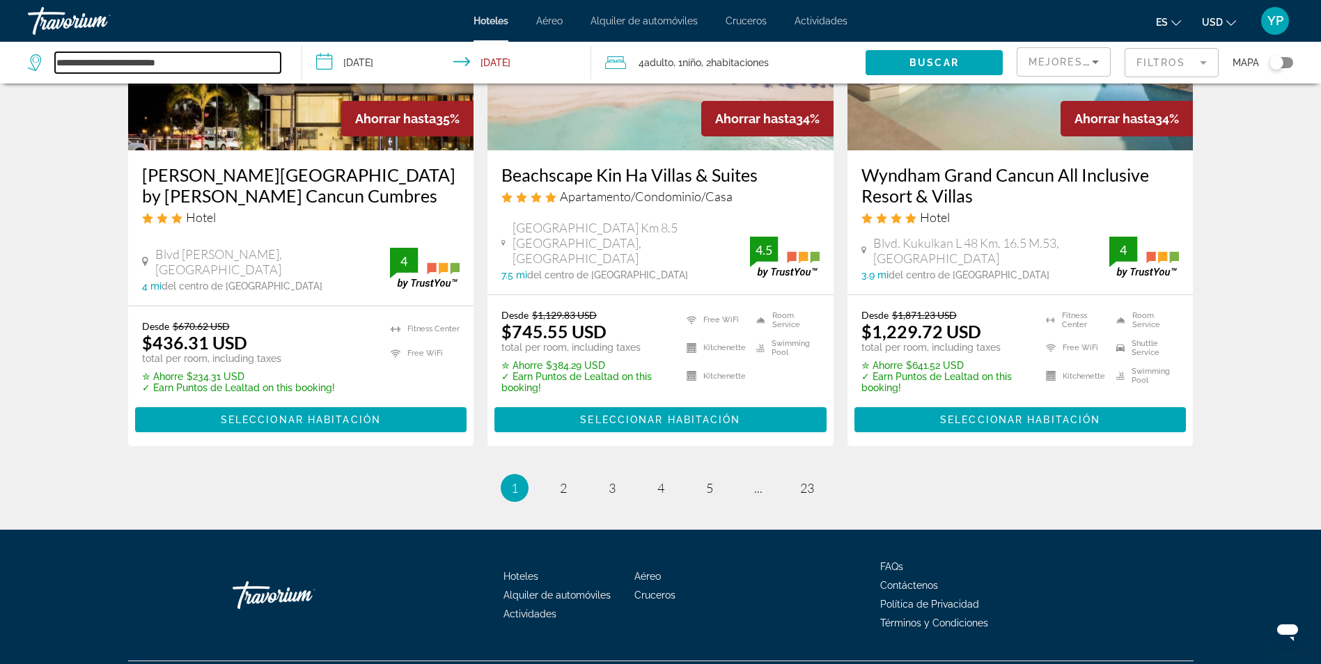
click at [169, 59] on input "**********" at bounding box center [168, 62] width 226 height 21
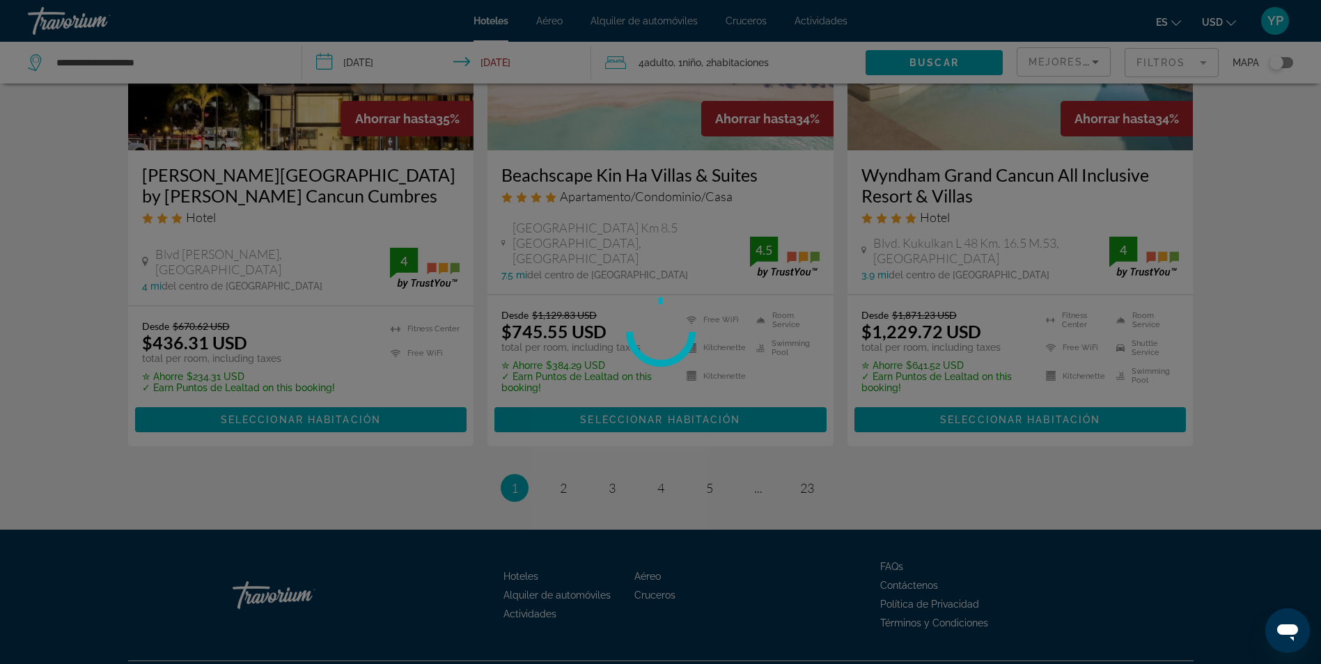
click at [177, 58] on div at bounding box center [660, 332] width 1321 height 664
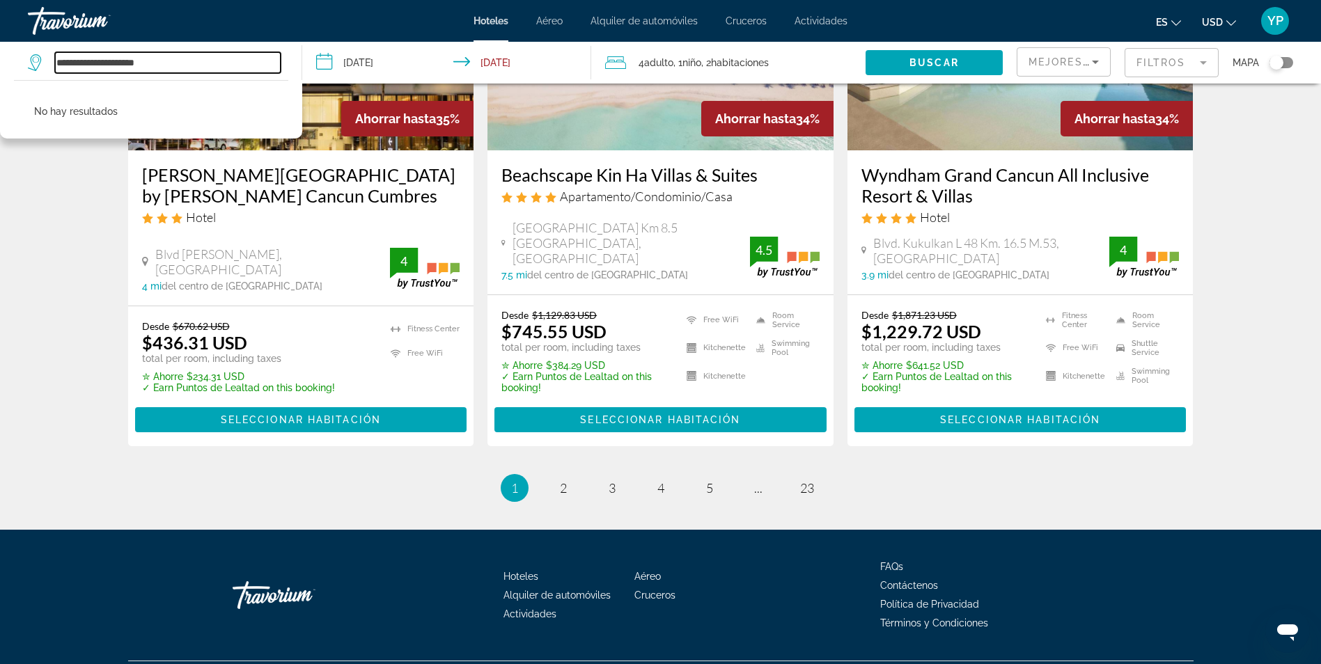
click at [163, 57] on input "**********" at bounding box center [168, 62] width 226 height 21
click at [170, 64] on input "**********" at bounding box center [168, 62] width 226 height 21
type input "*"
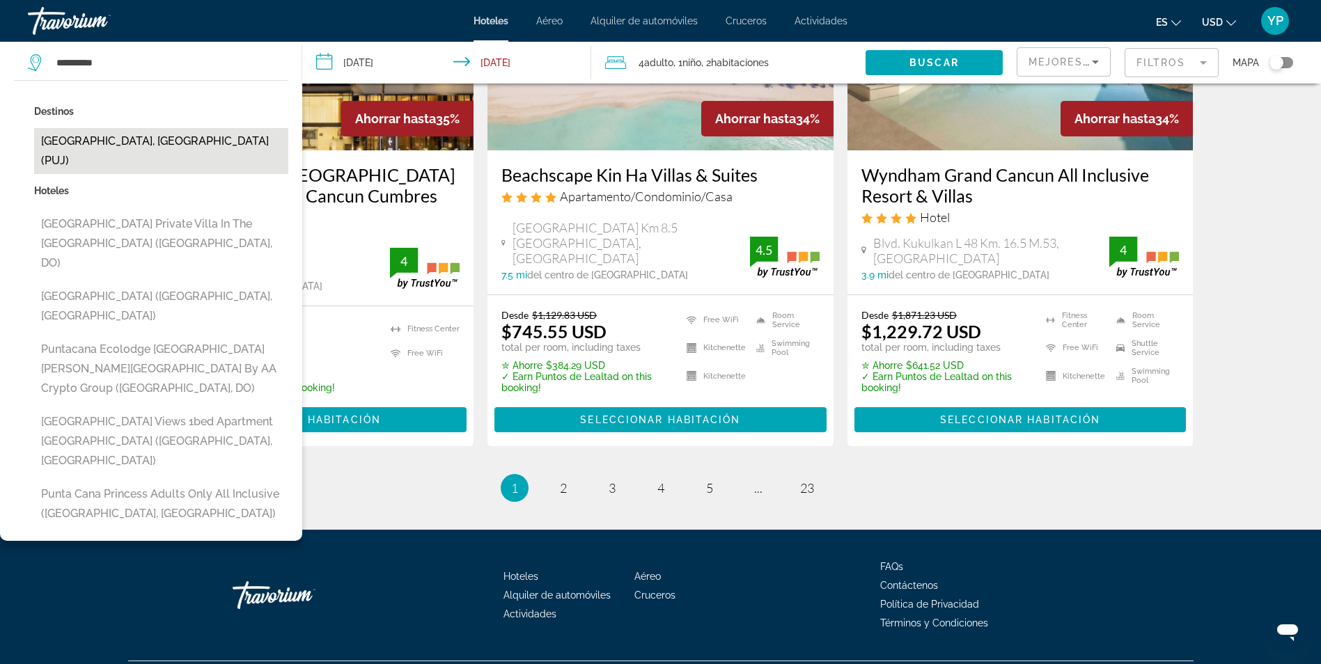
click at [172, 146] on button "[GEOGRAPHIC_DATA], [GEOGRAPHIC_DATA] (PUJ)" at bounding box center [161, 151] width 254 height 46
type input "**********"
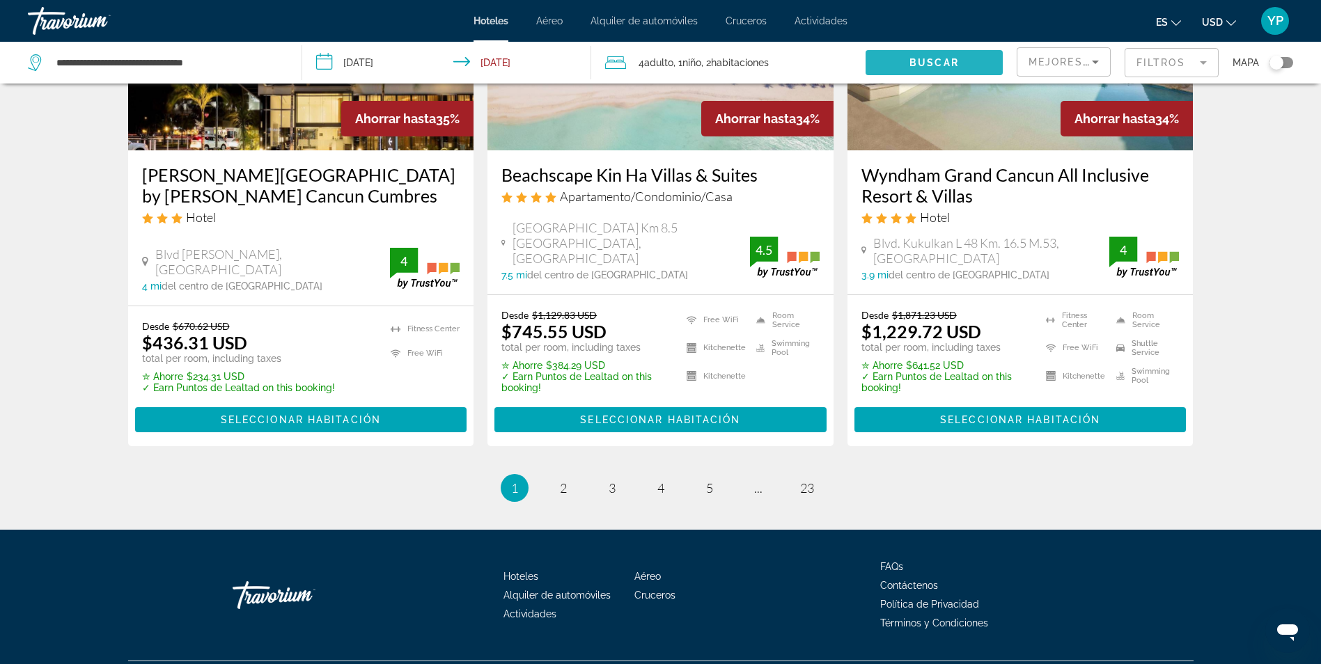
click at [951, 56] on span "Search widget" at bounding box center [934, 62] width 137 height 33
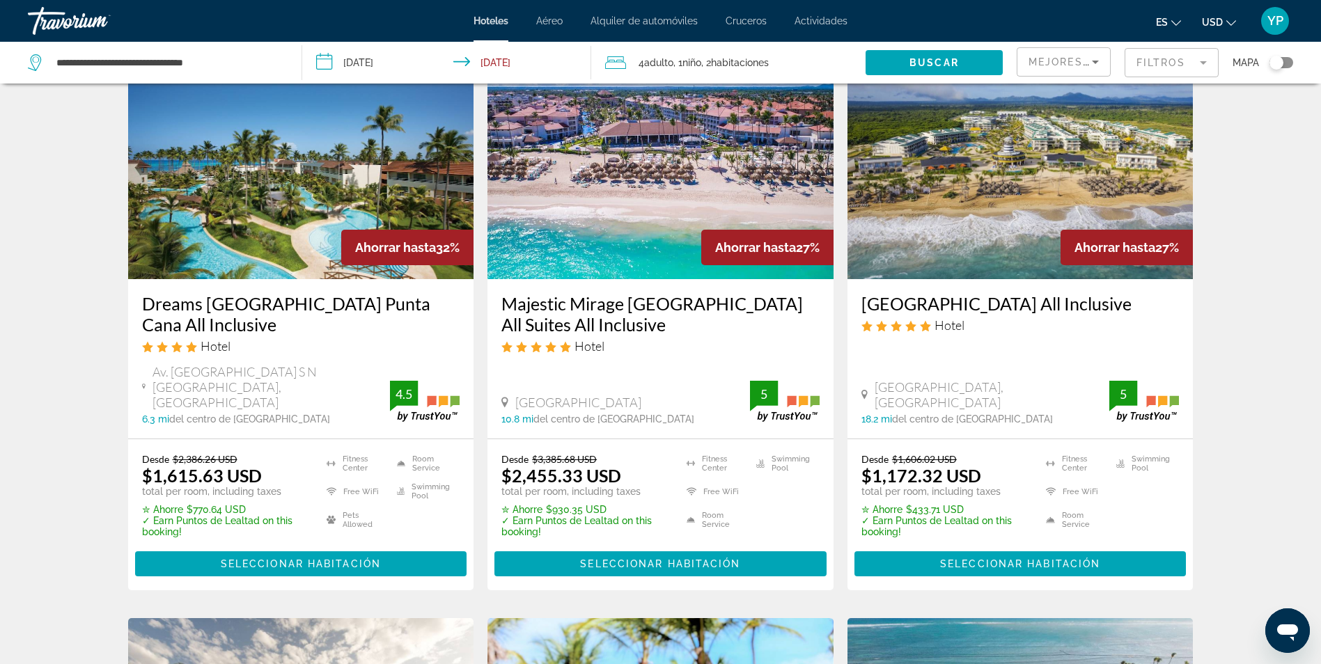
scroll to position [605, 0]
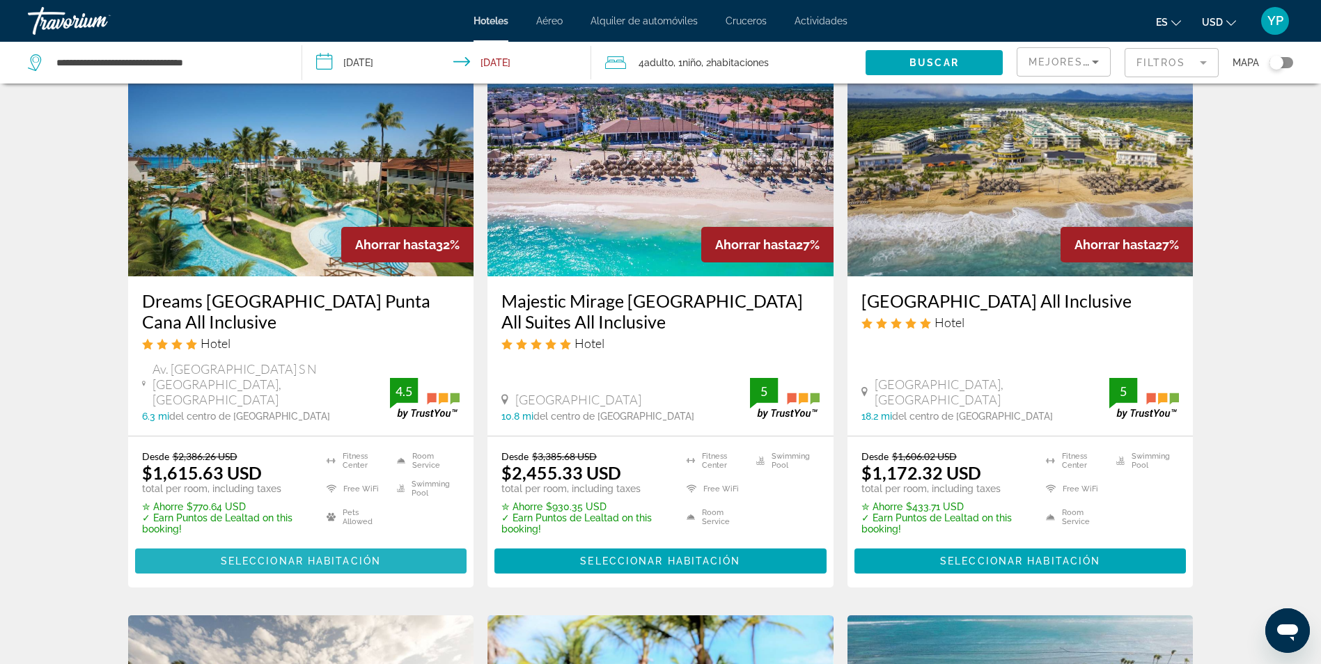
click at [240, 556] on span "Seleccionar habitación" at bounding box center [301, 561] width 160 height 11
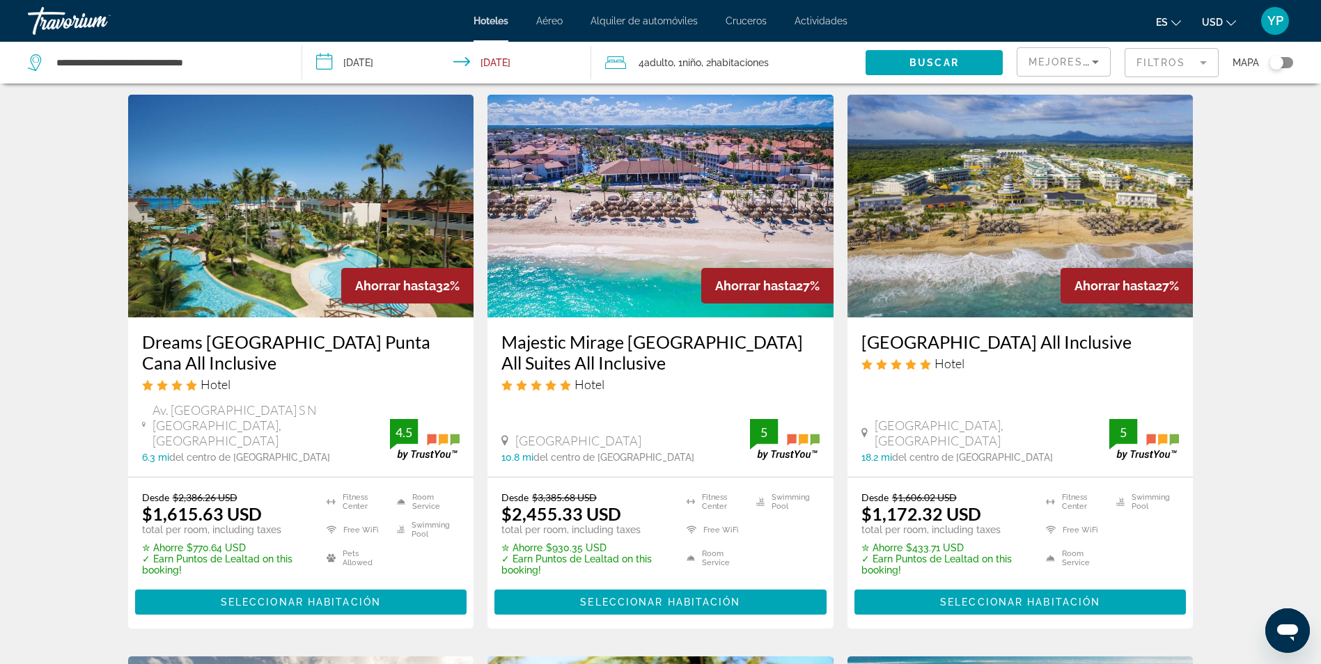
scroll to position [555, 0]
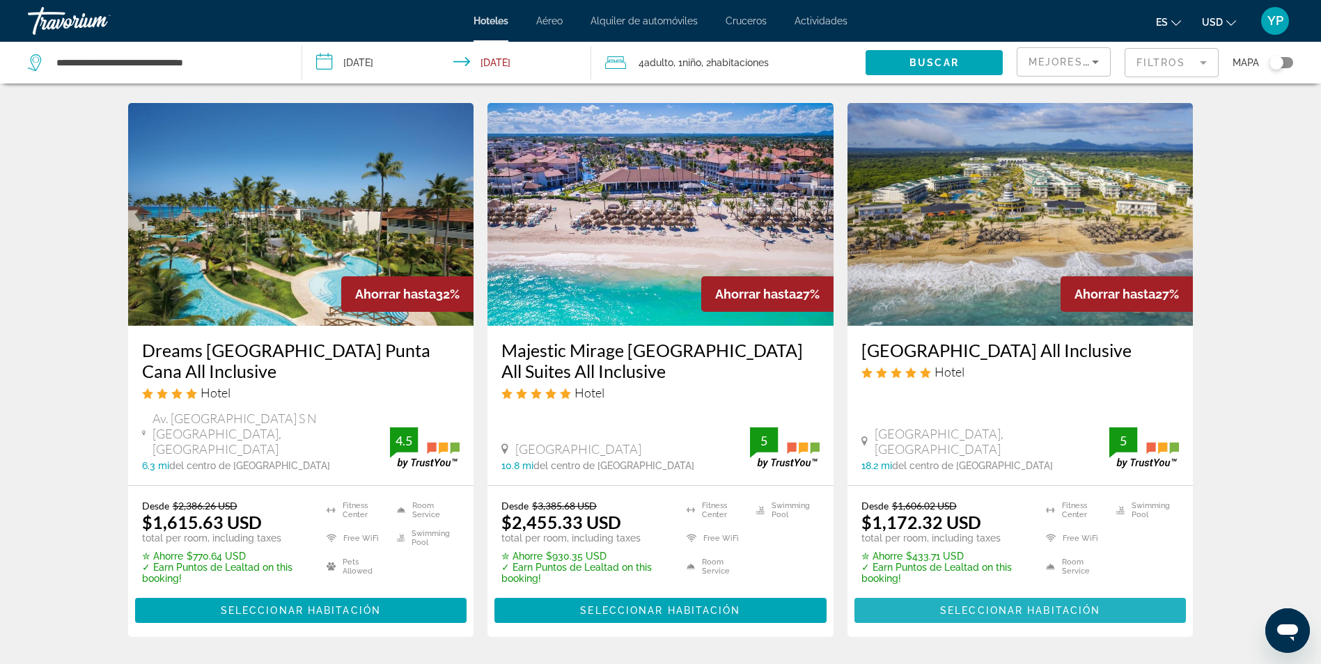
click at [1112, 598] on span "Main content" at bounding box center [1021, 610] width 332 height 33
